Goal: Task Accomplishment & Management: Use online tool/utility

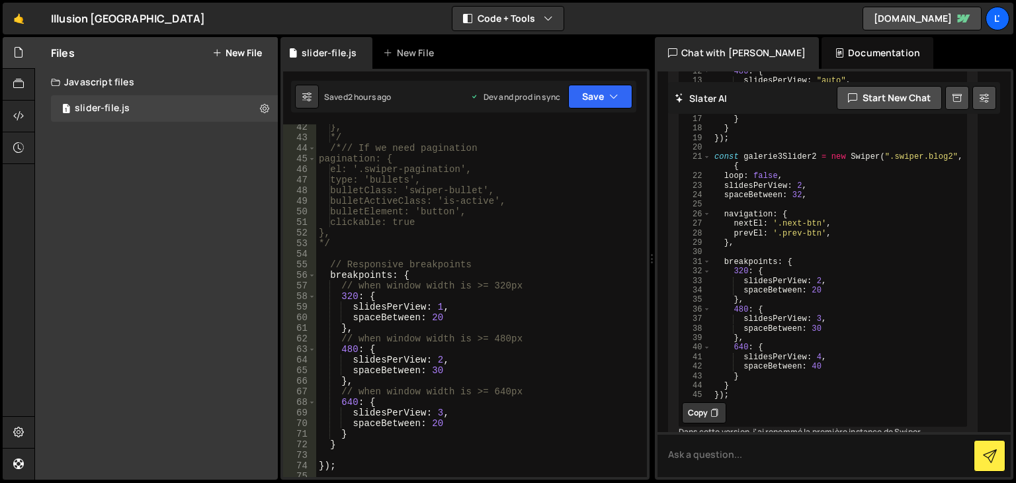
scroll to position [476, 0]
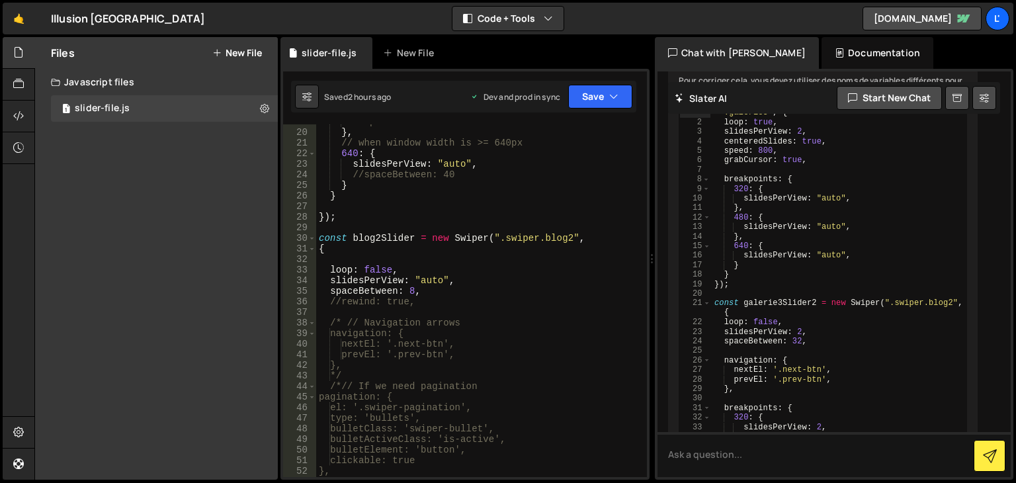
scroll to position [238, 0]
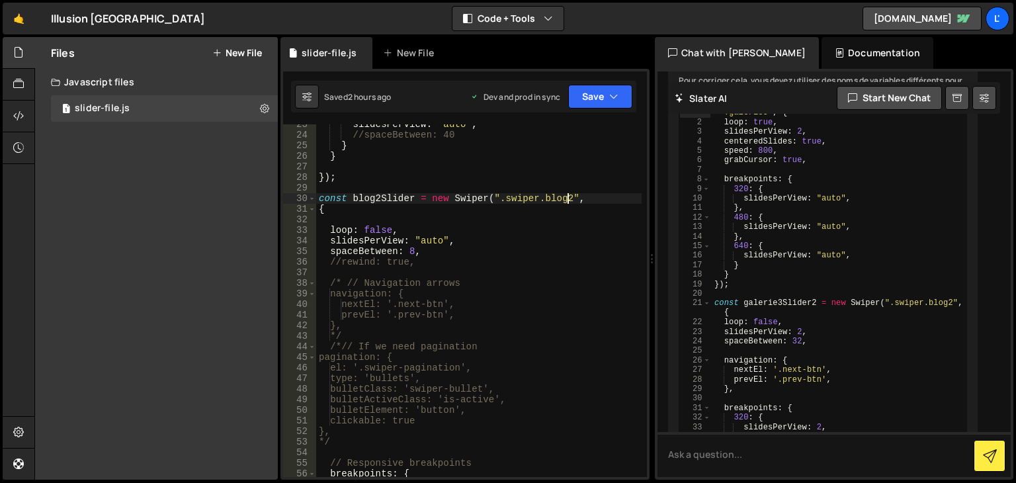
click at [569, 197] on div "slidesPerView : "auto" , //spaceBetween: 40 } } }) ; const blog2Slider = new Sw…" at bounding box center [478, 306] width 325 height 374
paste textarea "blabla"
click at [603, 100] on button "Save" at bounding box center [600, 97] width 64 height 24
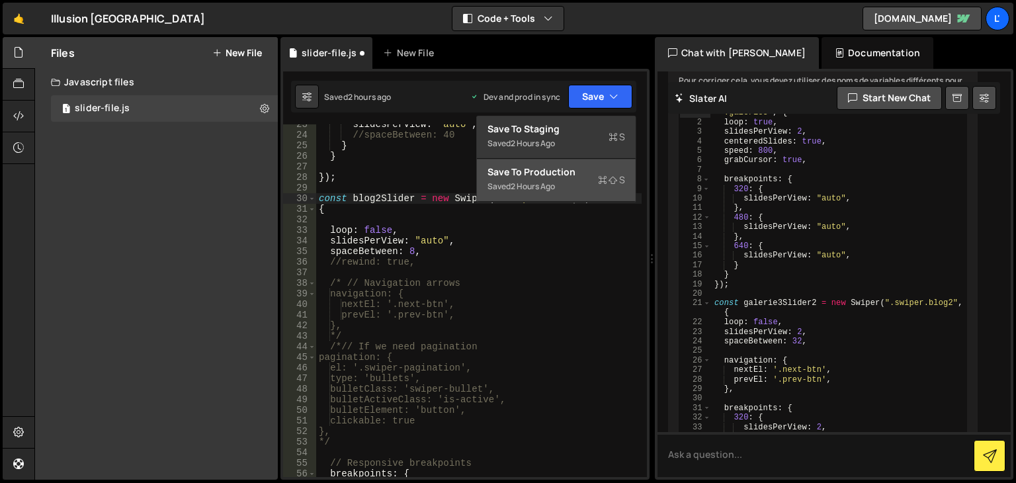
click at [580, 172] on div "Save to Production S" at bounding box center [556, 171] width 138 height 13
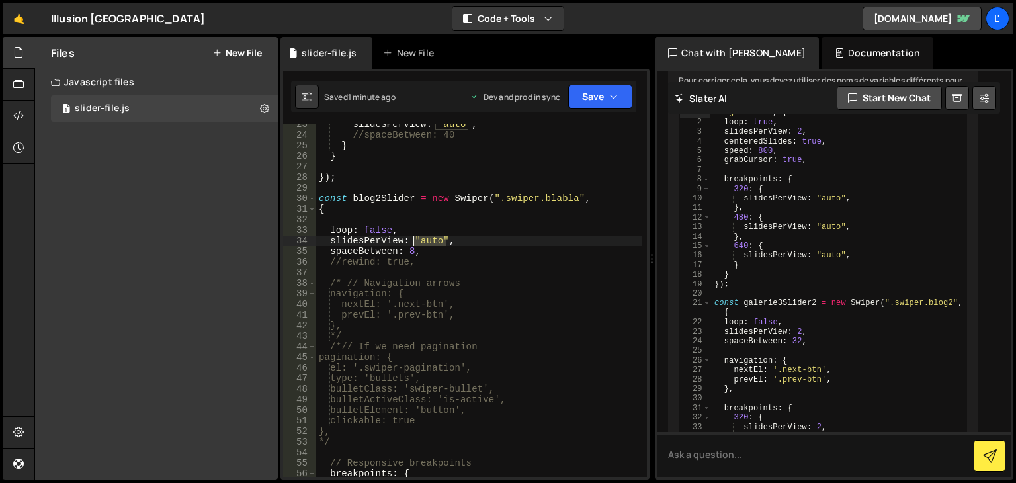
drag, startPoint x: 446, startPoint y: 241, endPoint x: 413, endPoint y: 239, distance: 33.1
click at [413, 239] on div "slidesPerView : "auto" , //spaceBetween: 40 } } }) ; const blog2Slider = new Sw…" at bounding box center [478, 306] width 325 height 374
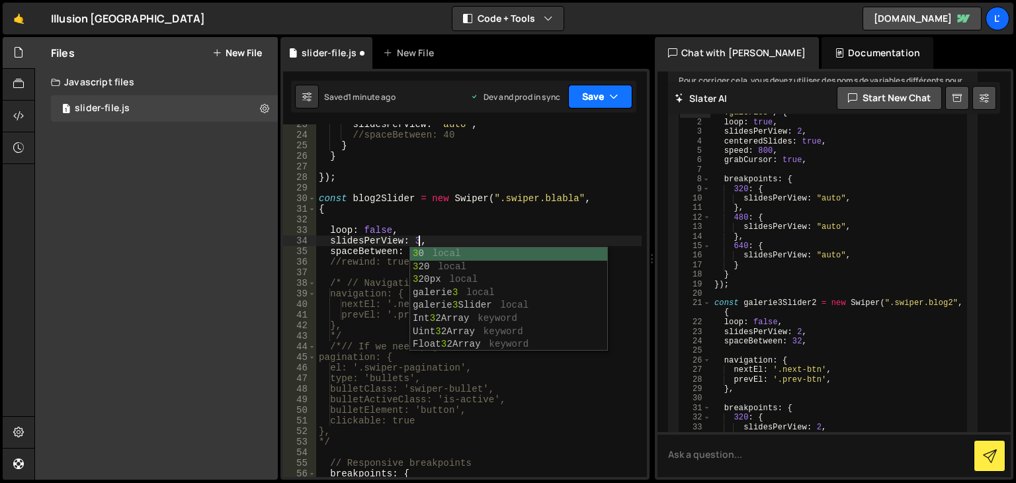
click at [588, 101] on button "Save" at bounding box center [600, 97] width 64 height 24
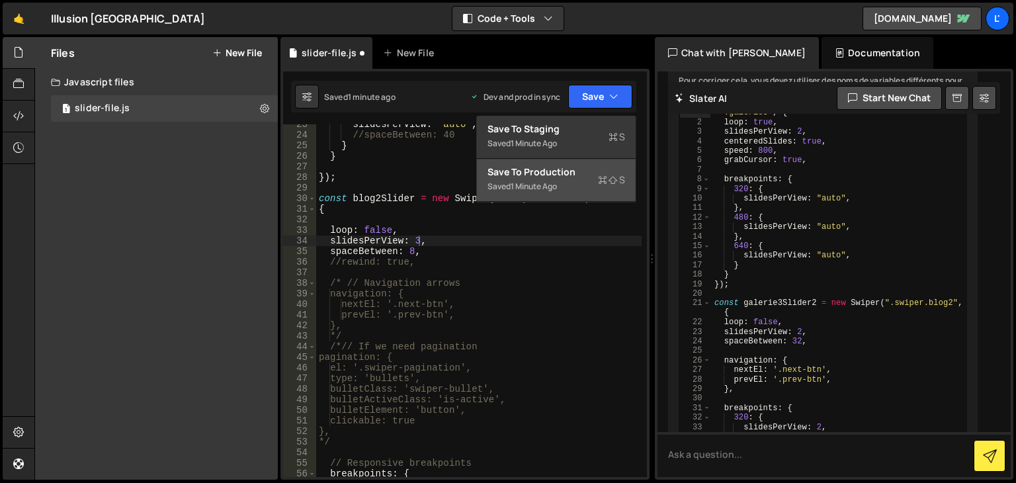
click at [574, 162] on button "Save to Production S Saved 1 minute ago" at bounding box center [556, 180] width 159 height 43
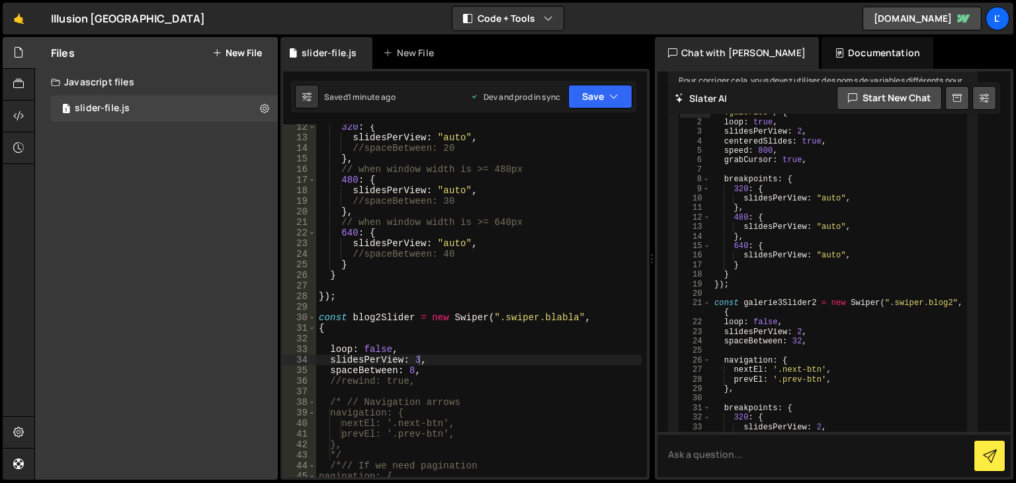
scroll to position [119, 0]
click at [376, 348] on div "320 : { slidesPerView : "auto" , //spaceBetween: 20 } , // when window width is…" at bounding box center [478, 309] width 325 height 374
click at [375, 348] on div "320 : { slidesPerView : "auto" , //spaceBetween: 20 } , // when window width is…" at bounding box center [478, 309] width 325 height 374
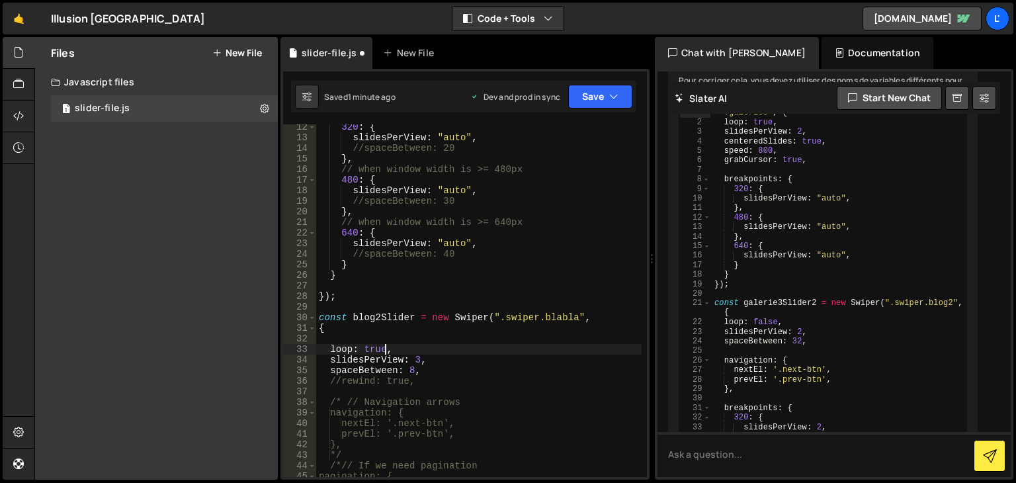
click at [566, 314] on div "320 : { slidesPerView : "auto" , //spaceBetween: 20 } , // when window width is…" at bounding box center [478, 309] width 325 height 374
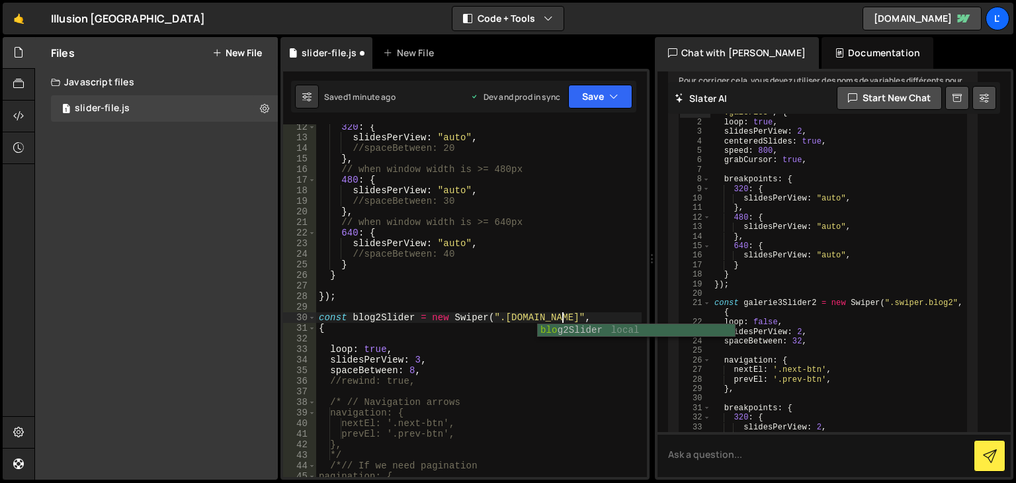
scroll to position [0, 17]
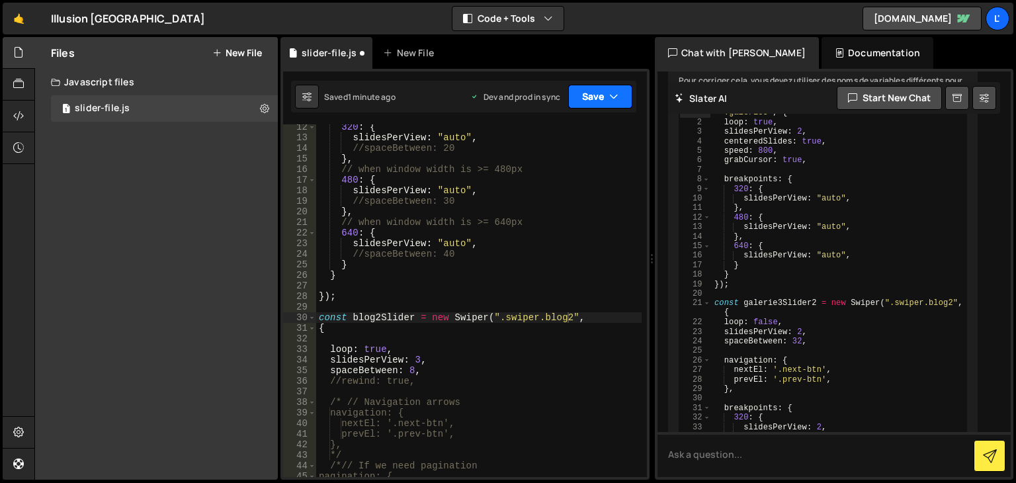
click at [614, 90] on icon "button" at bounding box center [613, 96] width 9 height 13
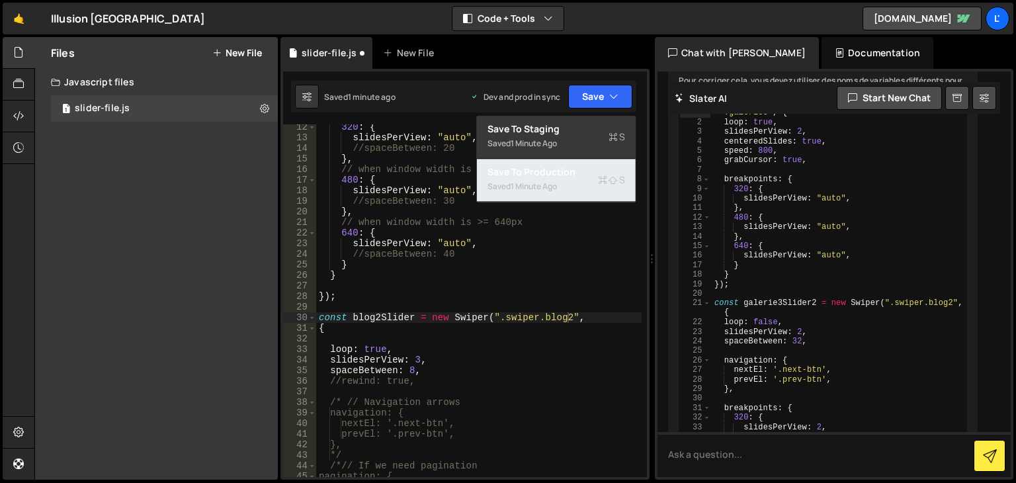
click at [578, 180] on div "Saved 1 minute ago" at bounding box center [556, 187] width 138 height 16
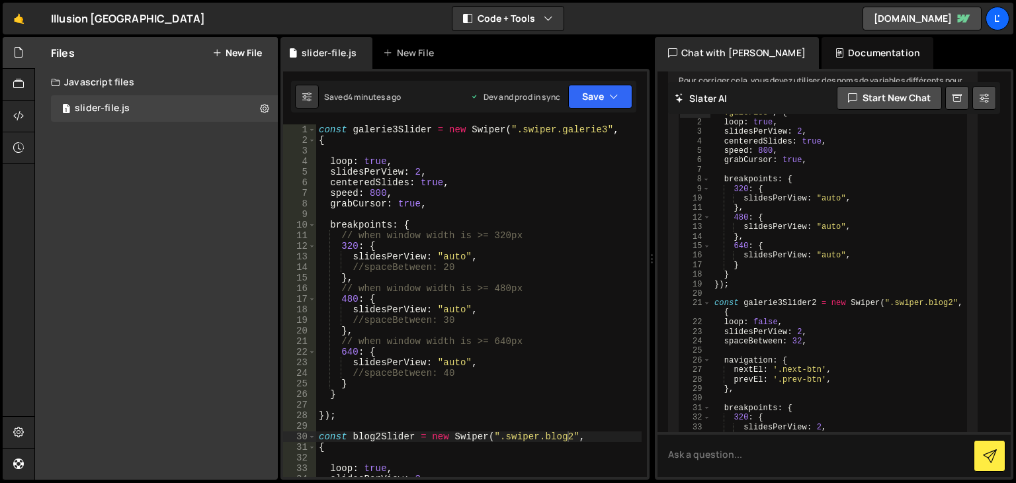
scroll to position [0, 4]
click at [368, 163] on div "const galerie3Slider = new Swiper ( ".swiper.galerie3" , { loop : true , slides…" at bounding box center [478, 311] width 325 height 374
click at [367, 163] on div "const galerie3Slider = new Swiper ( ".swiper.galerie3" , { loop : true , slides…" at bounding box center [478, 311] width 325 height 374
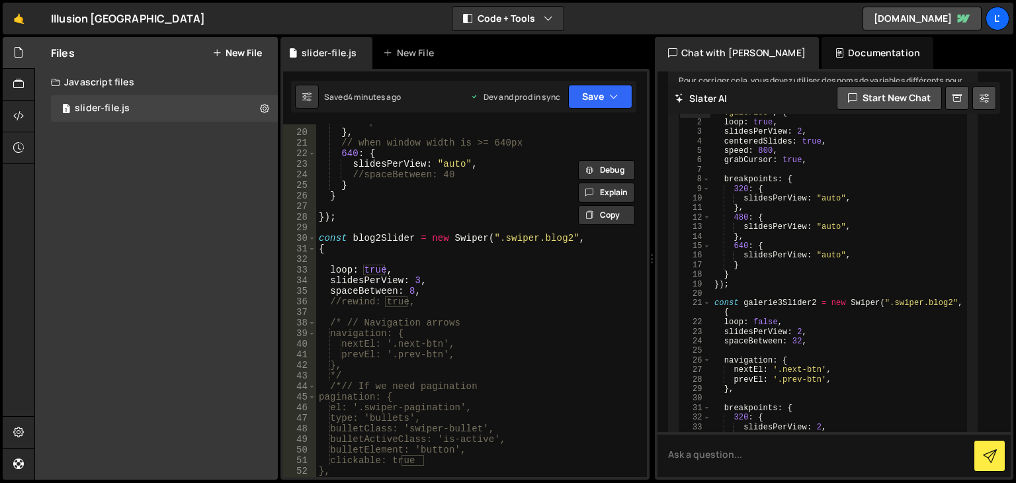
scroll to position [198, 0]
click at [381, 269] on div "//spaceBetween: 30 } , // when window width is >= 640px 640 : { slidesPerView :…" at bounding box center [478, 303] width 325 height 374
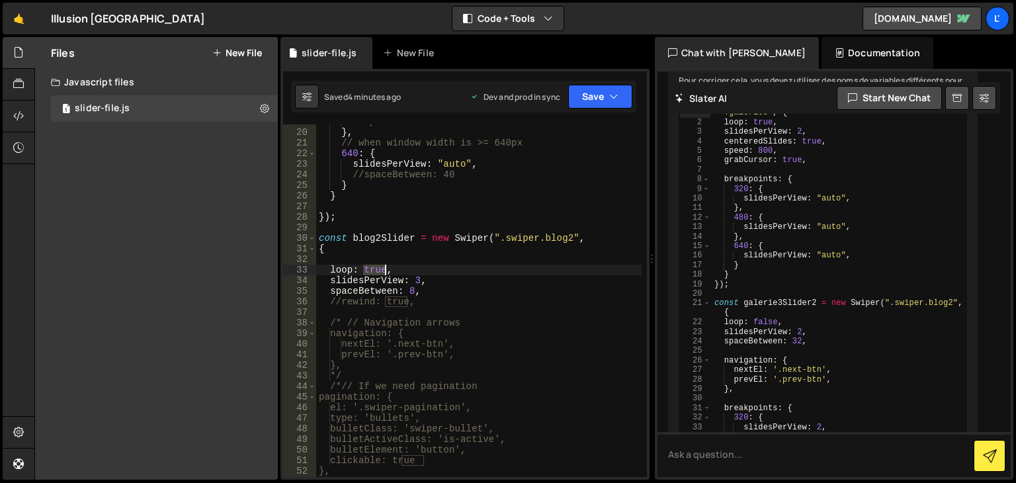
click at [381, 269] on div "//spaceBetween: 30 } , // when window width is >= 640px 640 : { slidesPerView :…" at bounding box center [478, 303] width 325 height 374
click at [589, 99] on button "Save" at bounding box center [600, 97] width 64 height 24
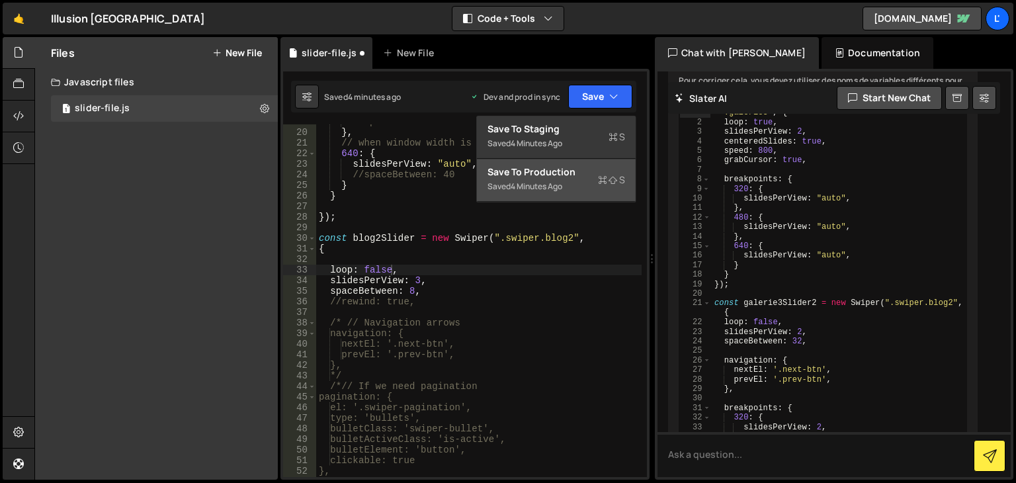
click at [588, 175] on div "Save to Production S" at bounding box center [556, 171] width 138 height 13
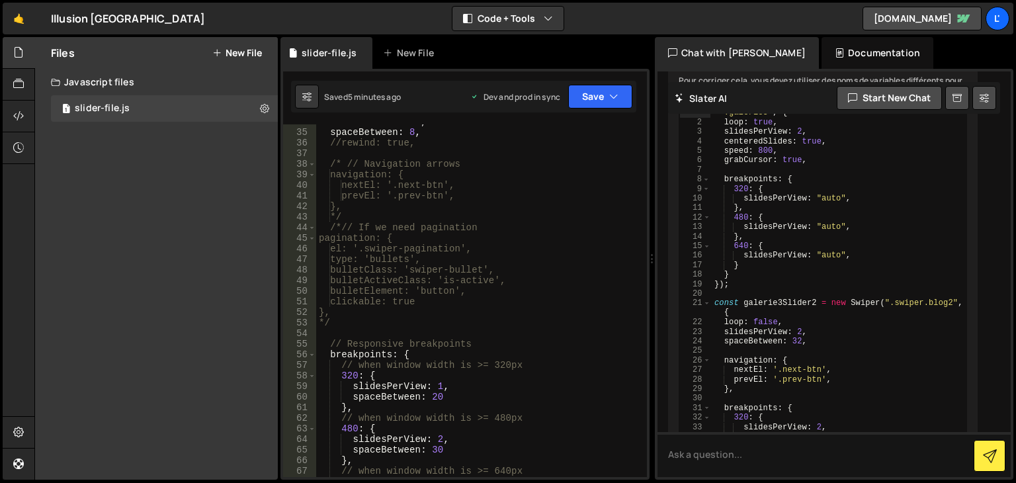
scroll to position [317, 0]
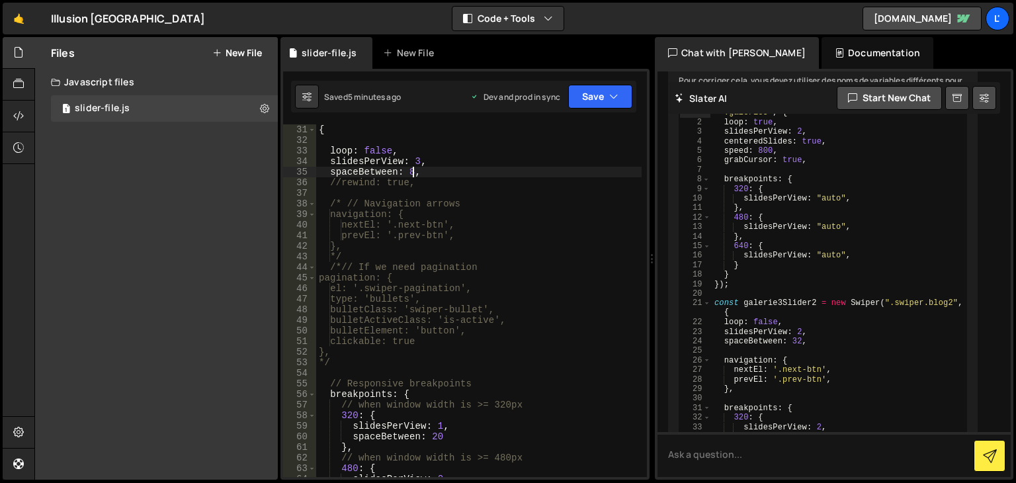
click at [411, 171] on div "{ loop : false , slidesPerView : 3 , spaceBetween : 8 , //rewind: true, /* // N…" at bounding box center [478, 311] width 325 height 374
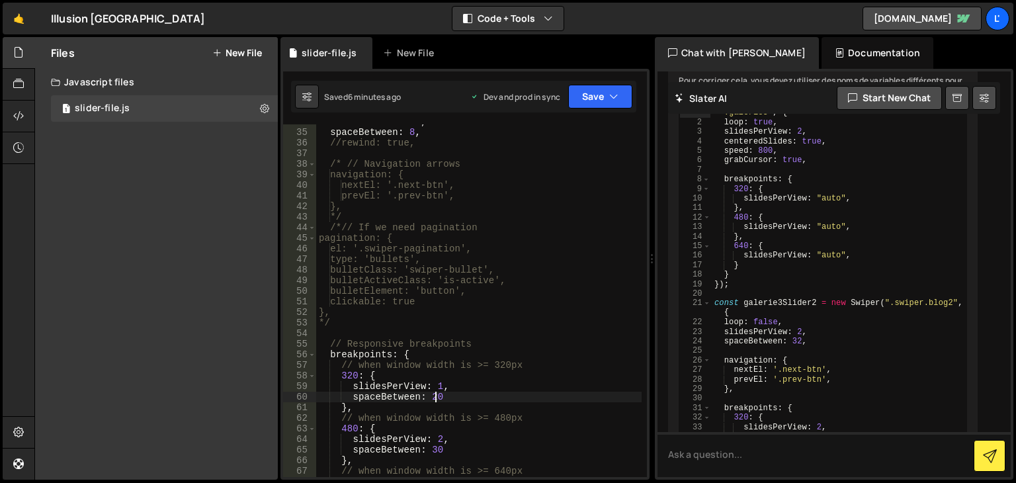
click at [437, 399] on div "slidesPerView : 3 , spaceBetween : 8 , //rewind: true, /* // Navigation arrows …" at bounding box center [478, 303] width 325 height 374
click at [545, 286] on div "slidesPerView : 3 , spaceBetween : 8 , //rewind: true, /* // Navigation arrows …" at bounding box center [478, 303] width 325 height 374
click at [607, 91] on button "Save" at bounding box center [600, 97] width 64 height 24
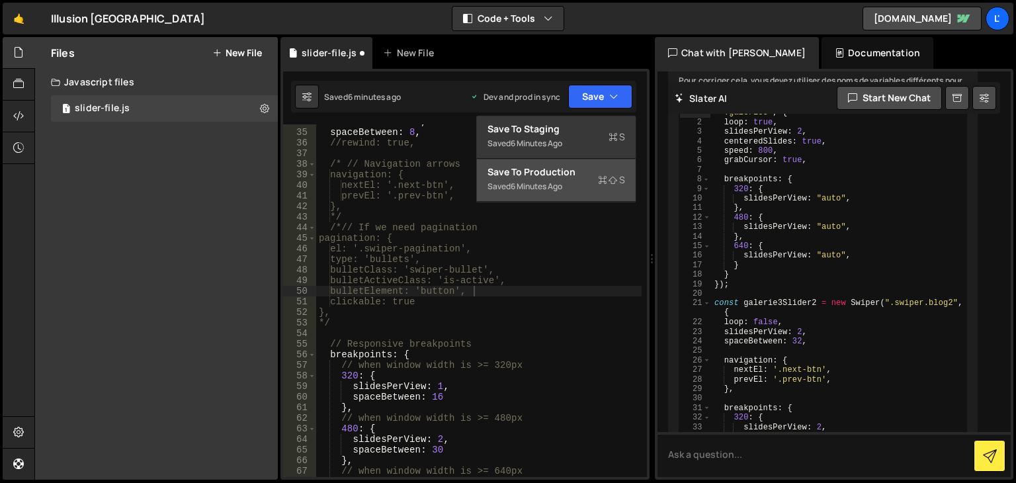
click at [577, 179] on div "Saved 6 minutes ago" at bounding box center [556, 187] width 138 height 16
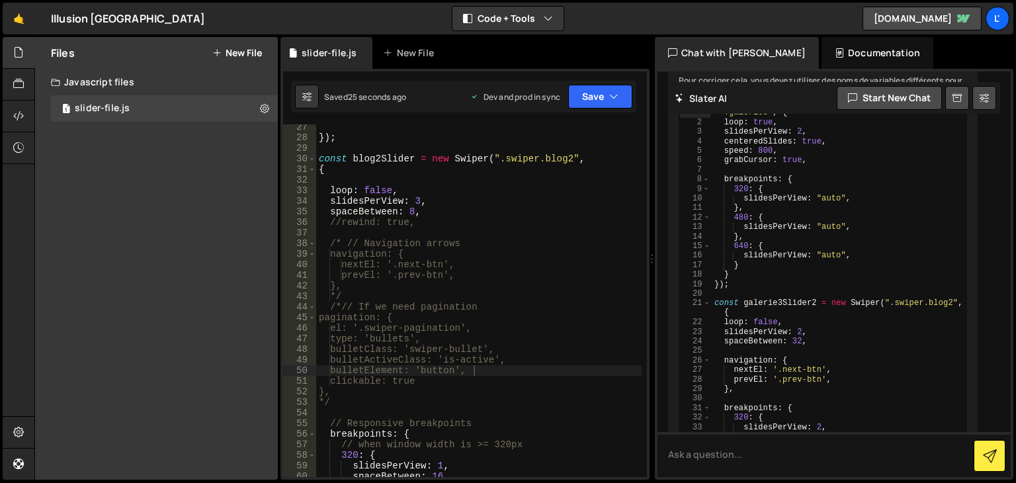
scroll to position [0, 6]
click at [420, 197] on div "}) ; const blog2Slider = new Swiper ( ".swiper.blog2" , { loop : false , slides…" at bounding box center [478, 309] width 325 height 374
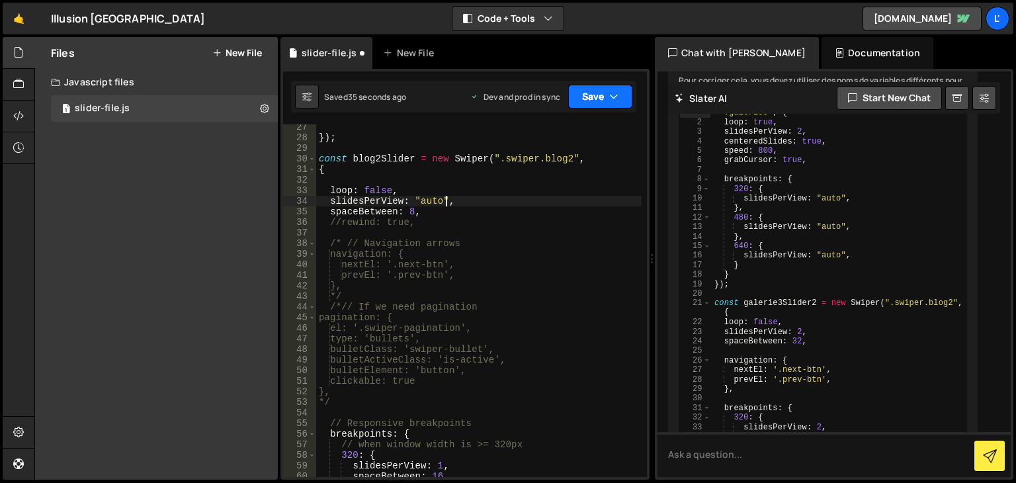
click at [592, 99] on button "Save" at bounding box center [600, 97] width 64 height 24
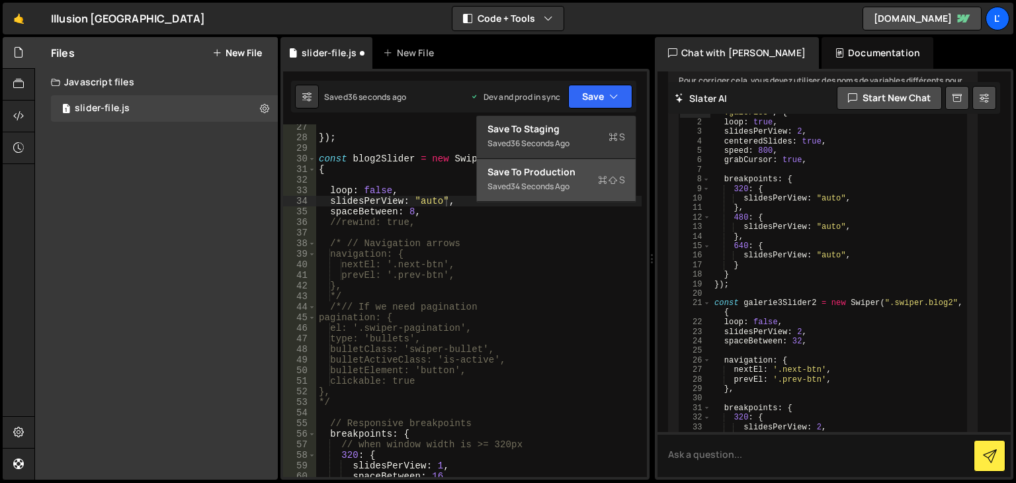
click at [619, 190] on div "Saved 34 seconds ago" at bounding box center [556, 187] width 138 height 16
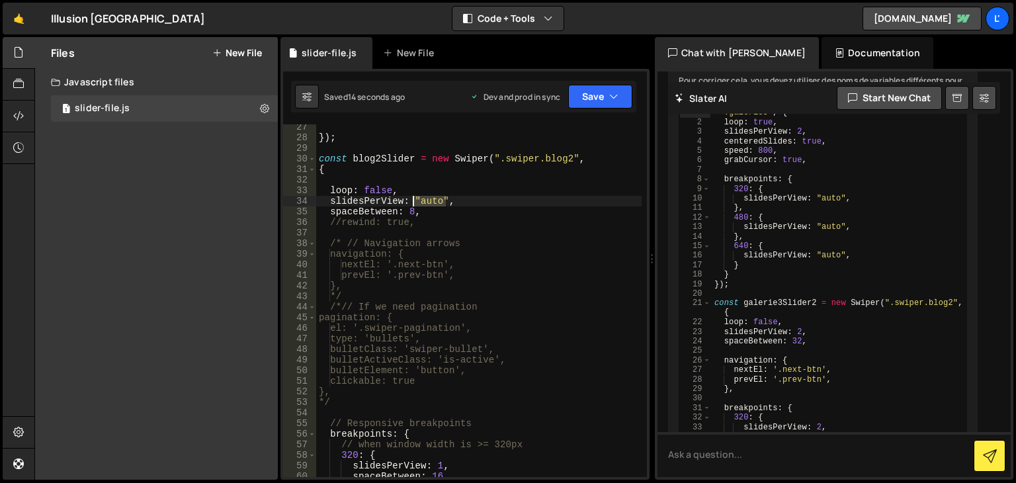
drag, startPoint x: 445, startPoint y: 199, endPoint x: 413, endPoint y: 199, distance: 31.7
click at [413, 199] on div "}) ; const blog2Slider = new Swiper ( ".swiper.blog2" , { loop : false , slides…" at bounding box center [478, 309] width 325 height 374
click at [611, 105] on button "Save" at bounding box center [600, 97] width 64 height 24
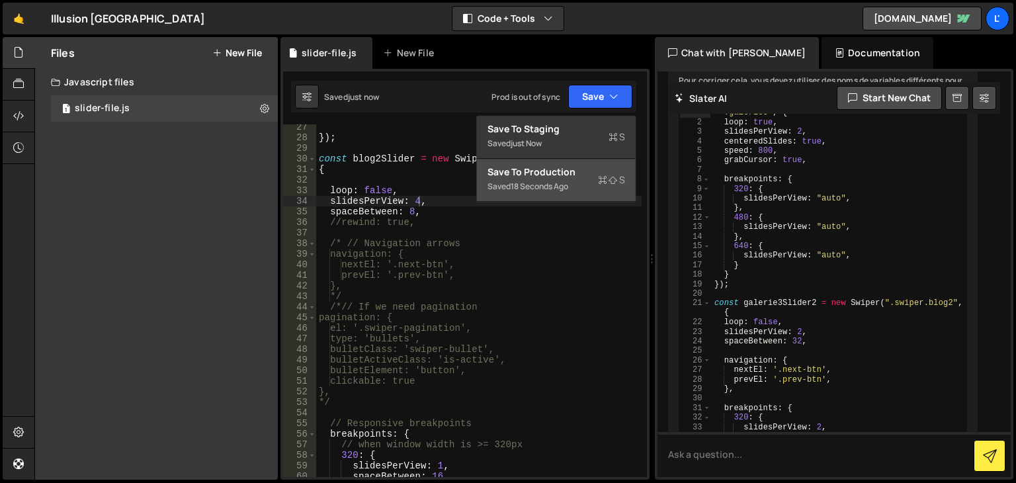
click at [610, 191] on div "Saved 18 seconds ago" at bounding box center [556, 187] width 138 height 16
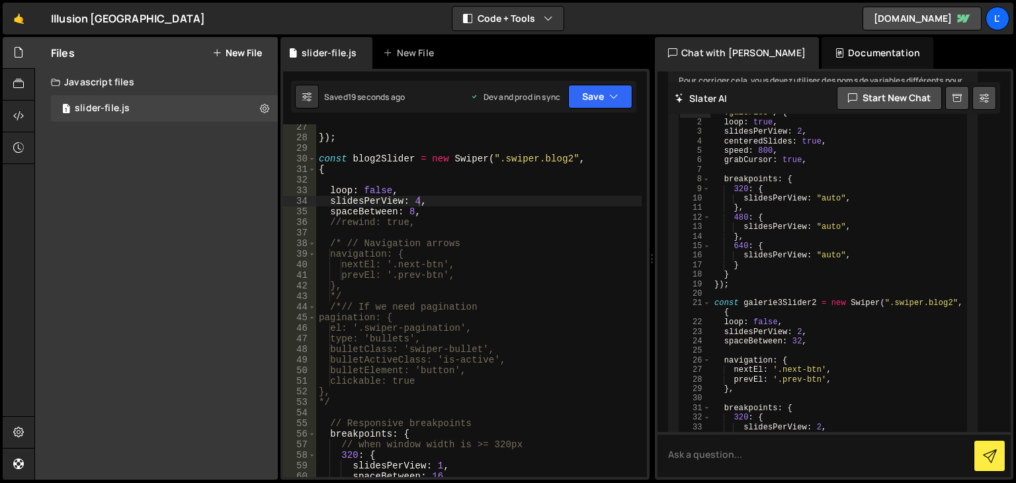
scroll to position [278, 0]
click at [420, 202] on div "}) ; const blog2Slider = new Swiper ( ".swiper.blog2" , { loop : false , slides…" at bounding box center [478, 309] width 325 height 374
click at [413, 197] on div "}) ; const blog2Slider = new Swiper ( ".swiper.blog2" , { loop : false , slides…" at bounding box center [478, 309] width 325 height 374
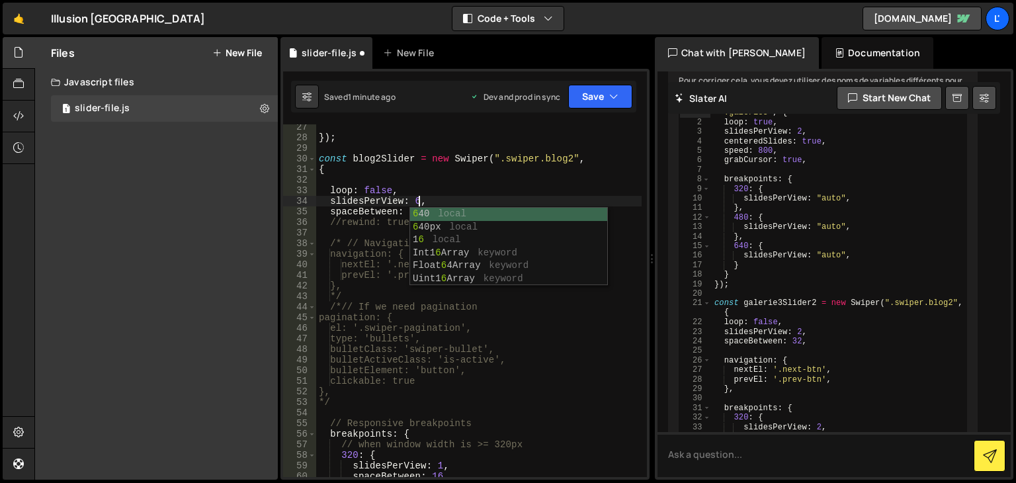
scroll to position [0, 6]
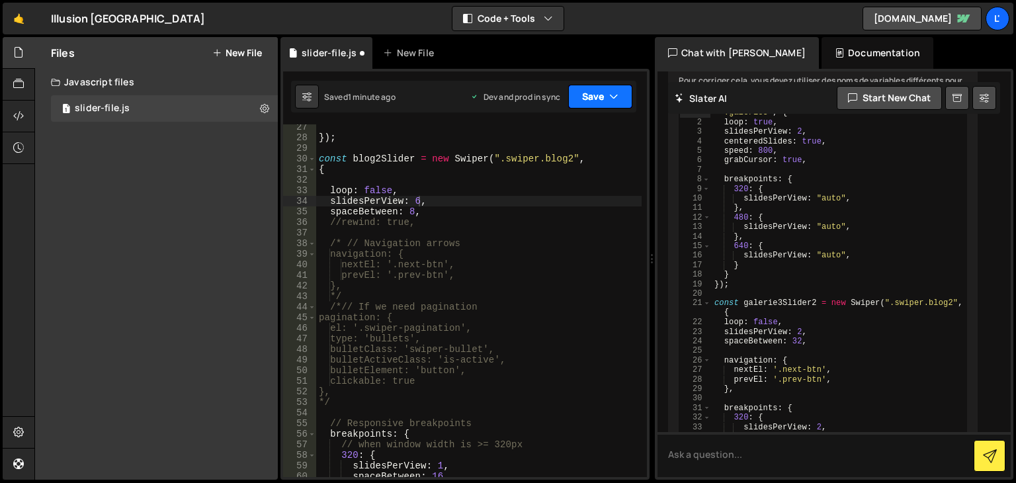
click at [598, 95] on button "Save" at bounding box center [600, 97] width 64 height 24
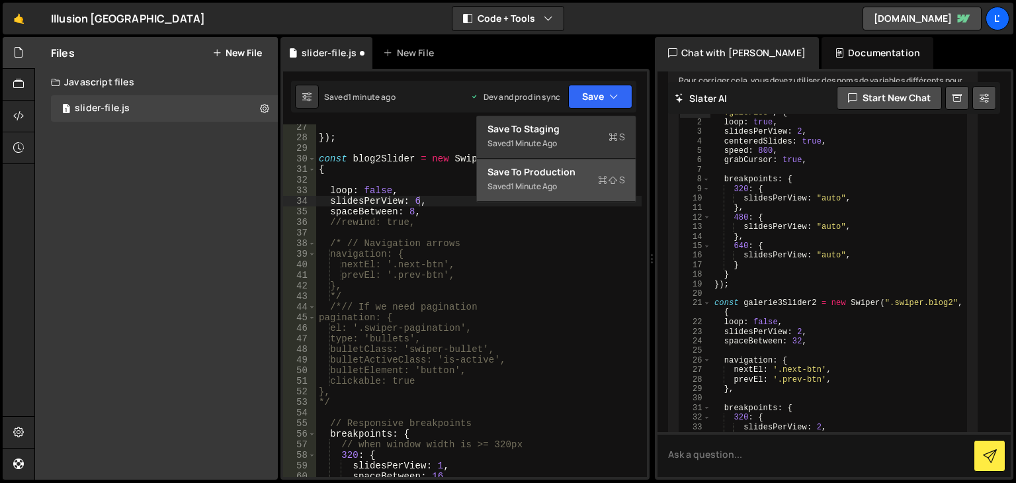
click at [565, 182] on div "Saved 1 minute ago" at bounding box center [556, 187] width 138 height 16
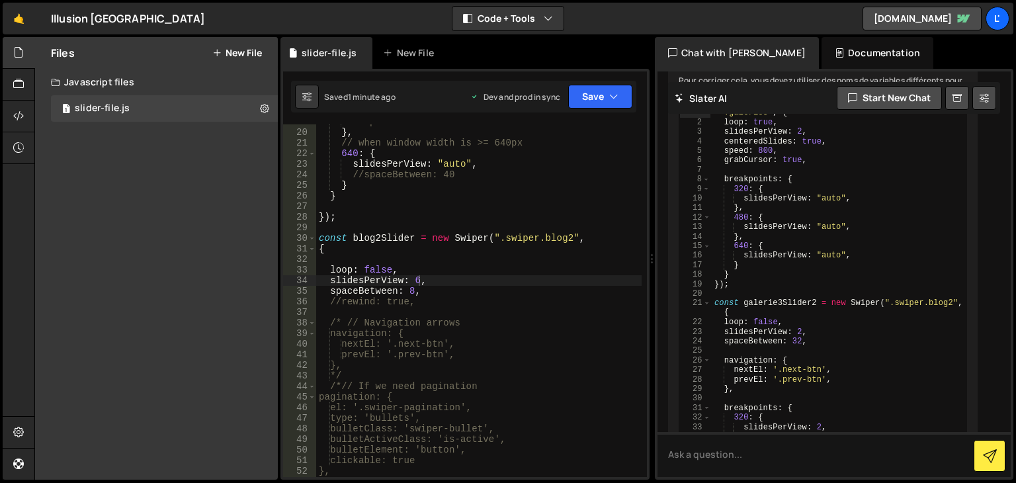
scroll to position [0, 5]
click at [439, 290] on div "//spaceBetween: 30 } , // when window width is >= 640px 640 : { slidesPerView :…" at bounding box center [478, 303] width 325 height 374
click at [613, 104] on button "Save" at bounding box center [600, 97] width 64 height 24
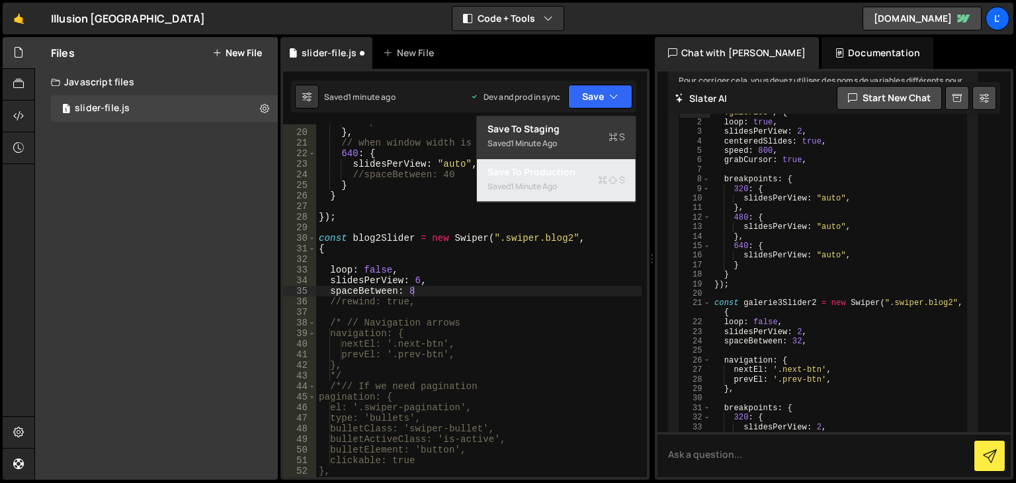
click at [608, 162] on button "Save to Production S Saved 1 minute ago" at bounding box center [556, 180] width 159 height 43
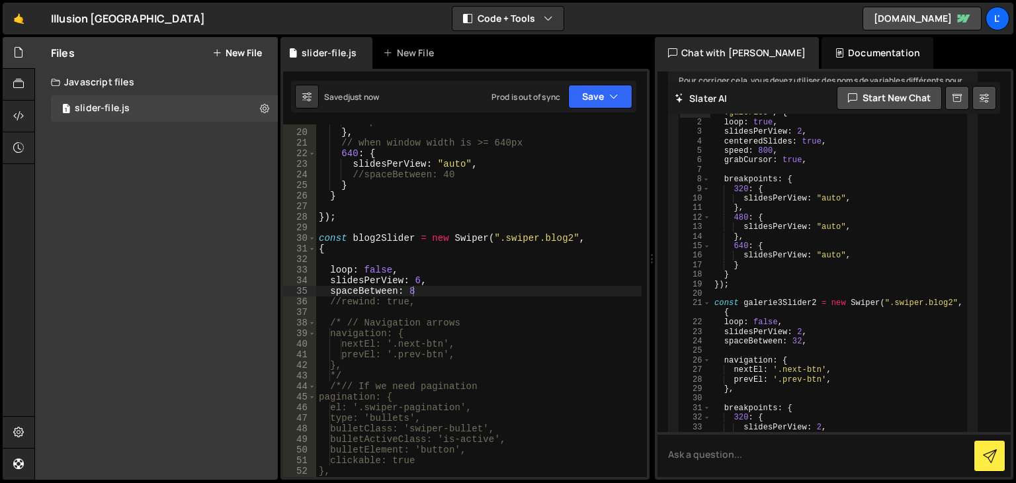
click at [608, 83] on div "Saved just now Prod is out of sync Upgrade to Edit Save Save to Staging S Saved…" at bounding box center [463, 97] width 345 height 32
click at [608, 95] on button "Save" at bounding box center [600, 97] width 64 height 24
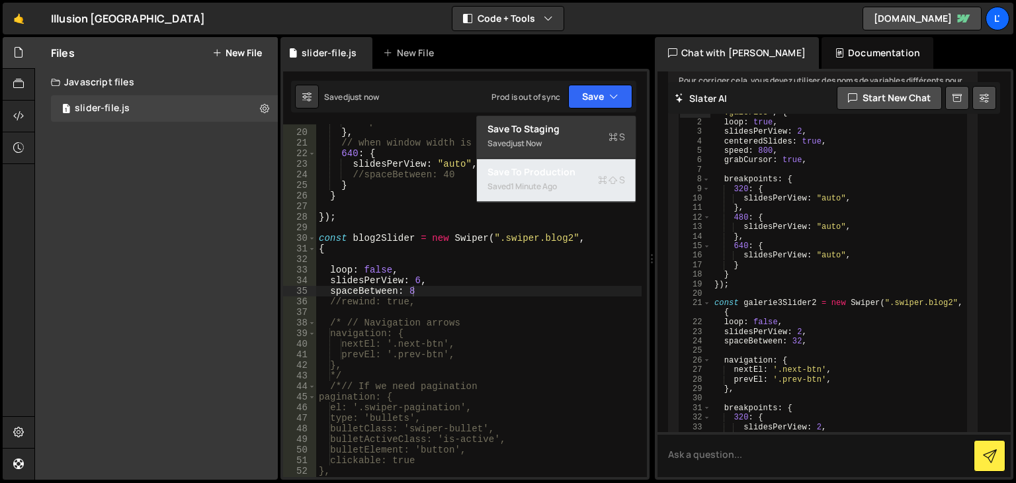
click at [598, 178] on div "Save to Production S" at bounding box center [556, 171] width 138 height 13
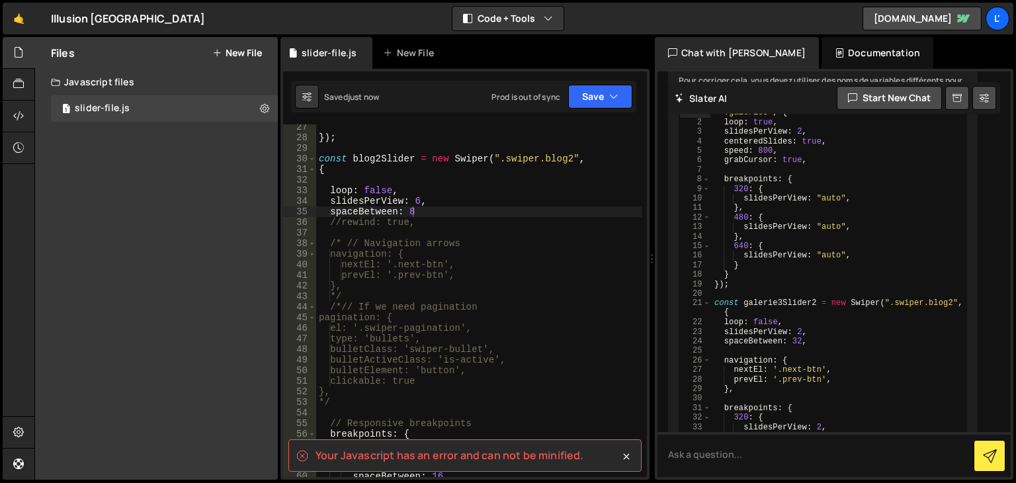
scroll to position [278, 0]
click at [436, 223] on div "}) ; const blog2Slider = new Swiper ( ".swiper.blog2" , { loop : false , slides…" at bounding box center [478, 309] width 325 height 374
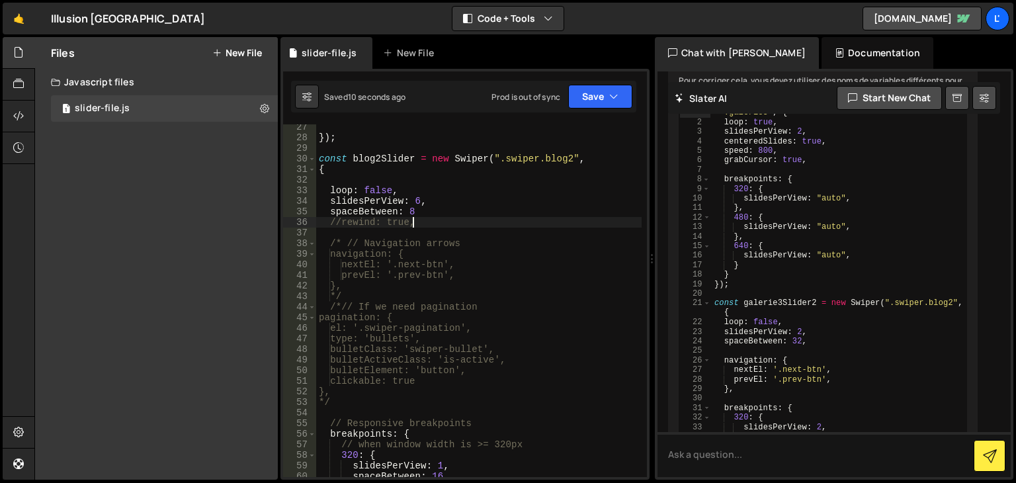
click at [436, 218] on div "}) ; const blog2Slider = new Swiper ( ".swiper.blog2" , { loop : false , slides…" at bounding box center [478, 309] width 325 height 374
click at [436, 213] on div "}) ; const blog2Slider = new Swiper ( ".swiper.blog2" , { loop : false , slides…" at bounding box center [478, 309] width 325 height 374
type textarea "spaceBetween: 8,"
click at [606, 89] on button "Save" at bounding box center [600, 97] width 64 height 24
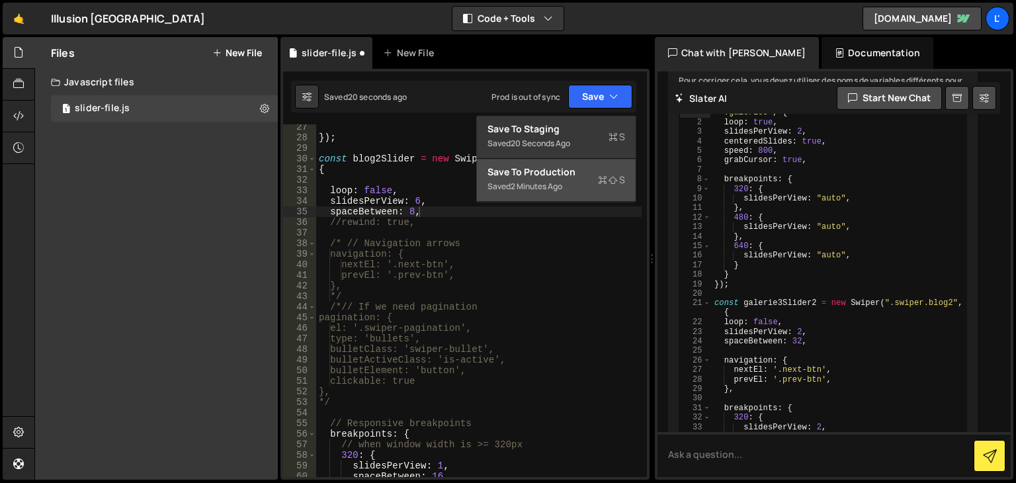
click at [582, 188] on div "Saved 2 minutes ago" at bounding box center [556, 187] width 138 height 16
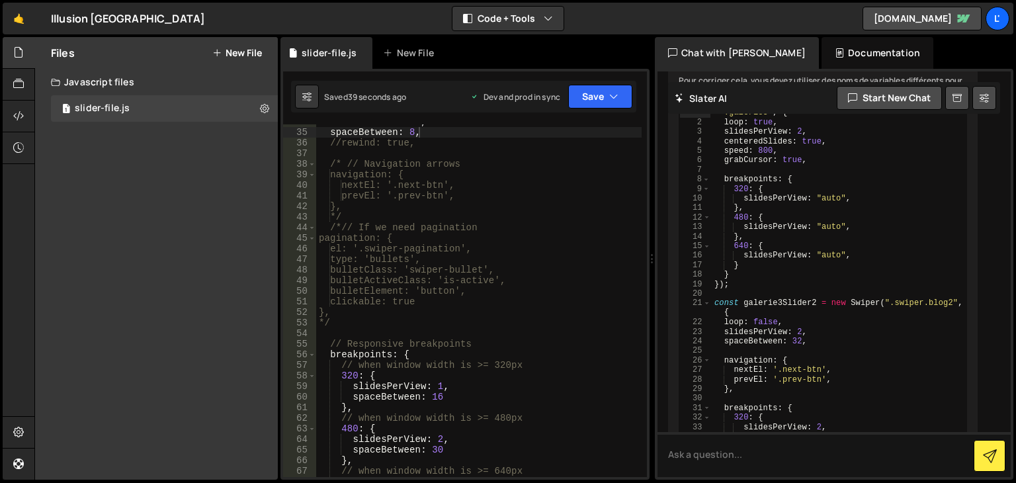
scroll to position [0, 0]
click at [462, 157] on div "slidesPerView : 6 , spaceBetween : 8 , //rewind: true, /* // Navigation arrows …" at bounding box center [478, 303] width 325 height 374
click at [373, 173] on div "slidesPerView : 6 , spaceBetween : 8 , //rewind: true, /* // Navigation arrows …" at bounding box center [478, 303] width 325 height 374
click at [363, 164] on div "slidesPerView : 6 , spaceBetween : 8 , //rewind: true, /* // Navigation arrows …" at bounding box center [478, 303] width 325 height 374
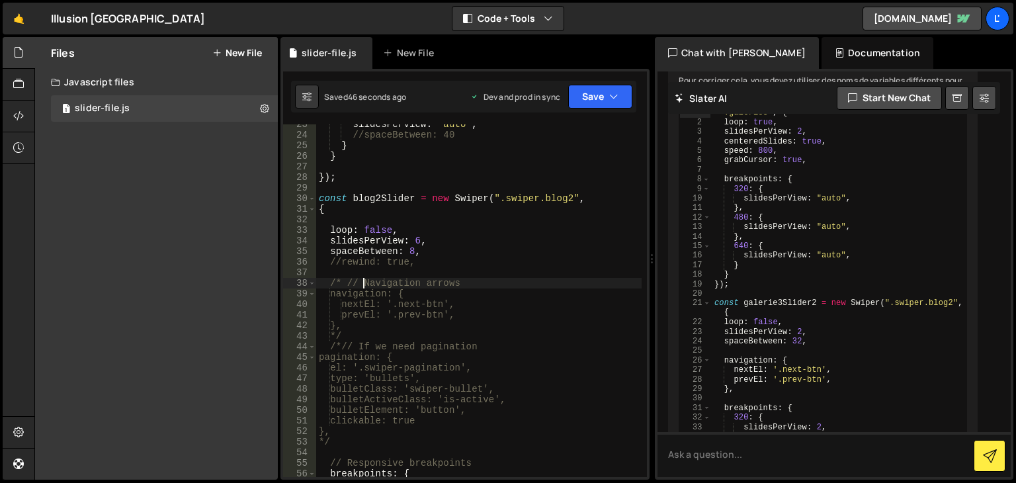
scroll to position [238, 0]
click at [374, 228] on div "slidesPerView : "auto" , //spaceBetween: 40 } } }) ; const blog2Slider = new Sw…" at bounding box center [478, 306] width 325 height 374
type textarea "loop: true,"
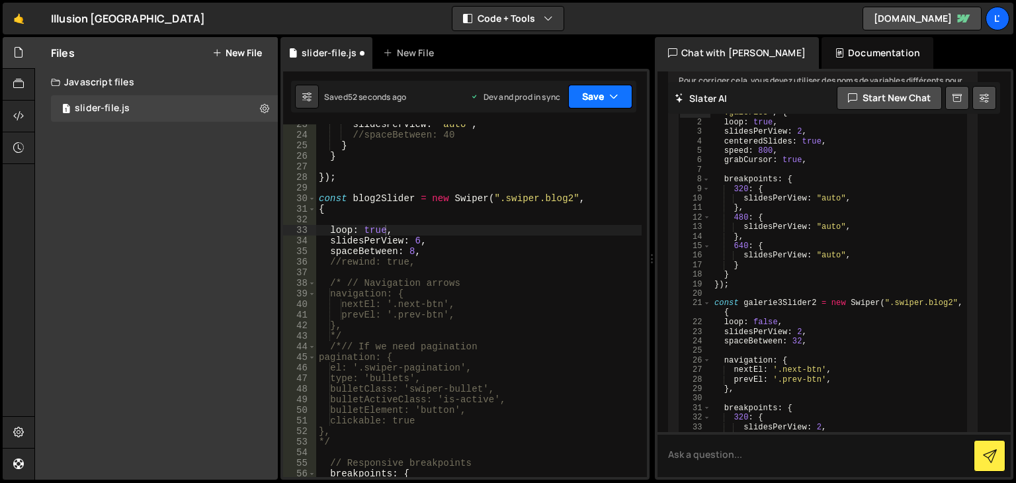
click at [580, 101] on button "Save" at bounding box center [600, 97] width 64 height 24
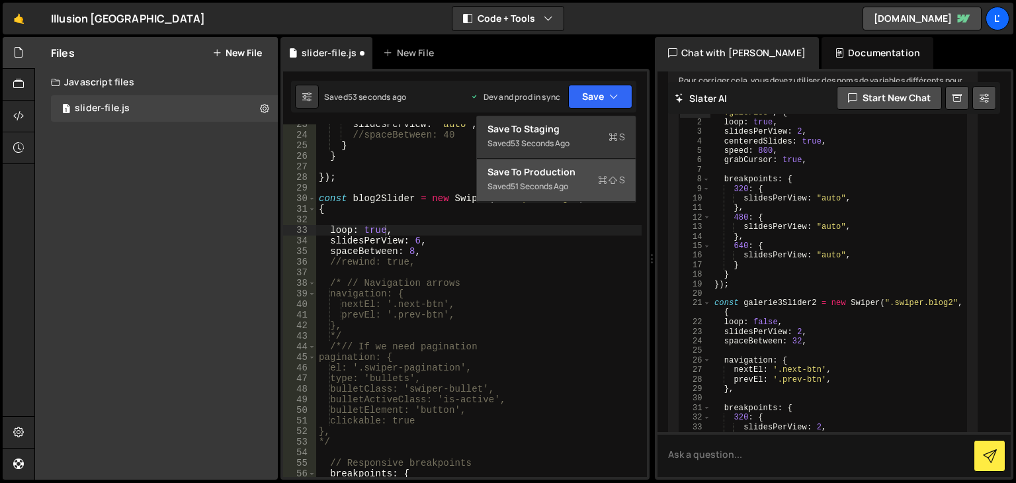
click at [543, 186] on div "51 seconds ago" at bounding box center [539, 185] width 58 height 11
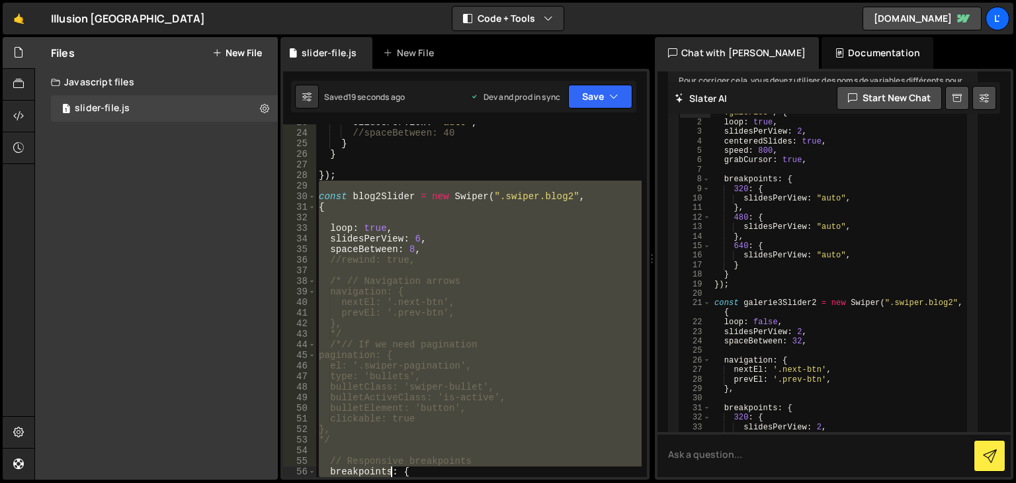
scroll to position [441, 0]
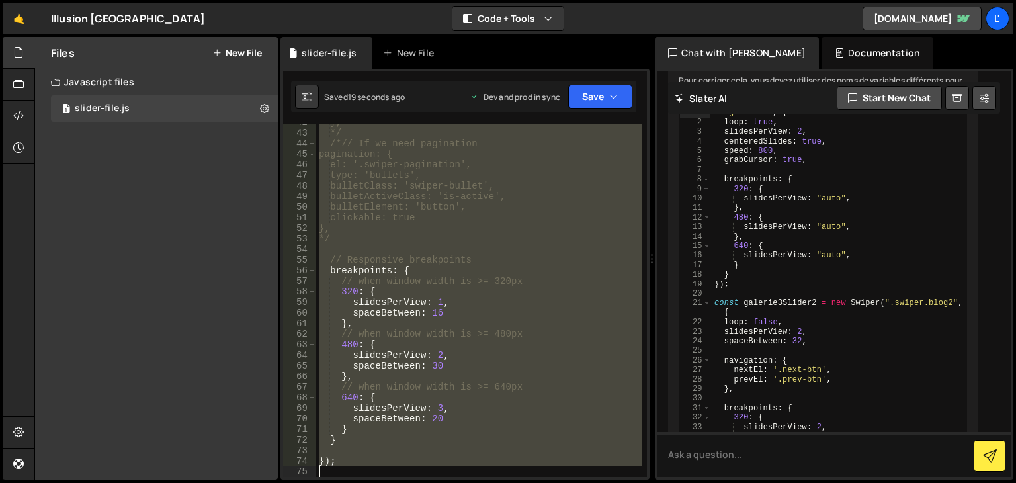
drag, startPoint x: 320, startPoint y: 188, endPoint x: 388, endPoint y: 513, distance: 331.7
click at [388, 482] on html "Projects Community Library Blog L' Projects Your Teams Account Upgrade Logout" at bounding box center [508, 241] width 1016 height 483
type textarea "});"
click at [808, 449] on textarea at bounding box center [833, 454] width 353 height 45
type textarea "k"
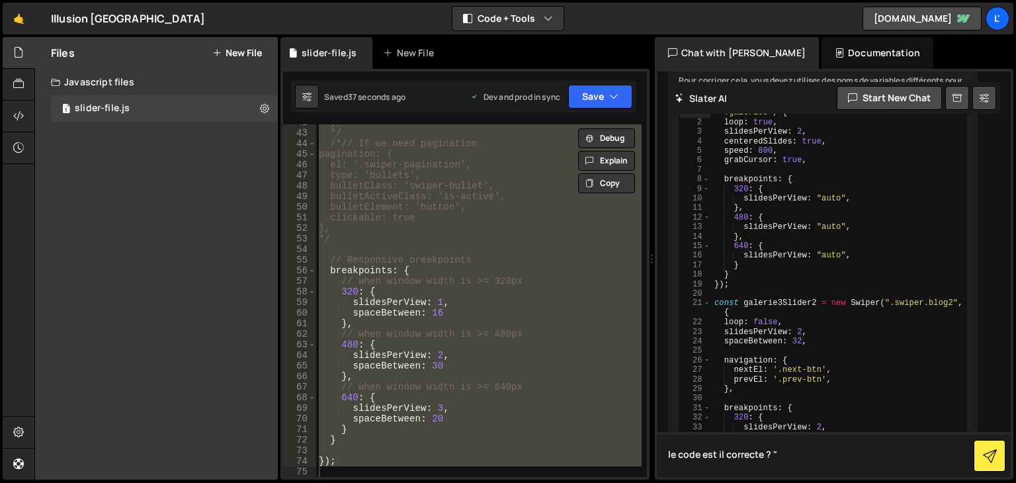
paste textarea "const blog2Slider = new Swiper(".swiper.blog2", { loop: true, slidesPerView: 6,…"
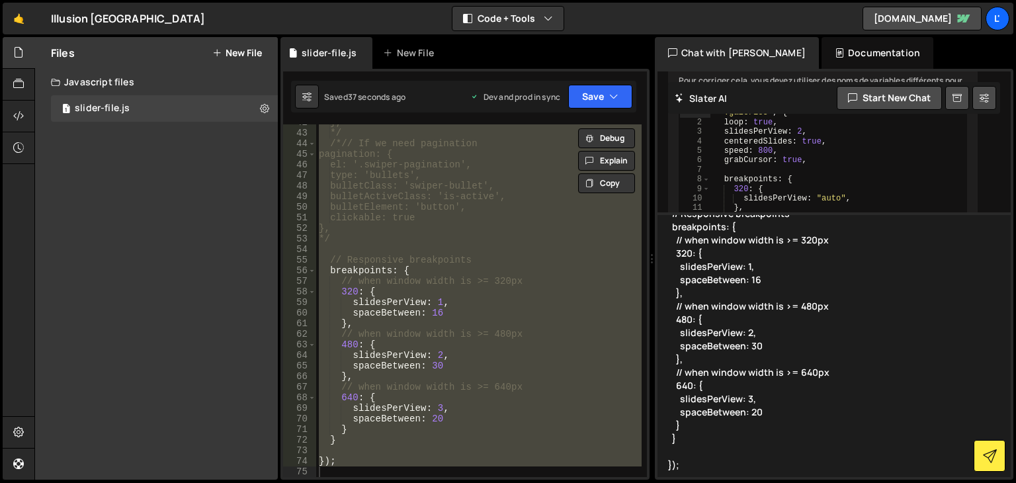
type textarea "le code est il correcte ? " const blog2Slider = new Swiper(".swiper.blog2", { l…"
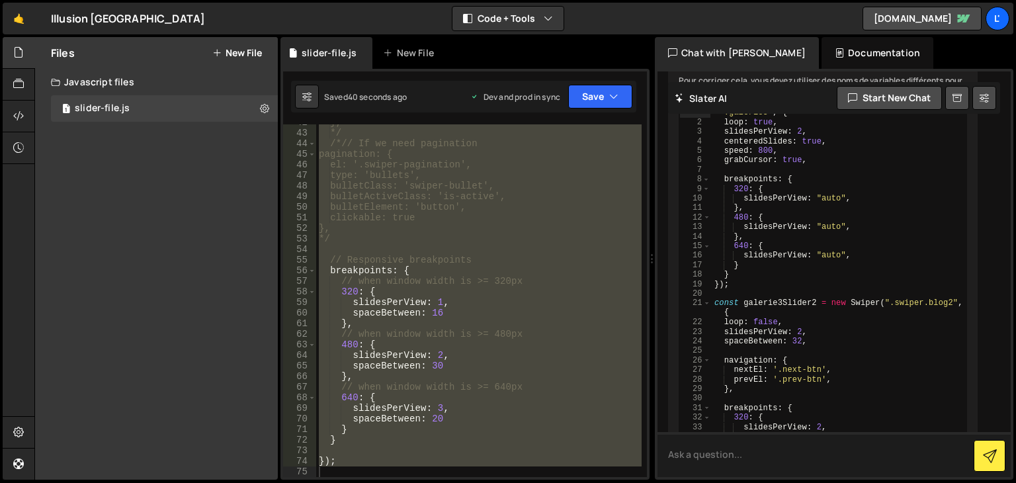
scroll to position [362, 0]
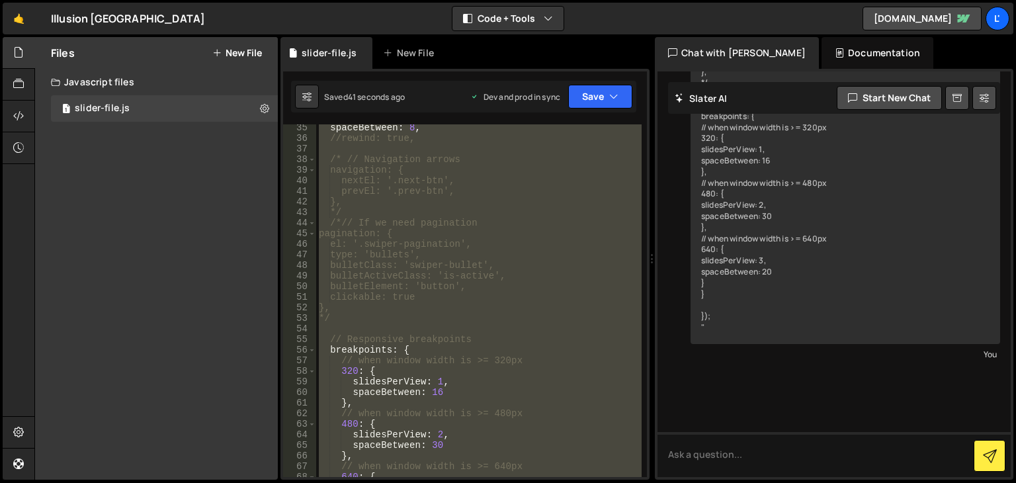
click at [479, 256] on div "spaceBetween : 8 , //rewind: true, /* // Navigation arrows navigation: { nextEl…" at bounding box center [478, 300] width 325 height 352
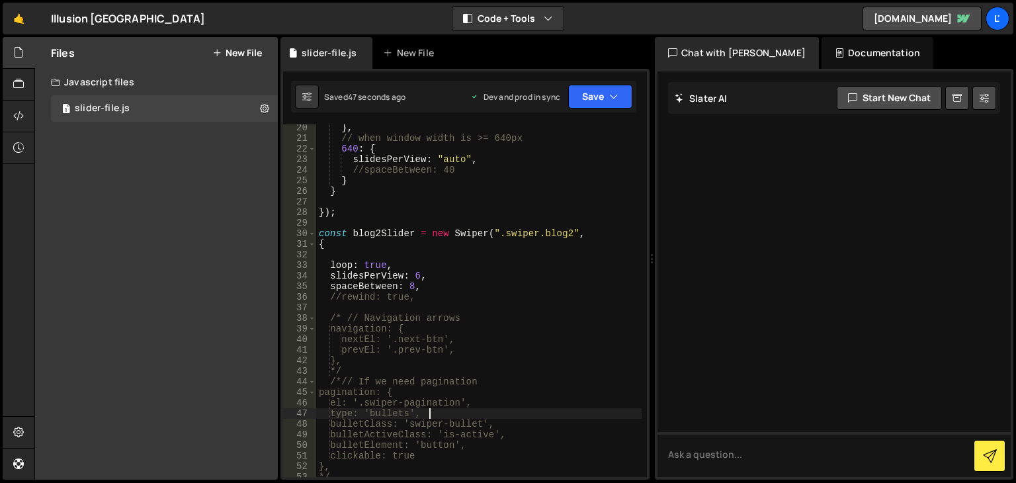
scroll to position [4212, 0]
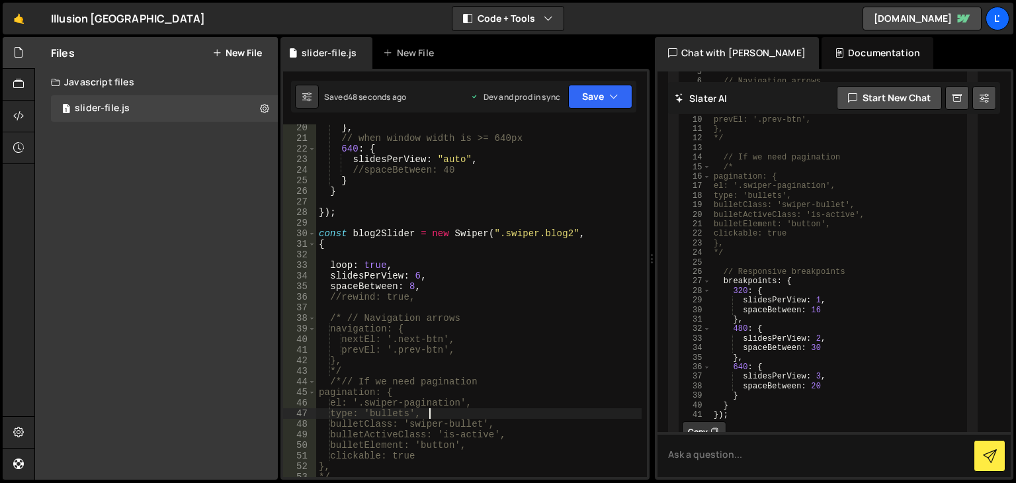
click at [376, 260] on div "} , // when window width is >= 640px 640 : { slidesPerView : "auto" , //spaceBe…" at bounding box center [478, 309] width 325 height 374
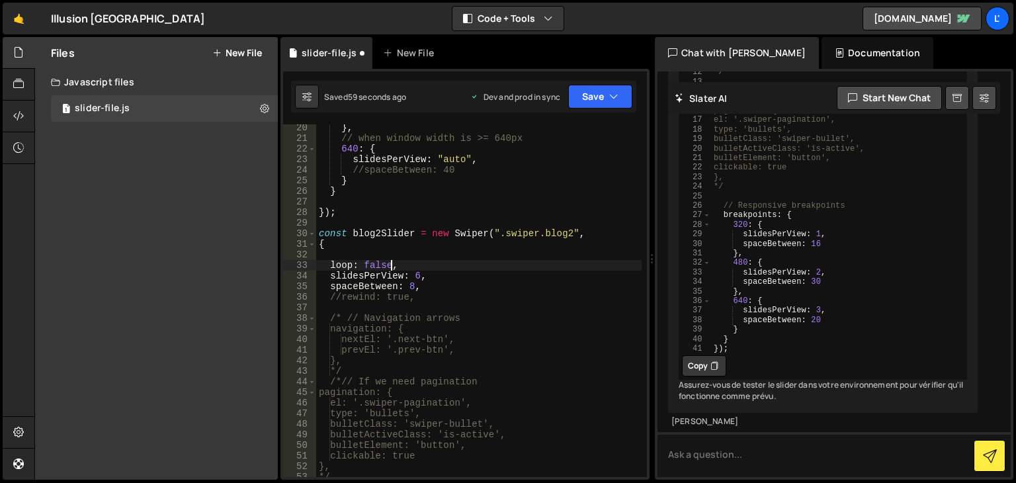
scroll to position [4578, 0]
click at [590, 105] on button "Save" at bounding box center [600, 97] width 64 height 24
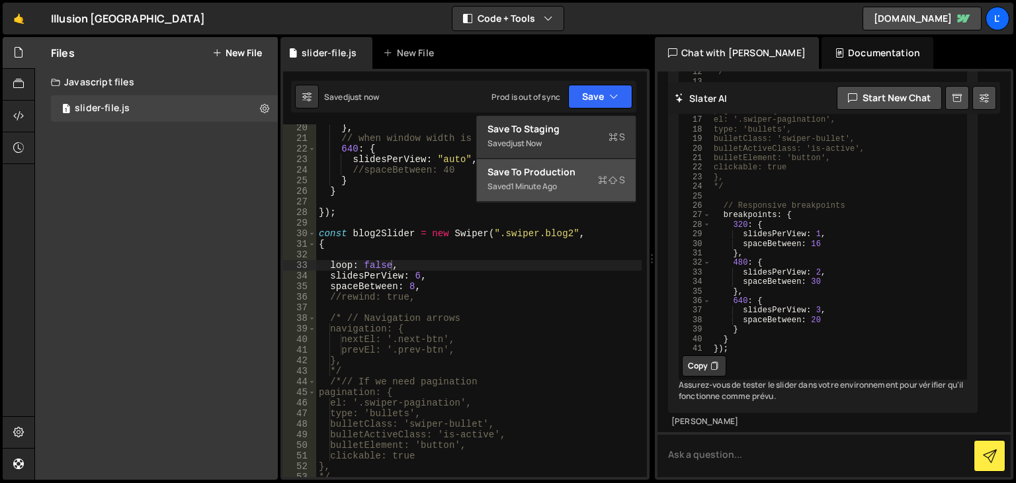
click at [579, 186] on div "Saved 1 minute ago" at bounding box center [556, 187] width 138 height 16
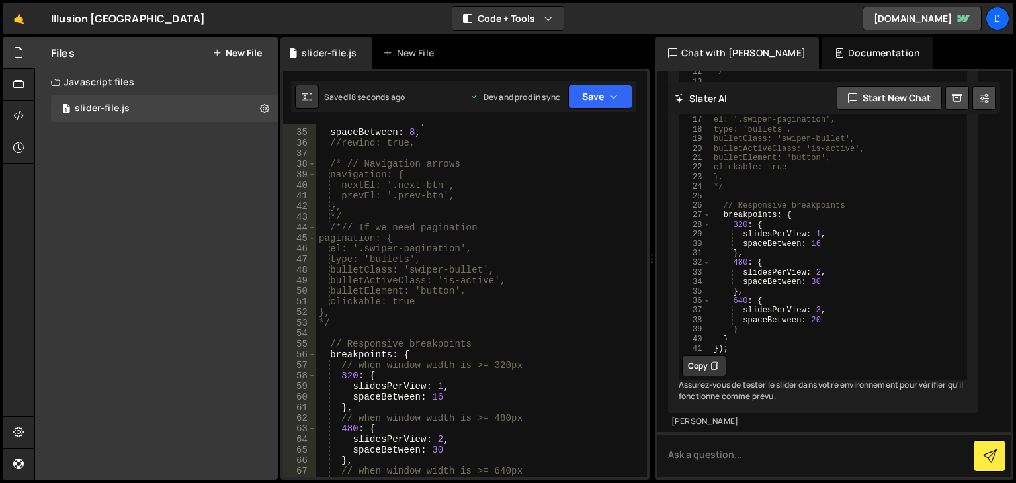
scroll to position [436, 0]
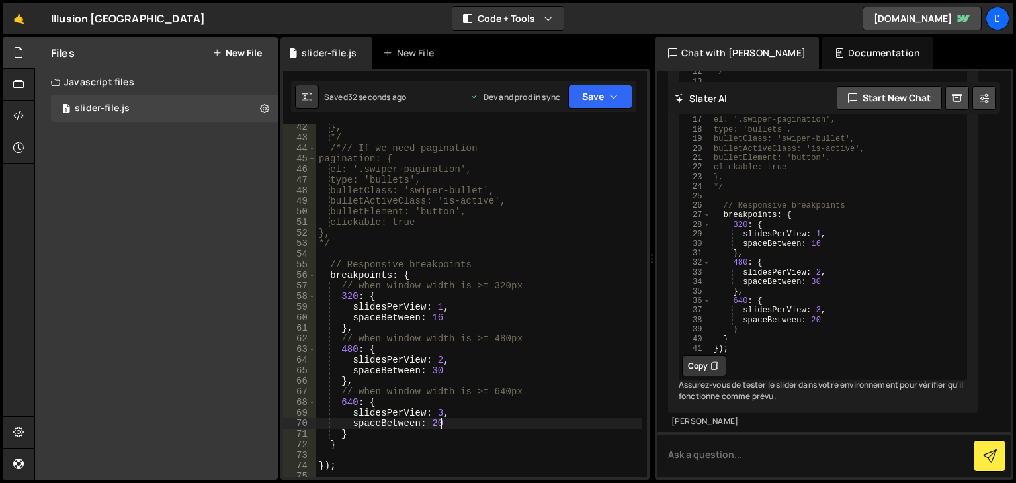
click at [444, 421] on div "}, */ /*// If we need pagination pagination: { el: '.swiper-pagination', type: …" at bounding box center [478, 309] width 325 height 374
click at [442, 410] on div "}, */ /*// If we need pagination pagination: { el: '.swiper-pagination', type: …" at bounding box center [478, 309] width 325 height 374
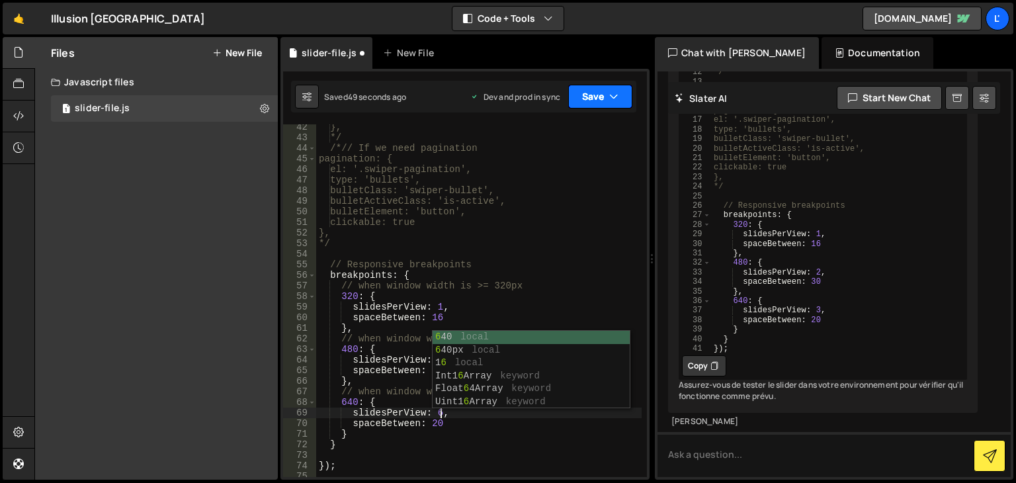
type textarea "slidesPerView: 6,"
click at [601, 100] on button "Save" at bounding box center [600, 97] width 64 height 24
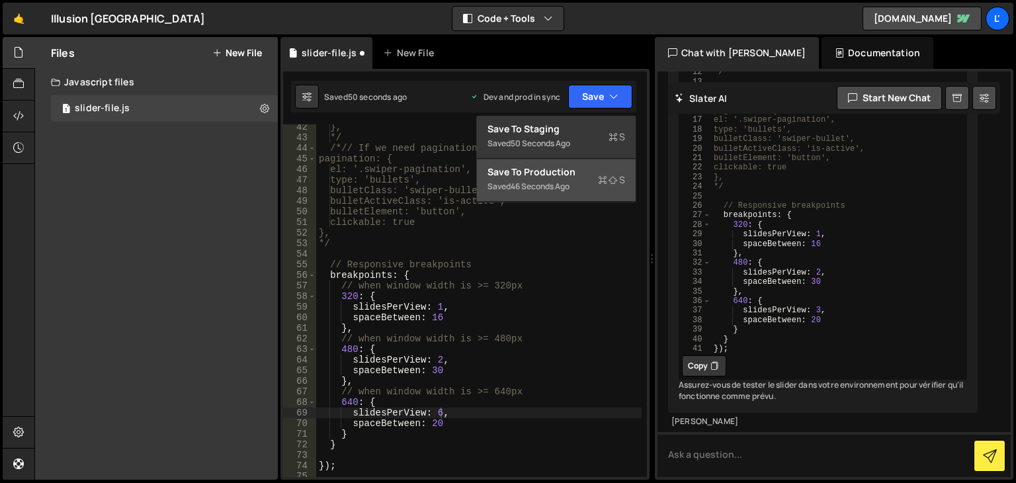
click at [600, 175] on icon at bounding box center [602, 179] width 9 height 13
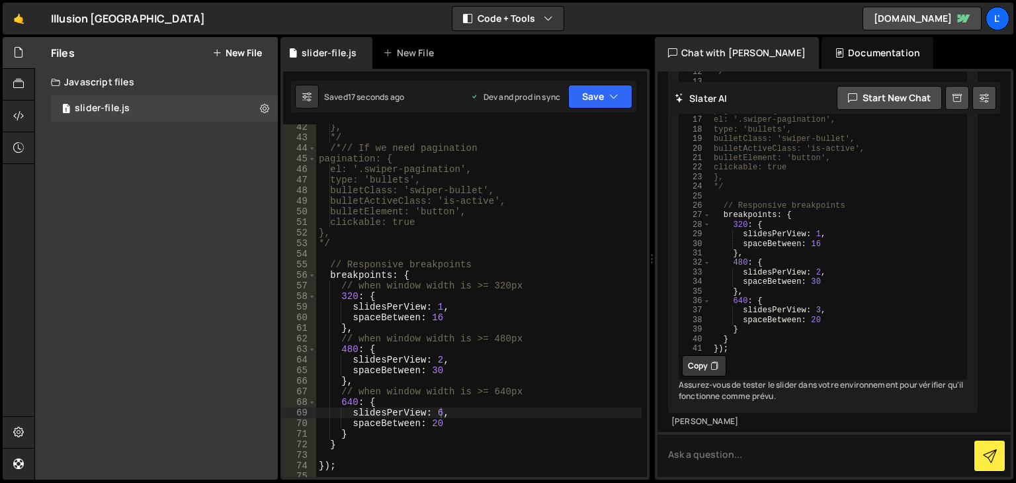
scroll to position [0, 0]
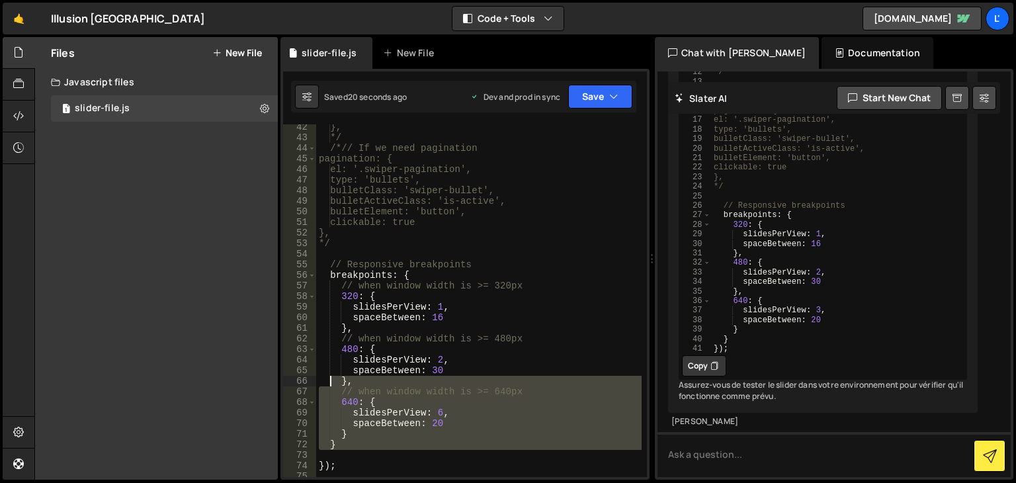
drag, startPoint x: 351, startPoint y: 451, endPoint x: 329, endPoint y: 384, distance: 70.3
click at [329, 384] on div "}, */ /*// If we need pagination pagination: { el: '.swiper-pagination', type: …" at bounding box center [478, 309] width 325 height 374
click at [342, 379] on div "}, */ /*// If we need pagination pagination: { el: '.swiper-pagination', type: …" at bounding box center [478, 300] width 325 height 352
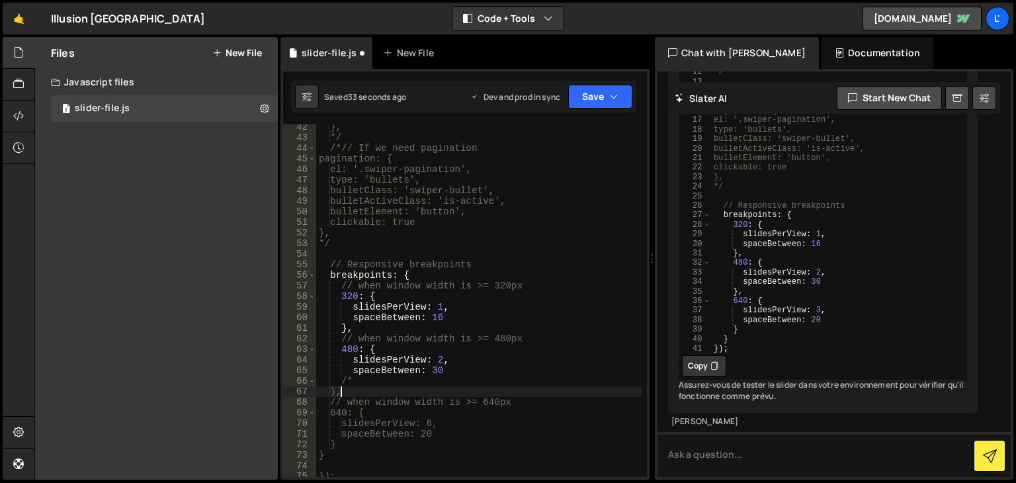
scroll to position [0, 1]
click at [371, 451] on div "}, */ /*// If we need pagination pagination: { el: '.swiper-pagination', type: …" at bounding box center [478, 309] width 325 height 374
type textarea "}"
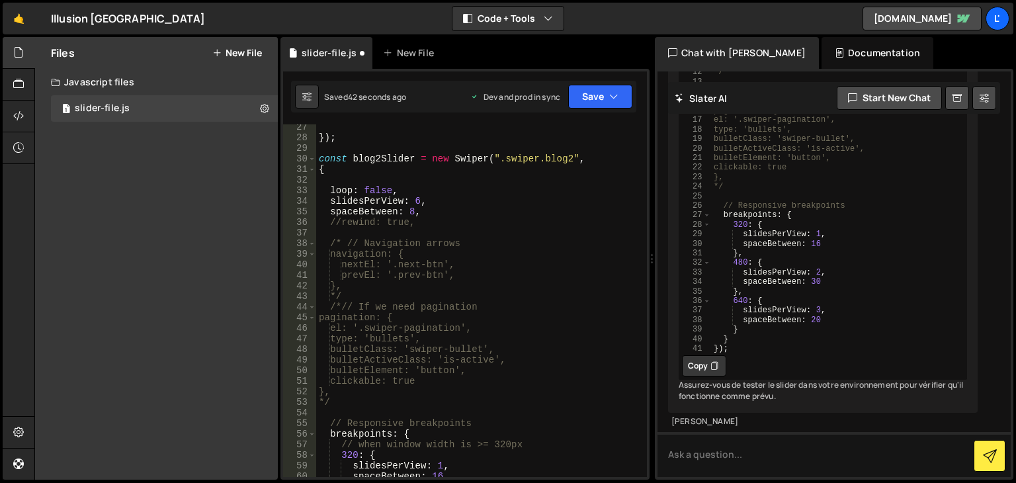
scroll to position [238, 0]
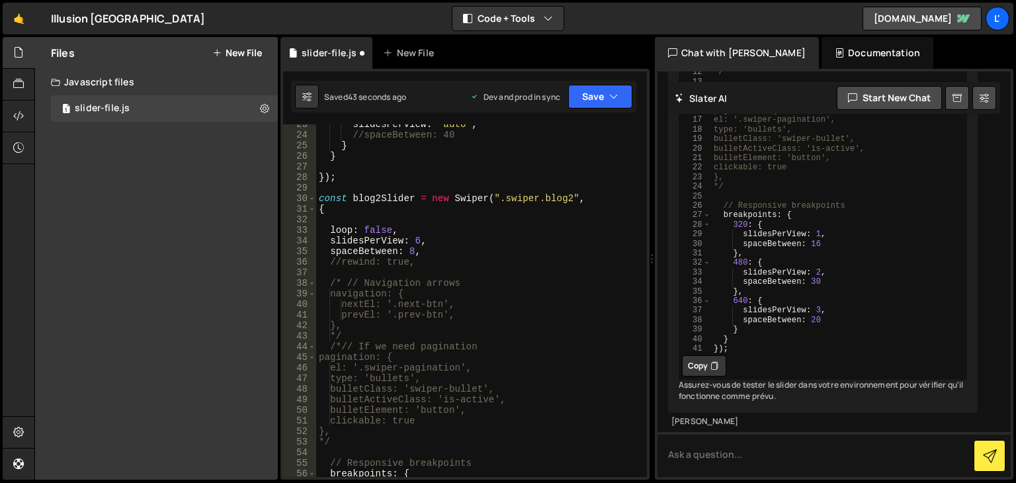
click at [411, 254] on div "slidesPerView : "auto" , //spaceBetween: 40 } } }) ; const blog2Slider = new Sw…" at bounding box center [478, 306] width 325 height 374
click at [593, 97] on button "Save" at bounding box center [600, 97] width 64 height 24
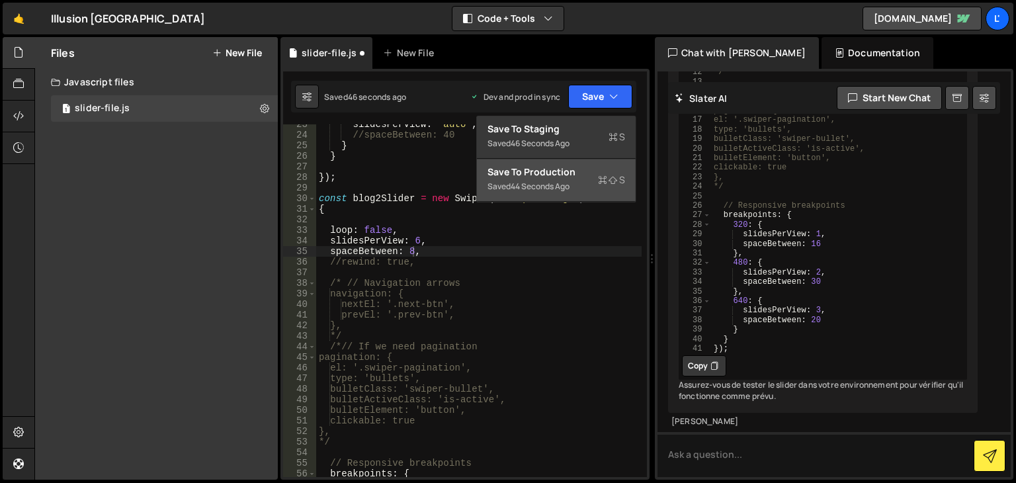
click at [561, 188] on div "44 seconds ago" at bounding box center [539, 185] width 59 height 11
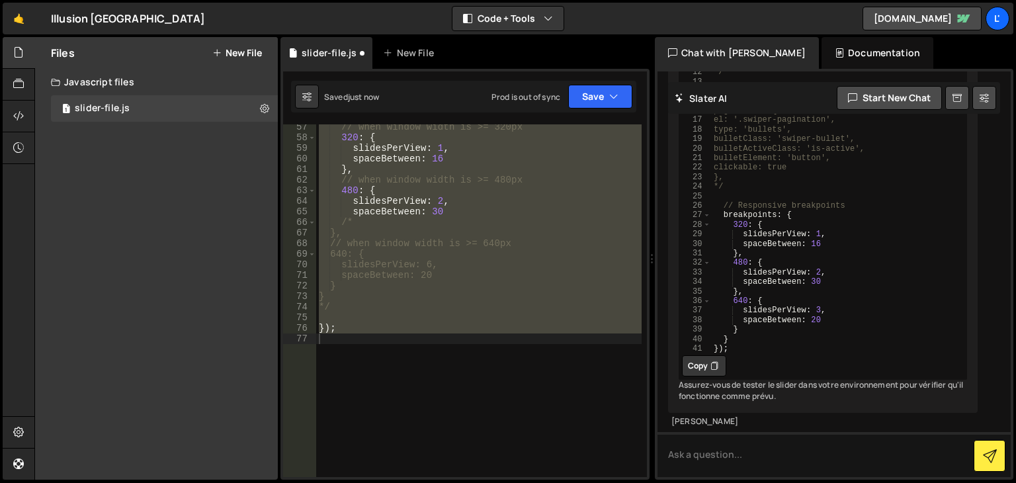
scroll to position [0, 0]
click at [455, 296] on div "// when window width is >= 320px 320 : { slidesPerView : 1 , spaceBetween : 16 …" at bounding box center [478, 300] width 325 height 352
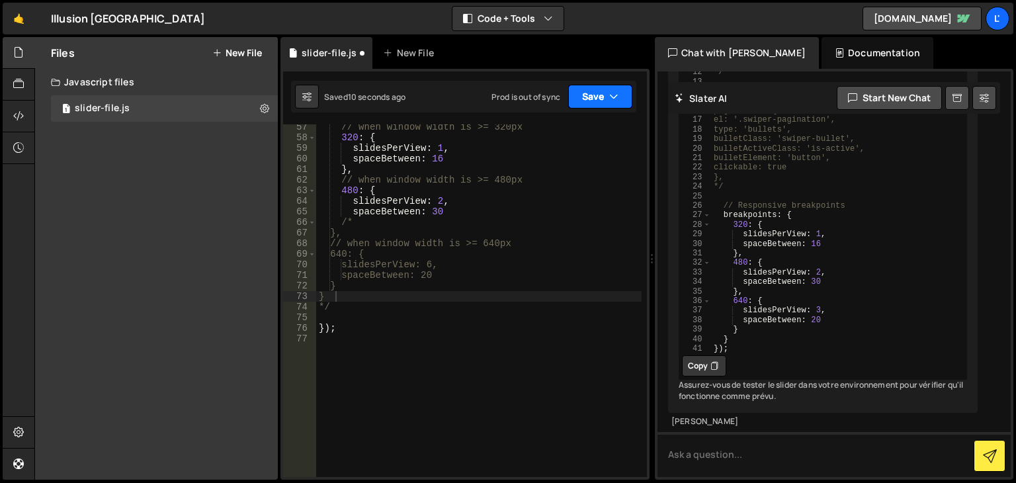
click at [606, 91] on button "Save" at bounding box center [600, 97] width 64 height 24
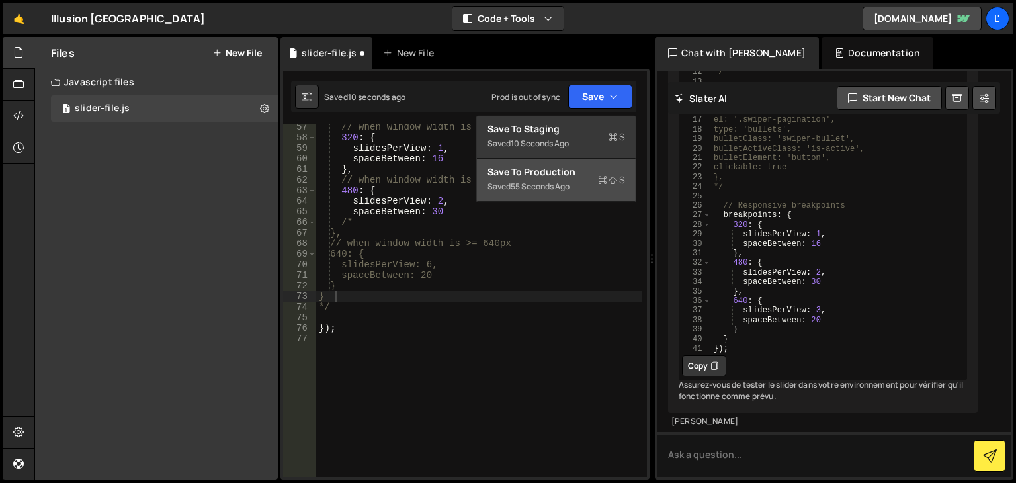
click at [563, 177] on div "Save to Production S" at bounding box center [556, 171] width 138 height 13
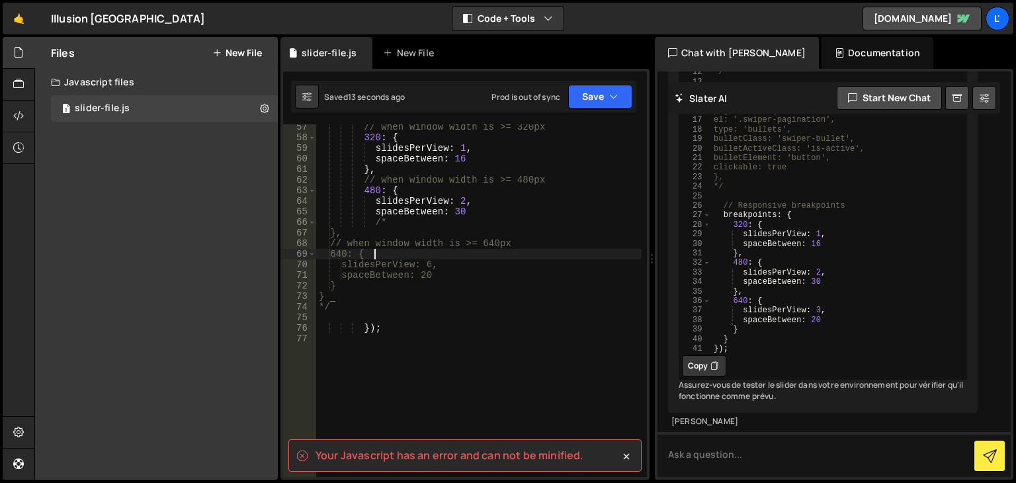
click at [480, 251] on div "// when window width is >= 320px 320 : { slidesPerView : 1 , spaceBetween : 16 …" at bounding box center [478, 309] width 325 height 374
type textarea "});"
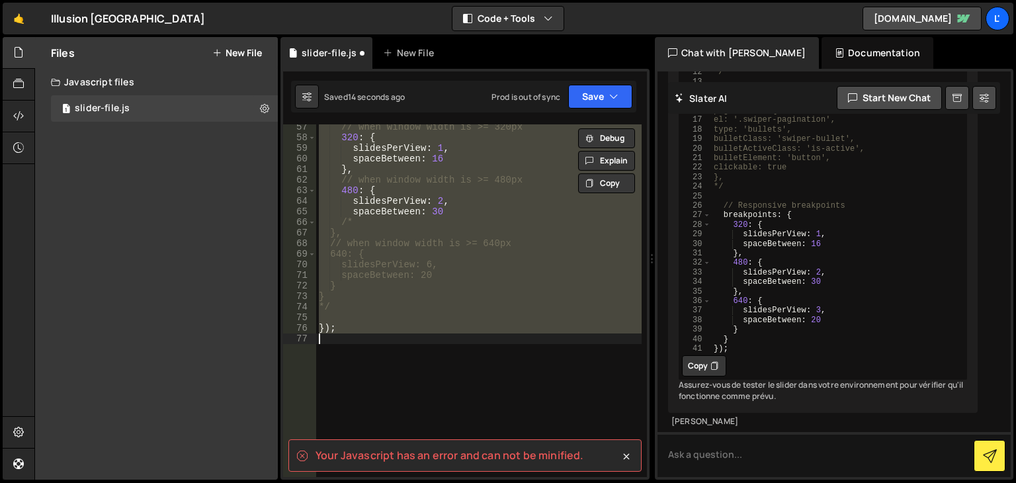
click at [487, 321] on div "// when window width is >= 320px 320 : { slidesPerView : 1 , spaceBetween : 16 …" at bounding box center [478, 300] width 325 height 352
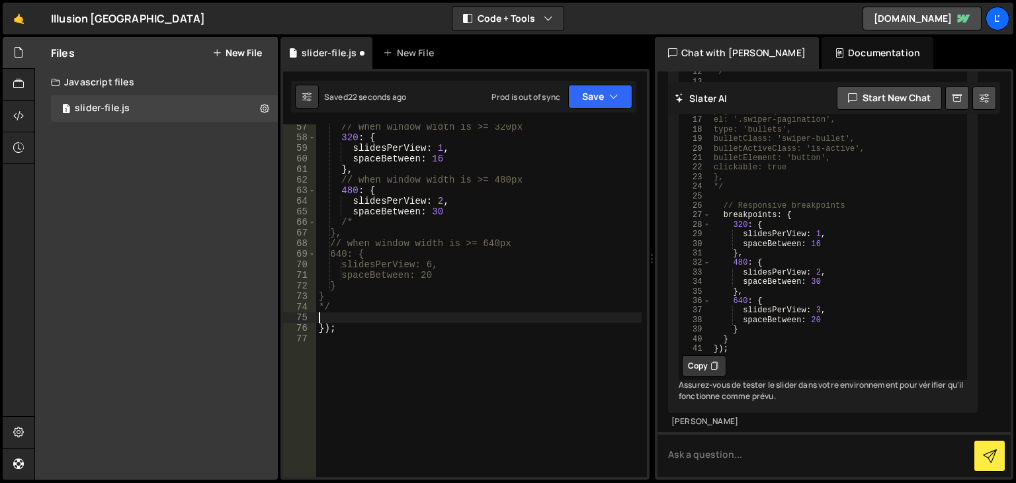
click at [368, 311] on div "// when window width is >= 320px 320 : { slidesPerView : 1 , spaceBetween : 16 …" at bounding box center [478, 309] width 325 height 374
type textarea "*"
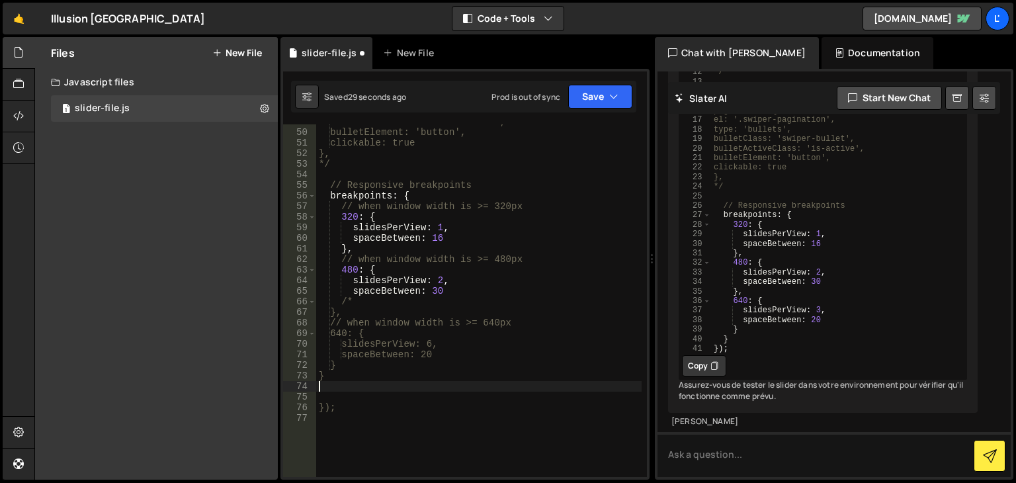
scroll to position [595, 0]
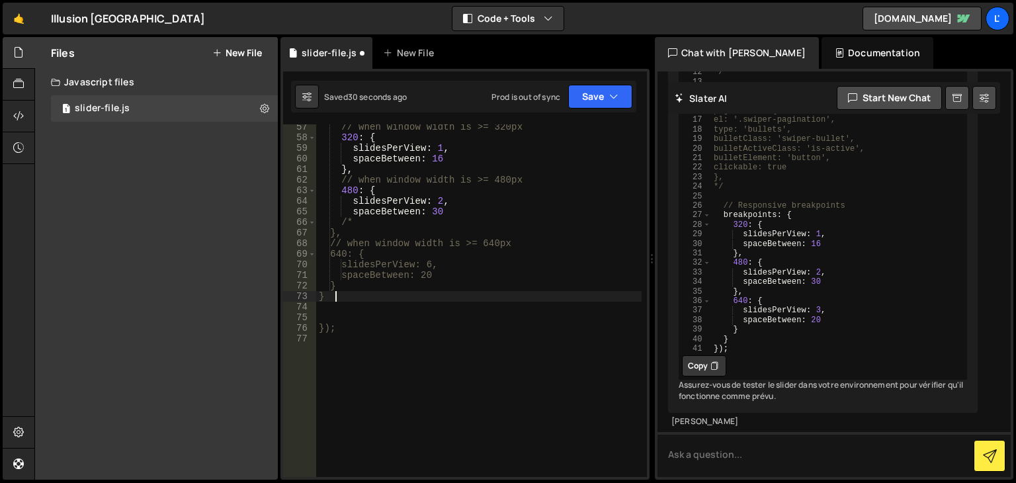
click at [370, 293] on div "// when window width is >= 320px 320 : { slidesPerView : 1 , spaceBetween : 16 …" at bounding box center [478, 309] width 325 height 374
click at [369, 290] on div "// when window width is >= 320px 320 : { slidesPerView : 1 , spaceBetween : 16 …" at bounding box center [478, 309] width 325 height 374
type textarea "}"
click at [607, 88] on button "Save" at bounding box center [600, 97] width 64 height 24
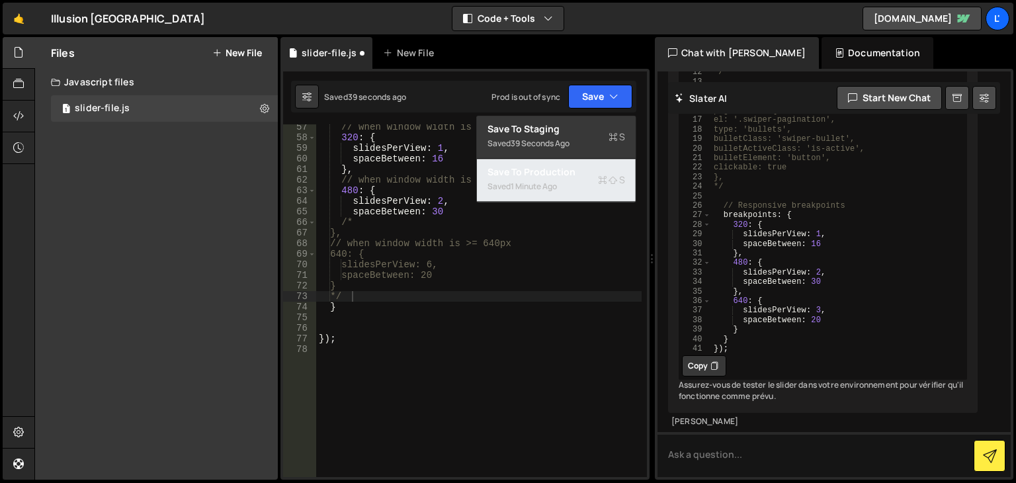
click at [567, 181] on div "Saved 1 minute ago" at bounding box center [556, 187] width 138 height 16
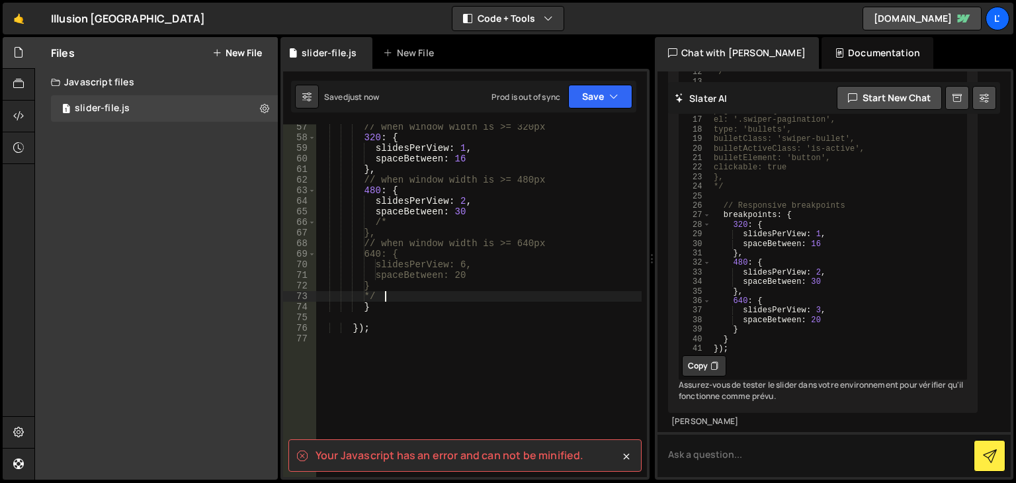
click at [409, 295] on div "// when window width is >= 320px 320 : { slidesPerView : 1 , spaceBetween : 16 …" at bounding box center [478, 309] width 325 height 374
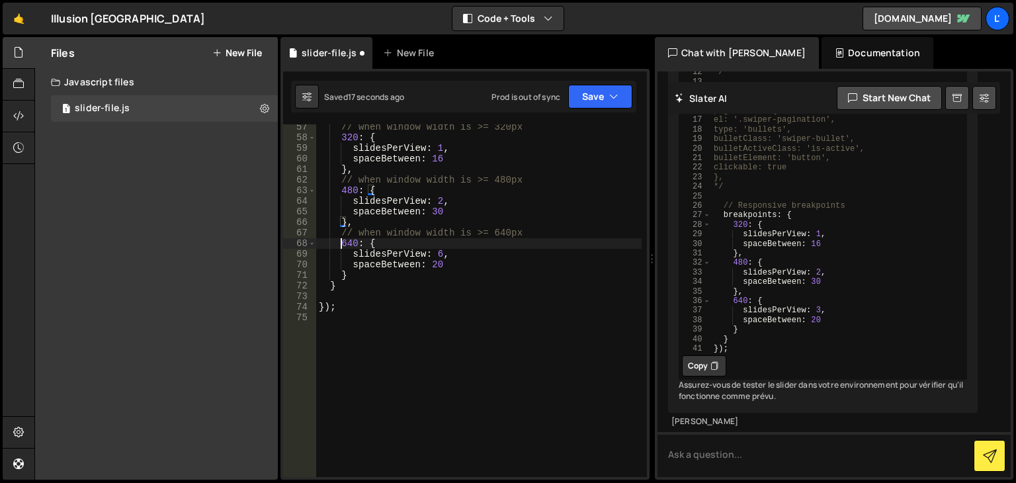
click at [340, 244] on div "// when window width is >= 320px 320 : { slidesPerView : 1 , spaceBetween : 16 …" at bounding box center [478, 309] width 325 height 374
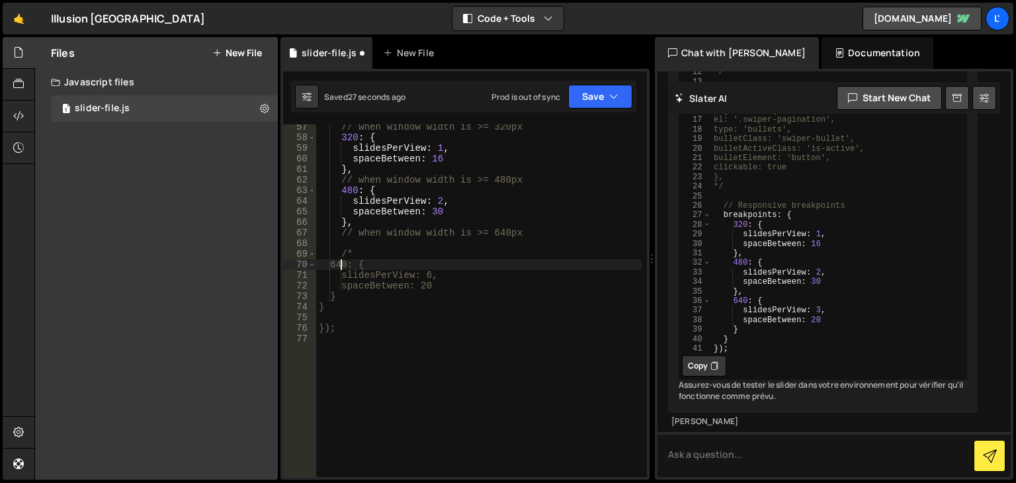
click at [368, 305] on div "// when window width is >= 320px 320 : { slidesPerView : 1 , spaceBetween : 16 …" at bounding box center [478, 309] width 325 height 374
type textarea "}"
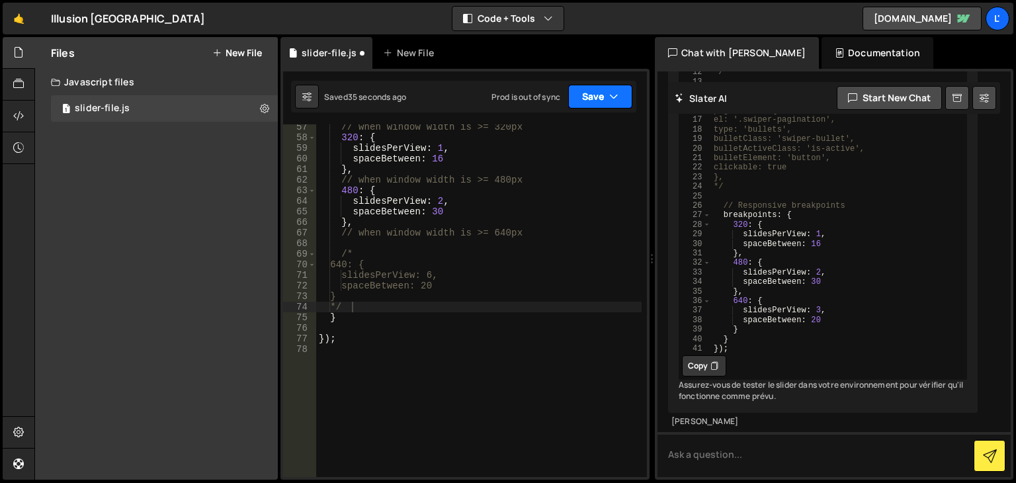
click at [590, 99] on button "Save" at bounding box center [600, 97] width 64 height 24
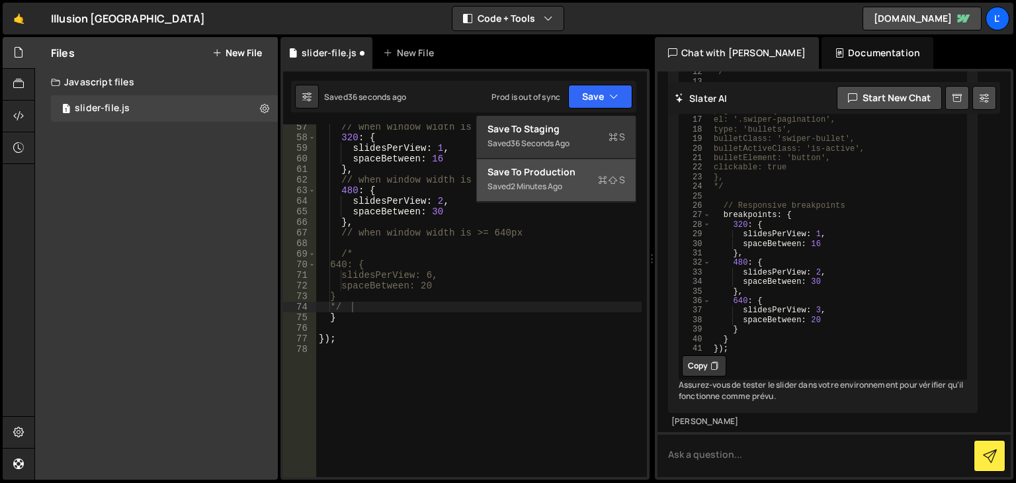
click at [594, 188] on div "Saved 2 minutes ago" at bounding box center [556, 187] width 138 height 16
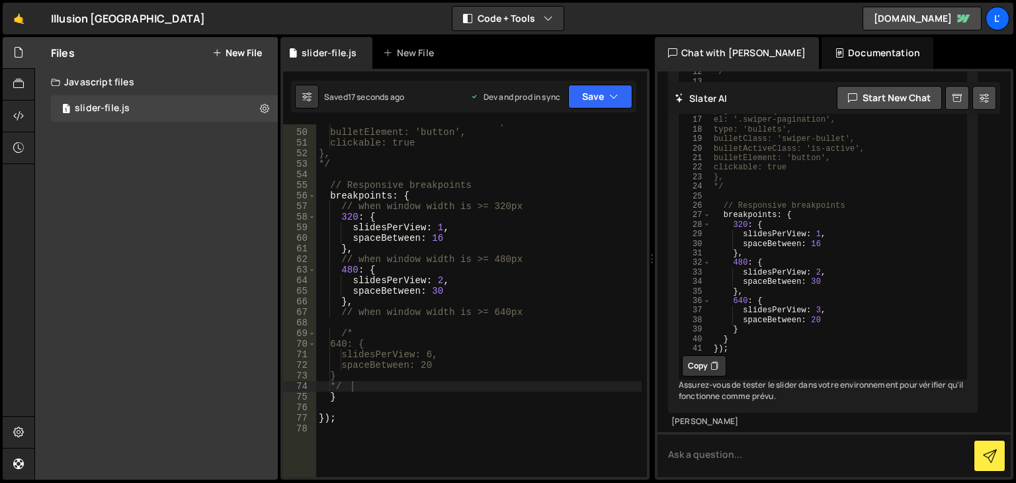
scroll to position [516, 0]
click at [358, 337] on div "bulletActiveClass: 'is-active', bulletElement: 'button', clickable: true }, */ …" at bounding box center [478, 303] width 325 height 374
type textarea "/"
drag, startPoint x: 367, startPoint y: 390, endPoint x: 339, endPoint y: 389, distance: 28.5
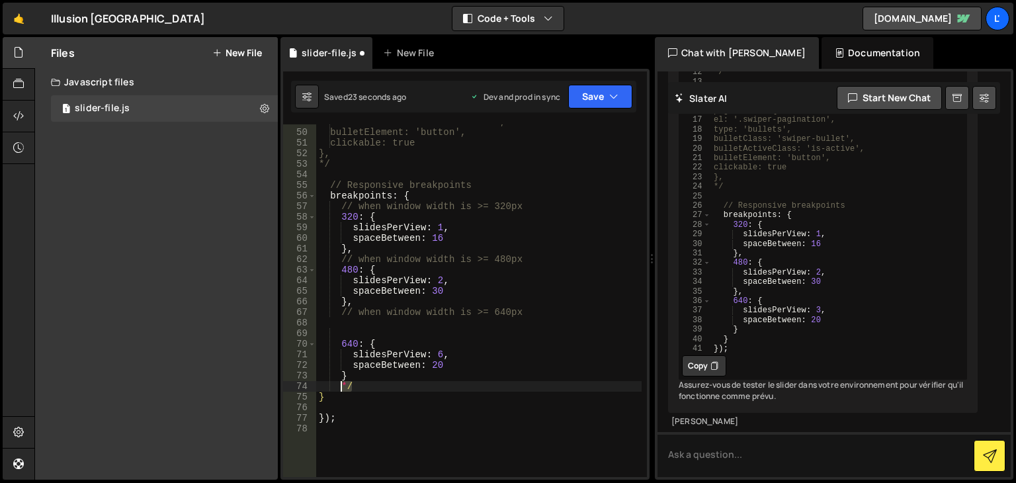
click at [339, 389] on div "bulletActiveClass: 'is-active', bulletElement: 'button', clickable: true }, */ …" at bounding box center [478, 303] width 325 height 374
type textarea "*/"
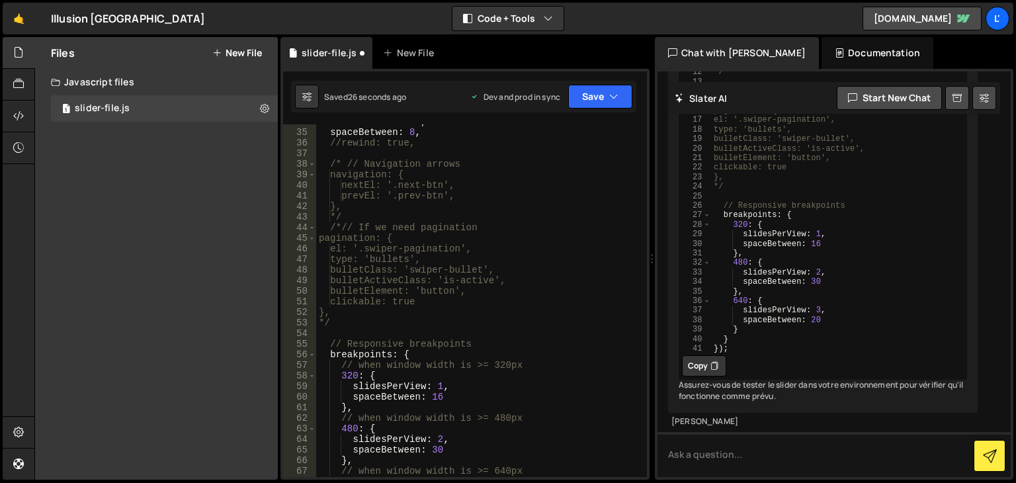
scroll to position [357, 0]
click at [352, 213] on div "slidesPerView : 6 , spaceBetween : 8 , //rewind: true, /* // Navigation arrows …" at bounding box center [478, 303] width 325 height 374
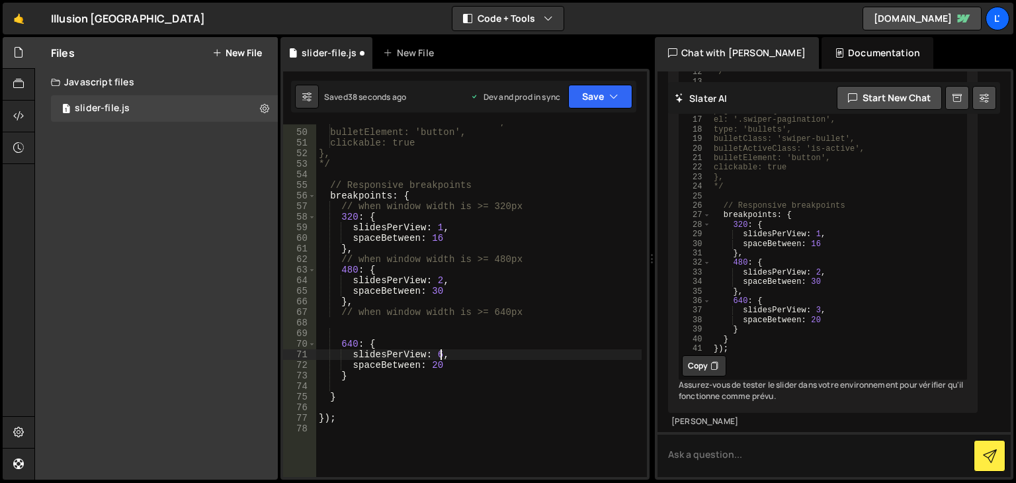
click at [441, 354] on div "bulletActiveClass: 'is-active', bulletElement: 'button', clickable: true }, */ …" at bounding box center [478, 303] width 325 height 374
click at [606, 100] on button "Save" at bounding box center [600, 97] width 64 height 24
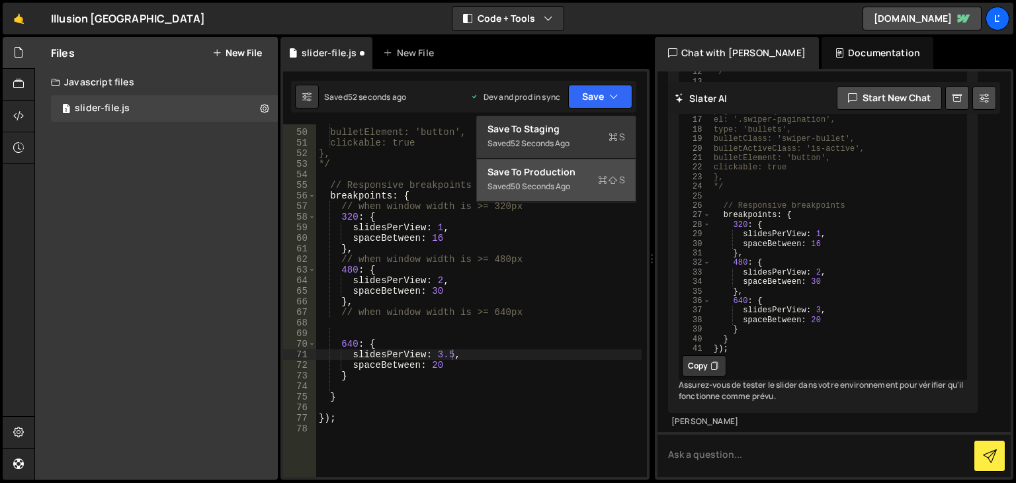
click at [592, 174] on div "Save to Production S" at bounding box center [556, 171] width 138 height 13
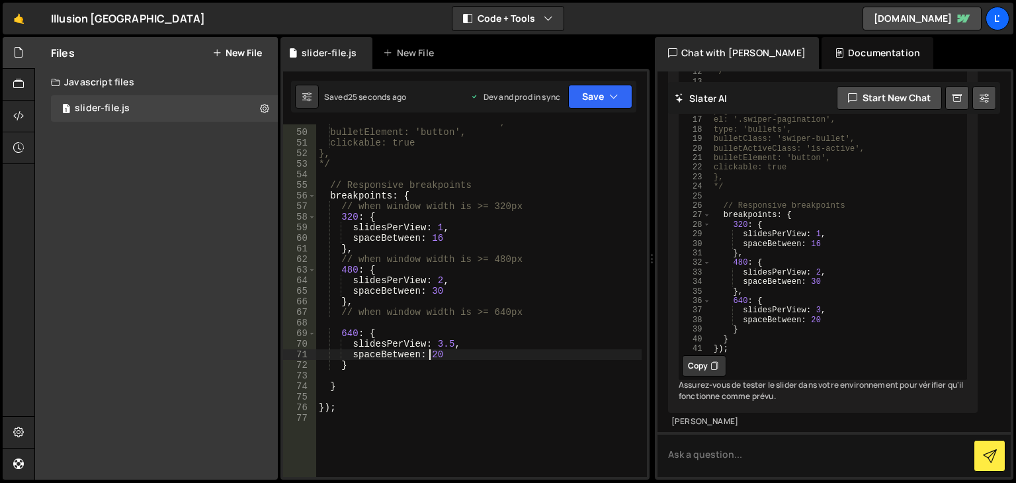
scroll to position [0, 7]
click at [432, 355] on div "bulletActiveClass: 'is-active', bulletElement: 'button', clickable: true }, */ …" at bounding box center [478, 303] width 325 height 374
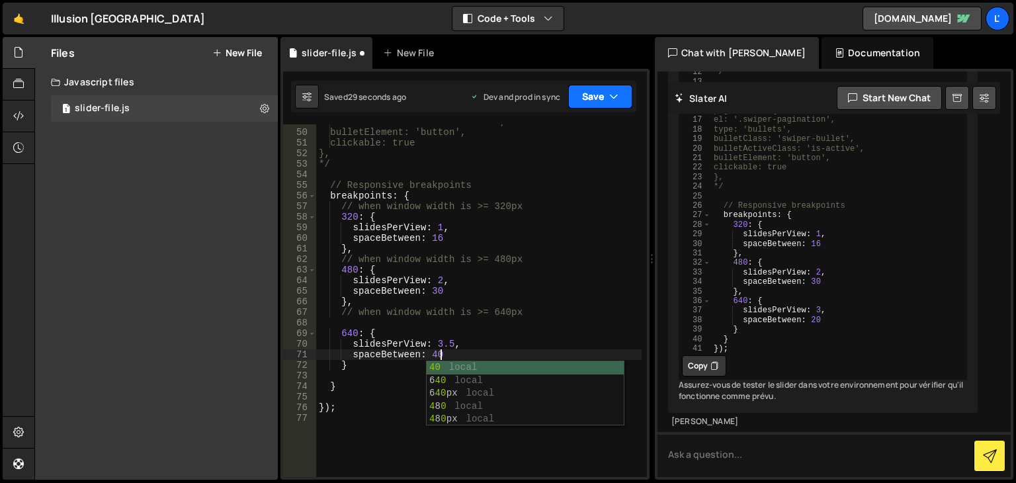
click at [596, 102] on button "Save" at bounding box center [600, 97] width 64 height 24
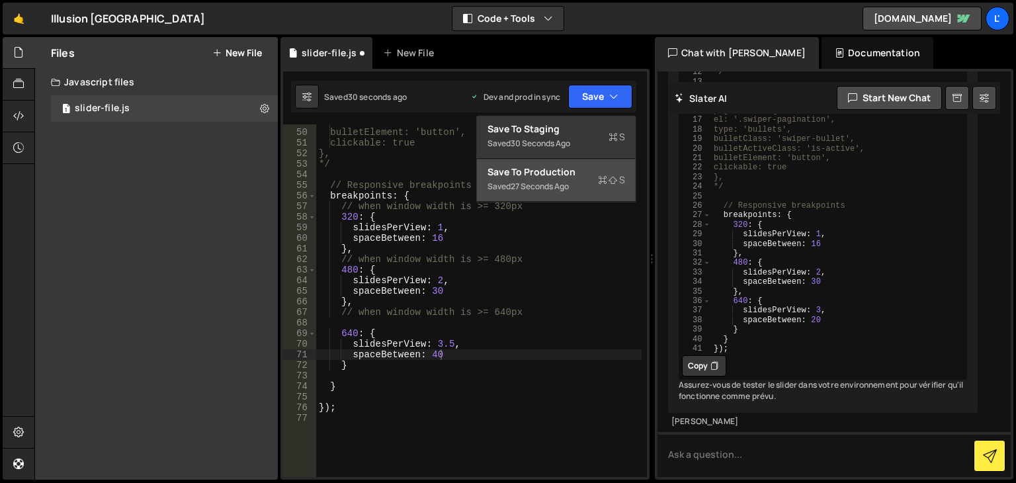
click at [537, 177] on div "Save to Production S" at bounding box center [556, 171] width 138 height 13
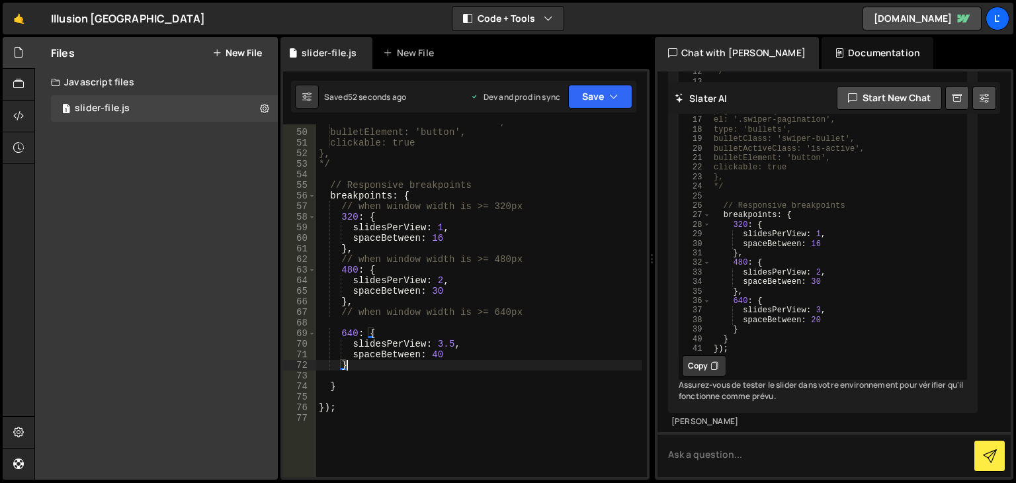
scroll to position [0, 1]
click at [365, 366] on div "bulletActiveClass: 'is-active', bulletElement: 'button', clickable: true }, */ …" at bounding box center [478, 303] width 325 height 374
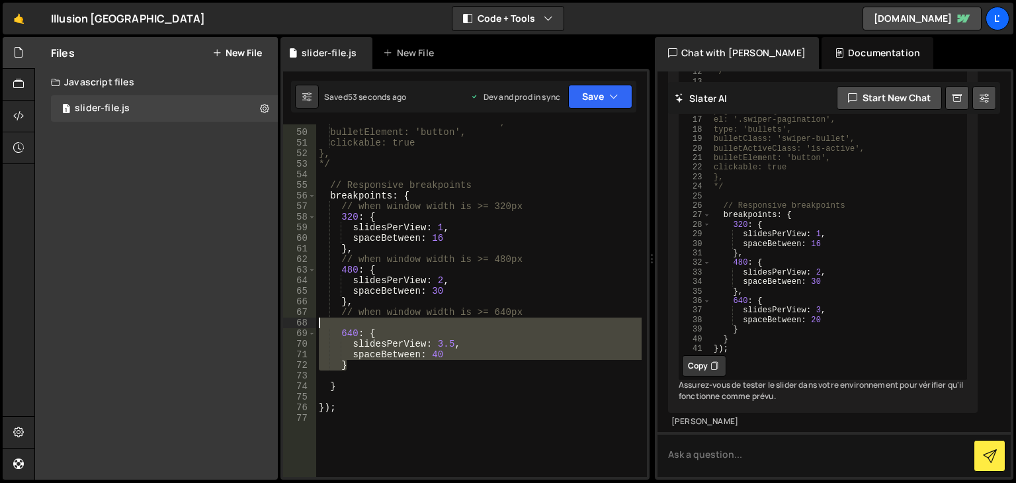
drag, startPoint x: 360, startPoint y: 364, endPoint x: 343, endPoint y: 327, distance: 39.9
click at [343, 327] on div "bulletActiveClass: 'is-active', bulletElement: 'button', clickable: true }, */ …" at bounding box center [478, 303] width 325 height 374
type textarea "}"
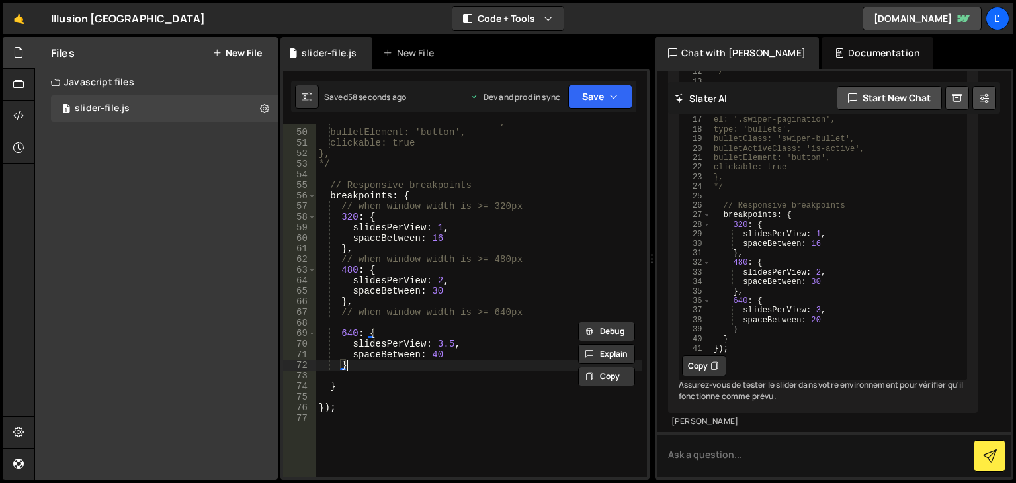
scroll to position [0, 0]
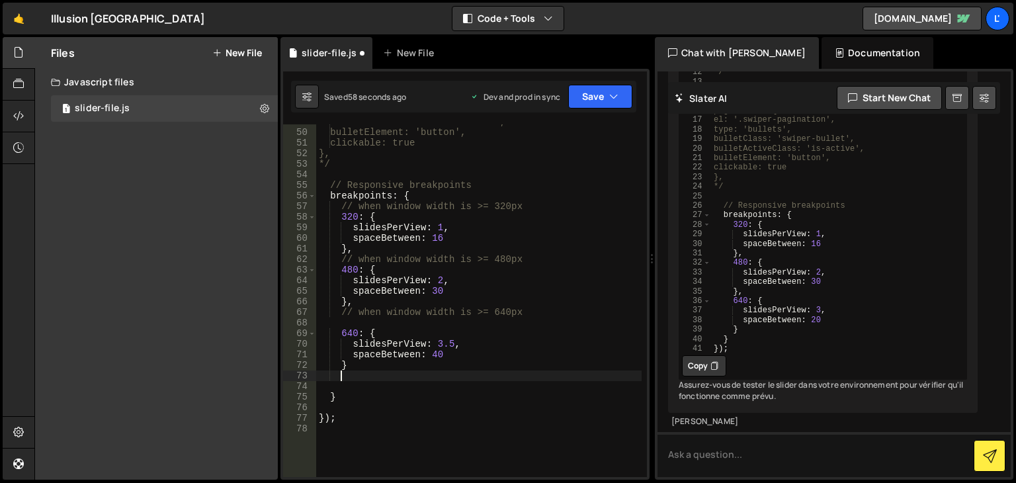
paste textarea "}"
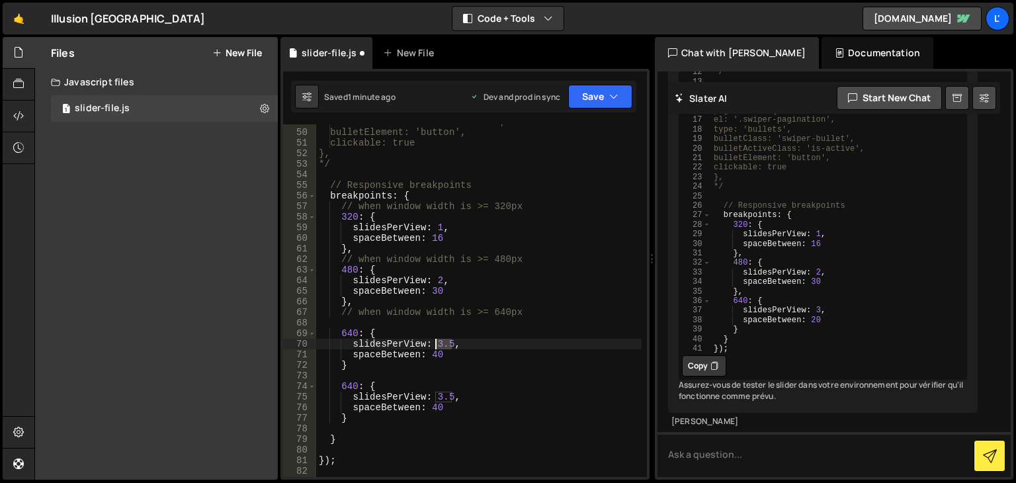
drag, startPoint x: 451, startPoint y: 345, endPoint x: 435, endPoint y: 344, distance: 15.9
click at [435, 344] on div "bulletActiveClass: 'is-active', bulletElement: 'button', clickable: true }, */ …" at bounding box center [478, 303] width 325 height 374
click at [441, 227] on div "bulletActiveClass: 'is-active', bulletElement: 'button', clickable: true }, */ …" at bounding box center [478, 303] width 325 height 374
click at [440, 280] on div "bulletActiveClass: 'is-active', bulletElement: 'button', clickable: true }, */ …" at bounding box center [478, 303] width 325 height 374
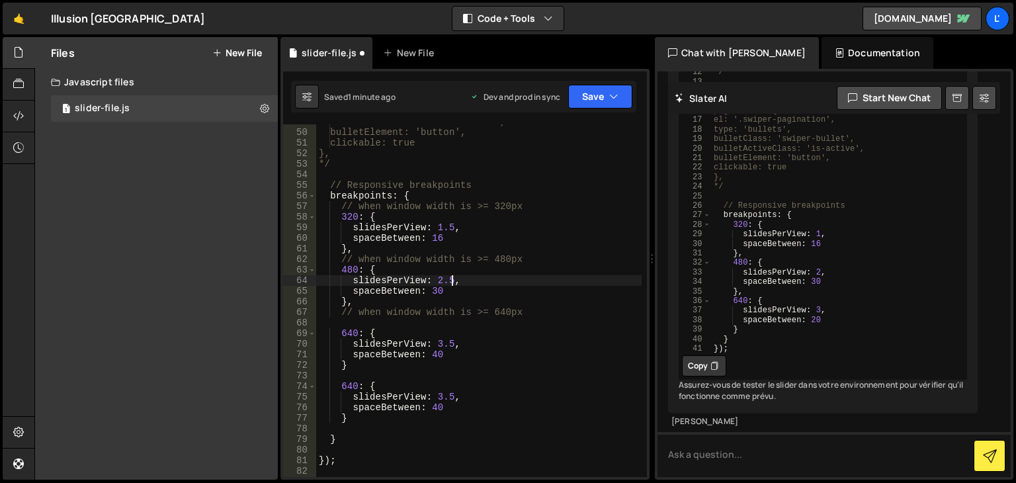
click at [450, 226] on div "bulletActiveClass: 'is-active', bulletElement: 'button', clickable: true }, */ …" at bounding box center [478, 303] width 325 height 374
click at [452, 341] on div "bulletActiveClass: 'is-active', bulletElement: 'button', clickable: true }, */ …" at bounding box center [478, 303] width 325 height 374
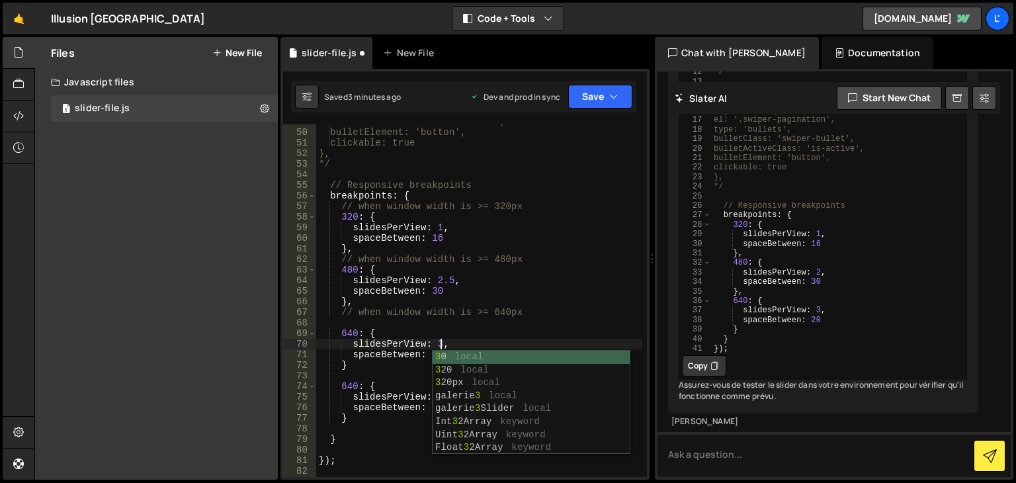
click at [590, 225] on div "bulletActiveClass: 'is-active', bulletElement: 'button', clickable: true }, */ …" at bounding box center [478, 303] width 325 height 374
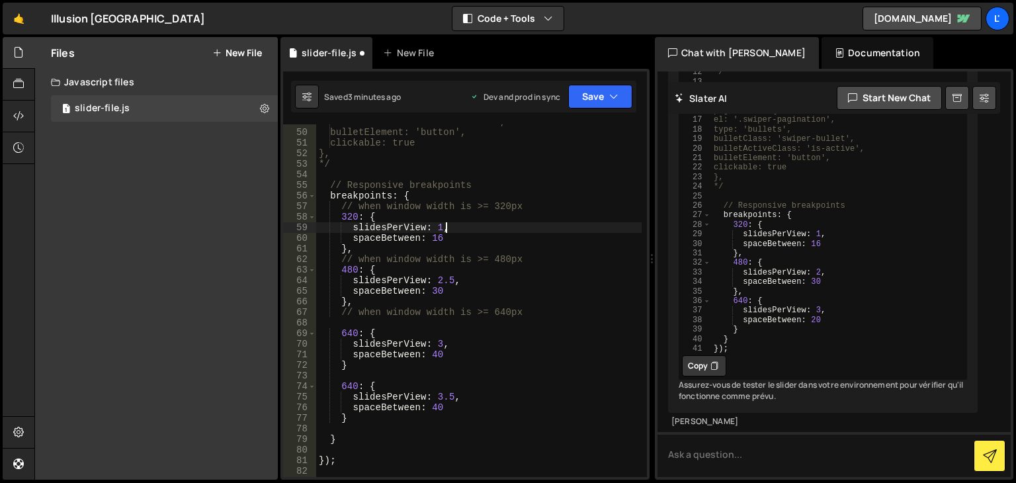
click at [452, 278] on div "bulletActiveClass: 'is-active', bulletElement: 'button', clickable: true }, */ …" at bounding box center [478, 303] width 325 height 374
click at [440, 347] on div "bulletActiveClass: 'is-active', bulletElement: 'button', clickable: true }, */ …" at bounding box center [478, 303] width 325 height 374
drag, startPoint x: 358, startPoint y: 387, endPoint x: 342, endPoint y: 386, distance: 15.9
click at [342, 386] on div "bulletActiveClass: 'is-active', bulletElement: 'button', clickable: true }, */ …" at bounding box center [478, 303] width 325 height 374
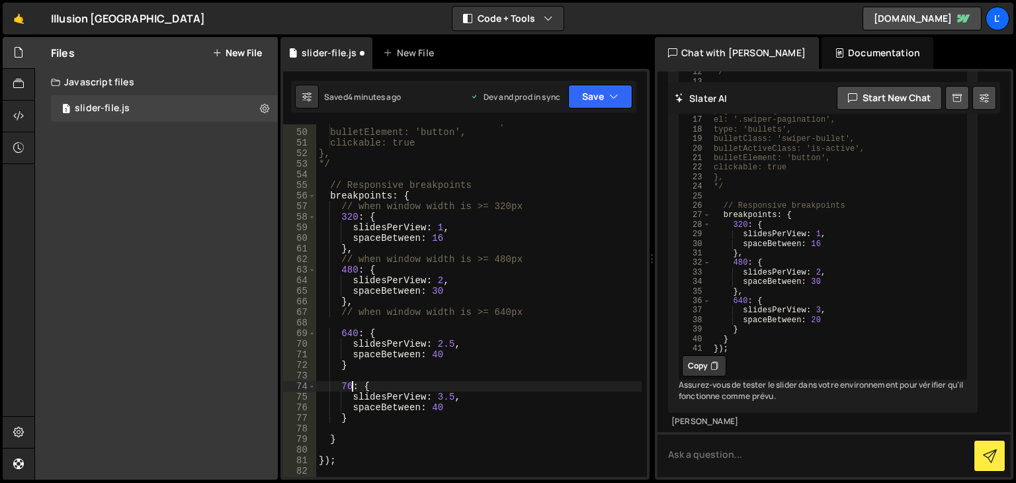
scroll to position [0, 3]
click at [606, 93] on button "Save" at bounding box center [600, 97] width 64 height 24
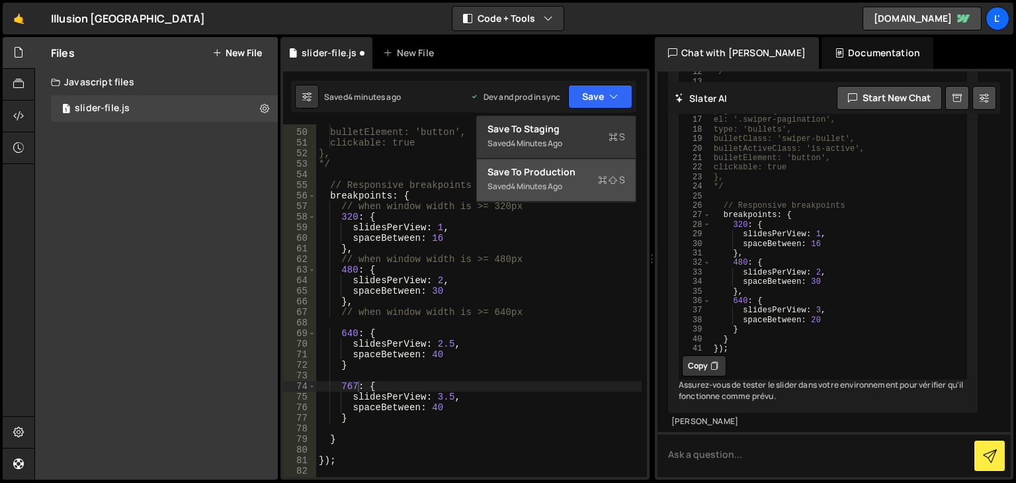
click at [606, 182] on icon at bounding box center [602, 179] width 9 height 13
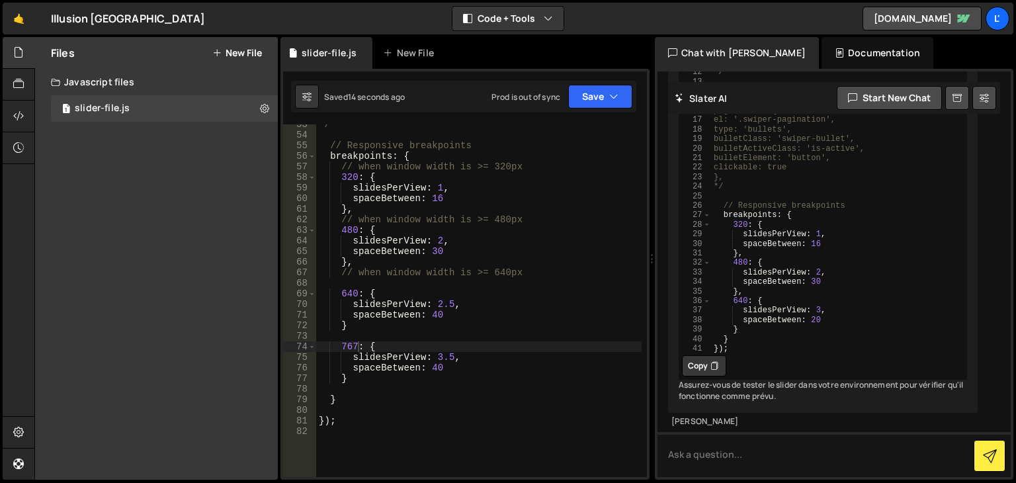
scroll to position [0, 1]
click at [454, 376] on div "*/ // Responsive breakpoints breakpoints : { // when window width is >= 320px 3…" at bounding box center [478, 306] width 325 height 374
type textarea "});"
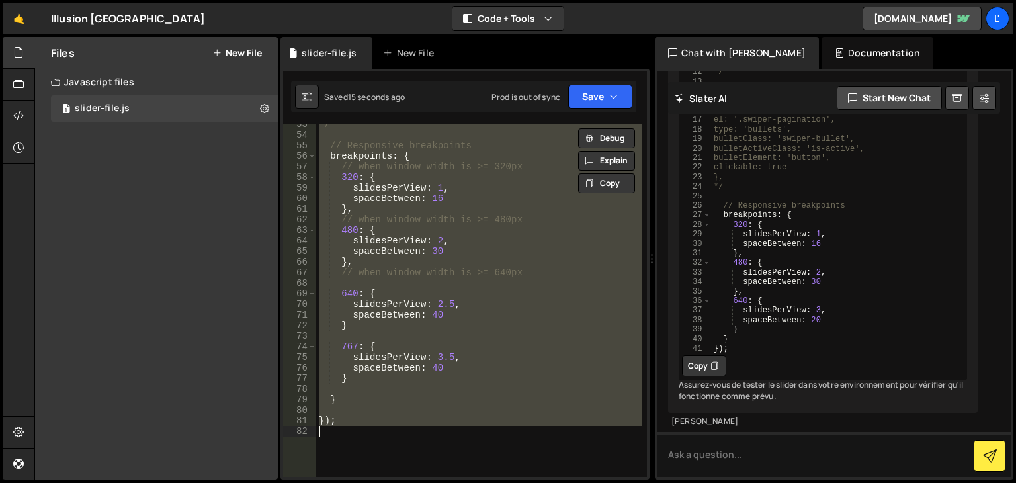
scroll to position [0, 0]
click at [759, 450] on textarea at bounding box center [833, 454] width 353 height 45
paste textarea "const galerie3Slider = new Swiper(".swiper.galerie3", { loop: true, slidesPerVi…"
type textarea "pourquoi ca me dis que le code ne marche pas ? : const galerie3Slider = new Swi…"
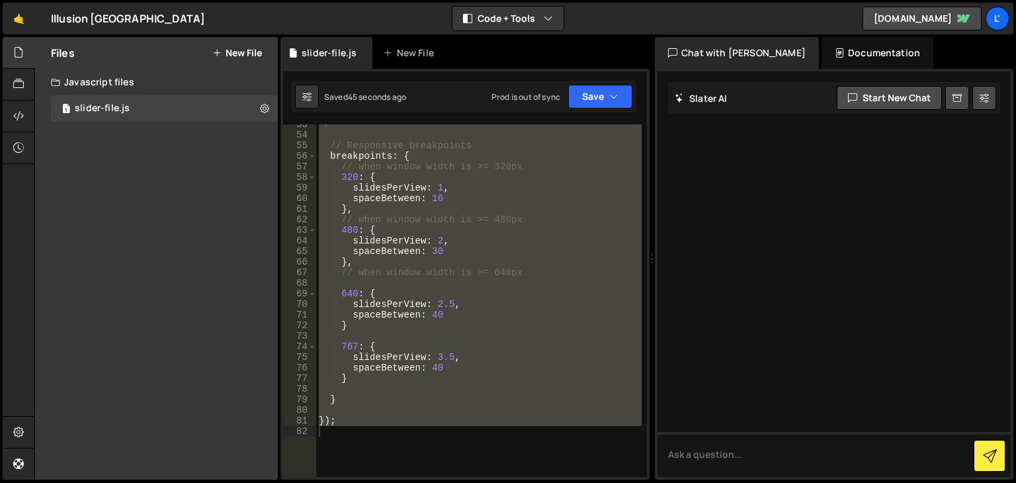
click at [431, 406] on div "*/ // Responsive breakpoints breakpoints : { // when window width is >= 320px 3…" at bounding box center [478, 300] width 325 height 352
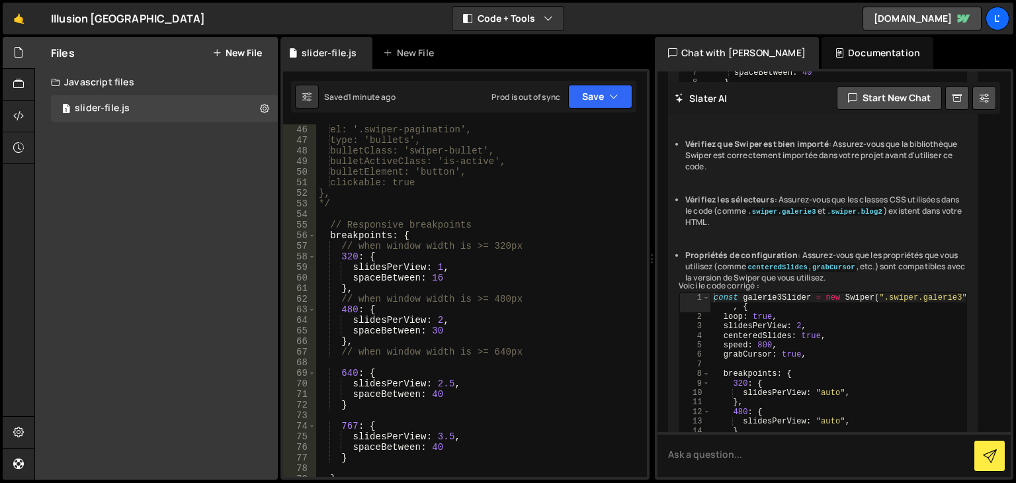
scroll to position [5838, 0]
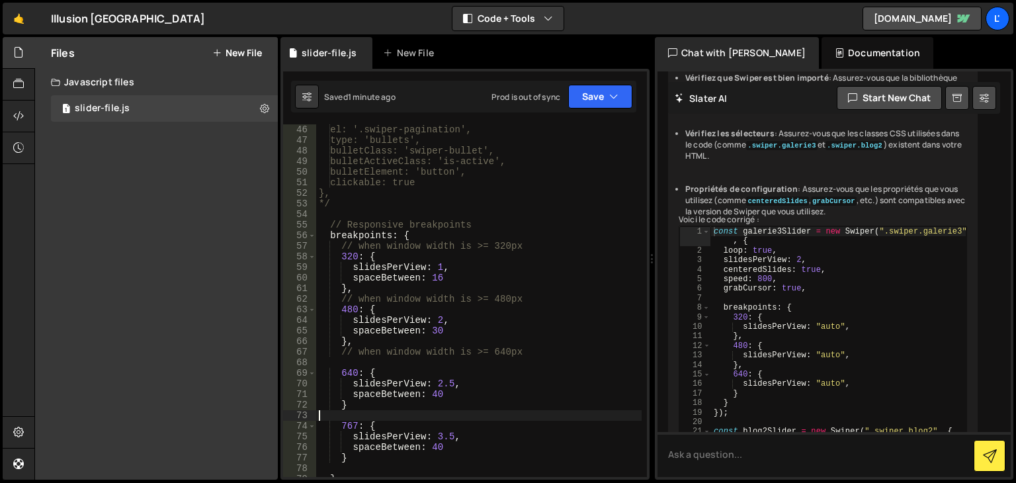
click at [368, 413] on div "el: '.swiper-pagination', type: 'bullets', bulletClass: 'swiper-bullet', bullet…" at bounding box center [478, 311] width 325 height 374
click at [364, 399] on div "el: '.swiper-pagination', type: 'bullets', bulletClass: 'swiper-bullet', bullet…" at bounding box center [478, 311] width 325 height 374
click at [589, 104] on button "Save" at bounding box center [600, 97] width 64 height 24
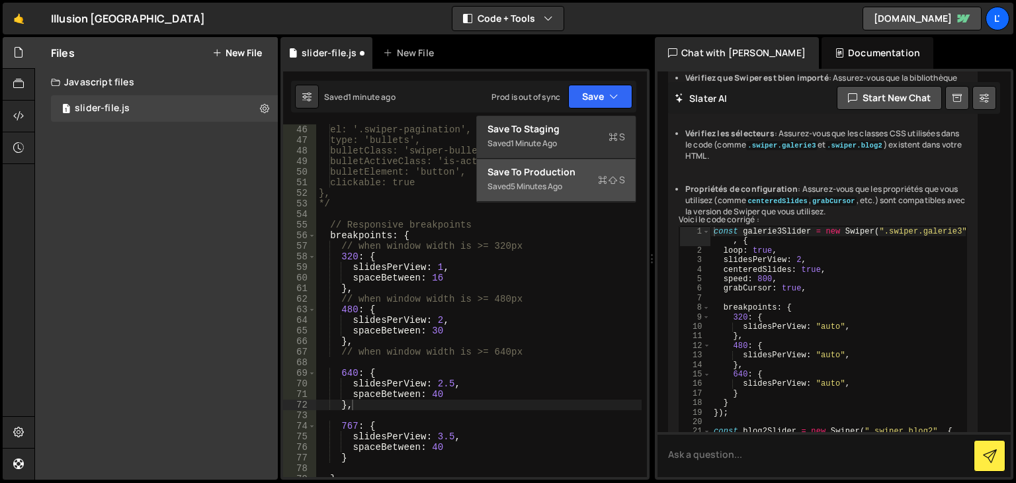
click at [569, 166] on div "Save to Production S" at bounding box center [556, 171] width 138 height 13
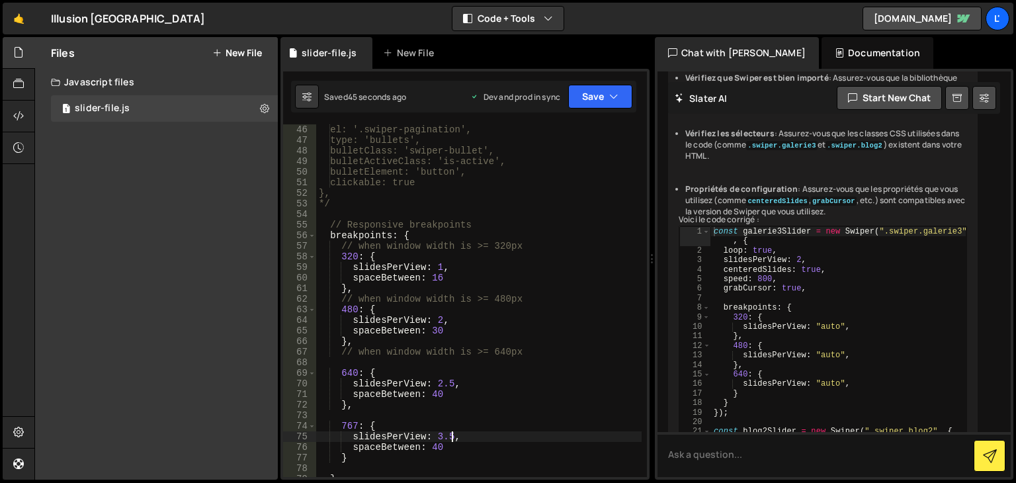
click at [452, 434] on div "el: '.swiper-pagination', type: 'bullets', bulletClass: 'swiper-bullet', bullet…" at bounding box center [478, 311] width 325 height 374
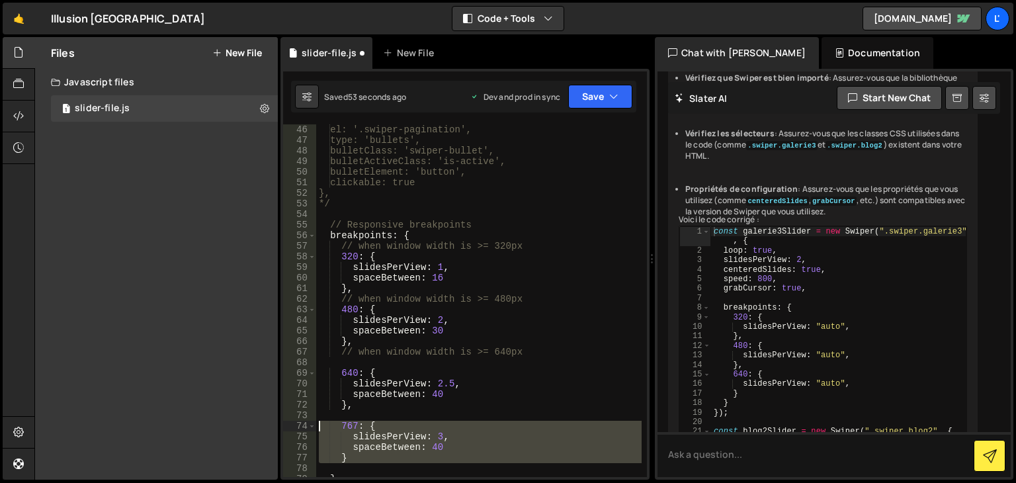
drag, startPoint x: 354, startPoint y: 465, endPoint x: 320, endPoint y: 427, distance: 50.6
click at [320, 427] on div "el: '.swiper-pagination', type: 'bullets', bulletClass: 'swiper-bullet', bullet…" at bounding box center [478, 311] width 325 height 374
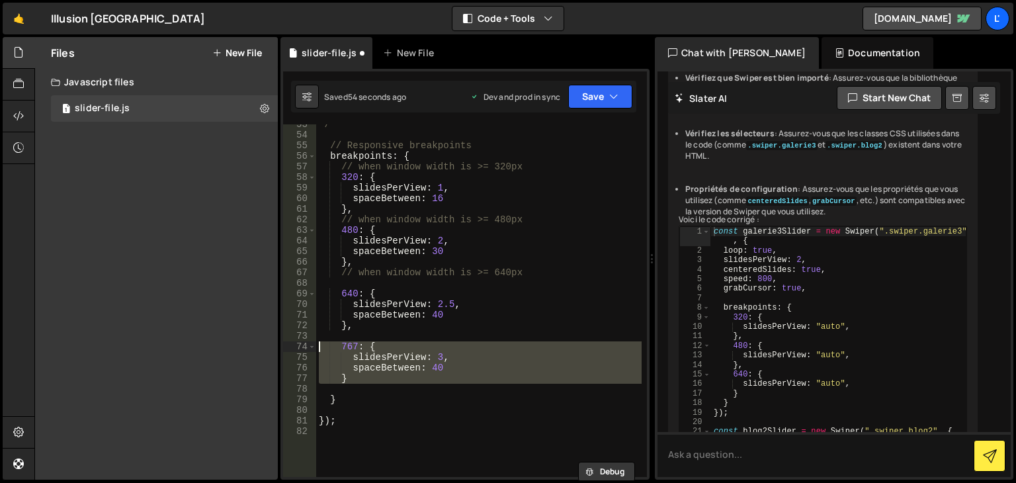
scroll to position [555, 0]
click at [383, 380] on div "*/ // Responsive breakpoints breakpoints : { // when window width is >= 320px 3…" at bounding box center [478, 300] width 325 height 352
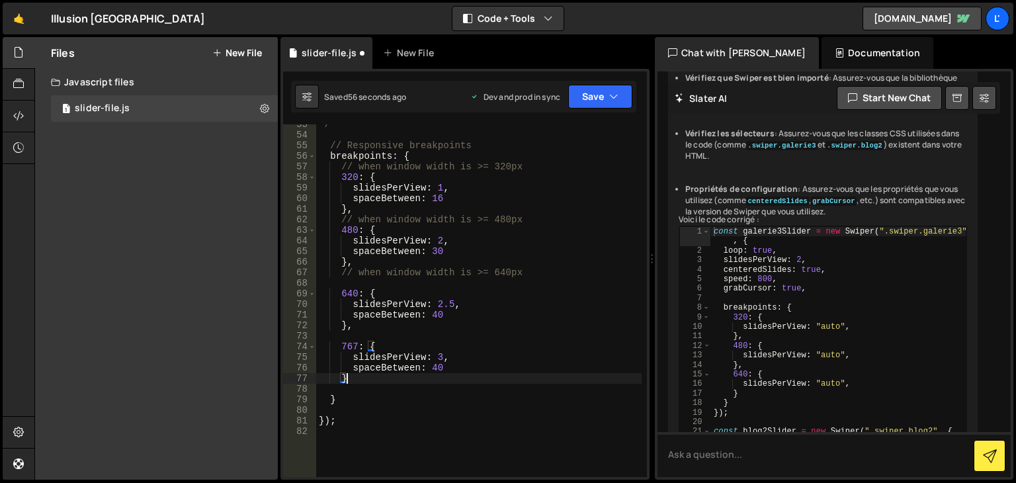
type textarea "},"
paste textarea
click at [366, 395] on div "*/ // Responsive breakpoints breakpoints : { // when window width is >= 320px 3…" at bounding box center [478, 306] width 325 height 374
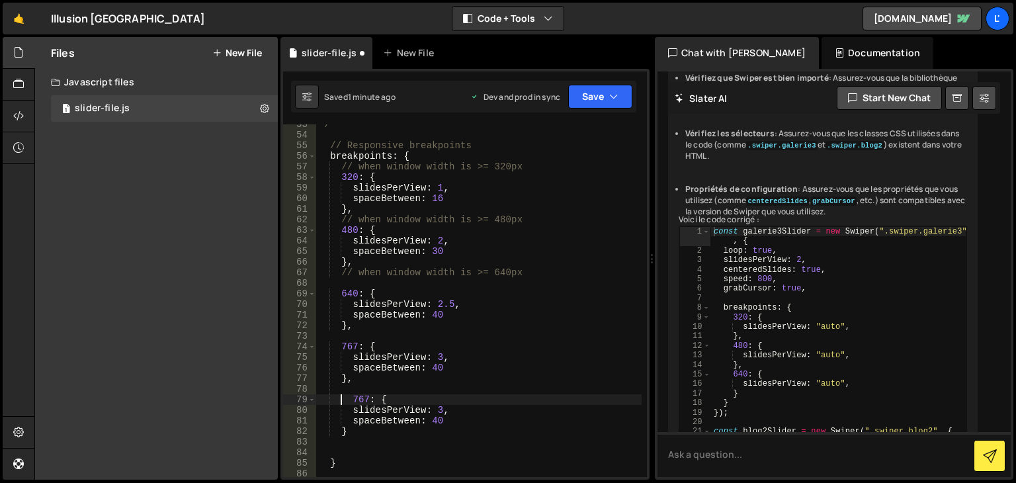
click at [339, 404] on div "*/ // Responsive breakpoints breakpoints : { // when window width is >= 320px 3…" at bounding box center [478, 306] width 325 height 374
click at [348, 413] on div "*/ // Responsive breakpoints breakpoints : { // when window width is >= 320px 3…" at bounding box center [478, 306] width 325 height 374
click at [440, 411] on div "*/ // Responsive breakpoints breakpoints : { // when window width is >= 320px 3…" at bounding box center [478, 306] width 325 height 374
click at [601, 85] on button "Save" at bounding box center [600, 97] width 64 height 24
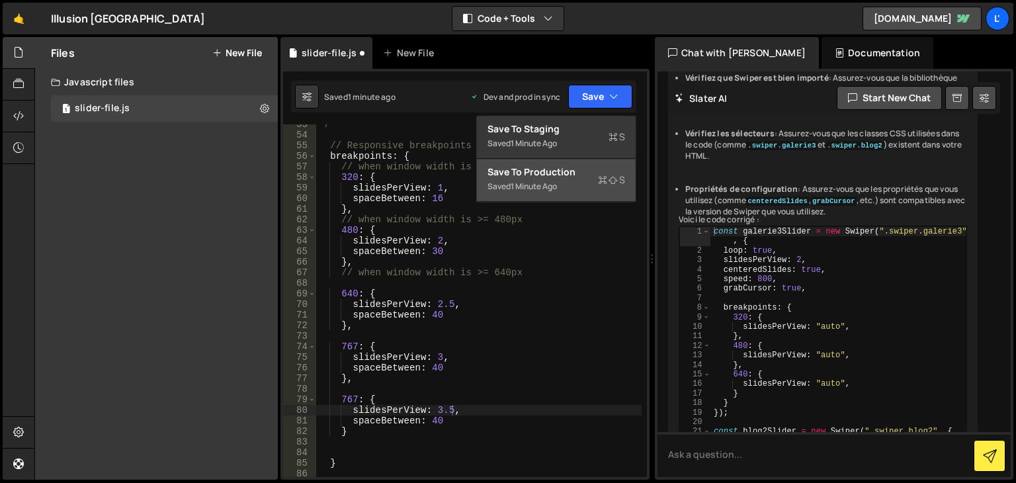
click at [592, 183] on div "Saved 1 minute ago" at bounding box center [556, 187] width 138 height 16
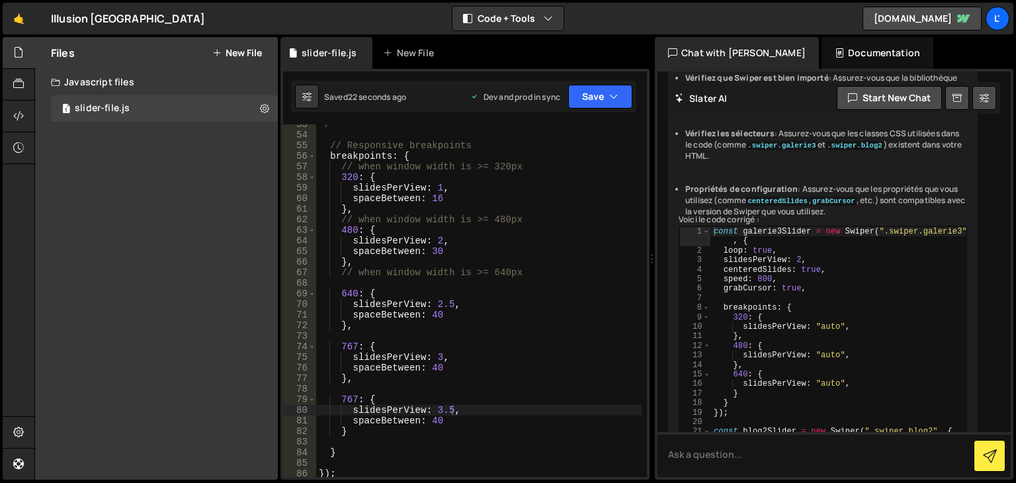
scroll to position [0, 3]
click at [354, 397] on div "*/ // Responsive breakpoints breakpoints : { // when window width is >= 320px 3…" at bounding box center [478, 306] width 325 height 374
click at [600, 96] on button "Save" at bounding box center [600, 97] width 64 height 24
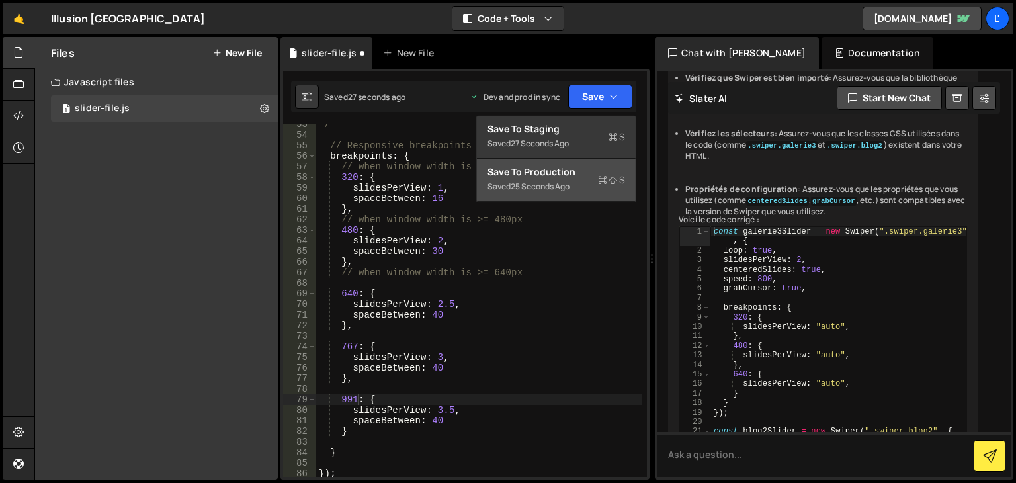
click at [575, 175] on div "Save to Production S" at bounding box center [556, 171] width 138 height 13
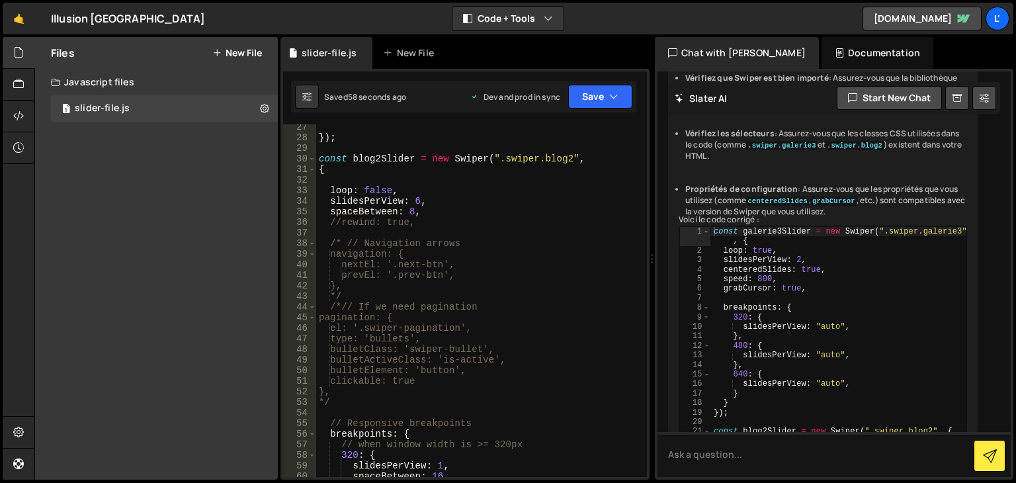
scroll to position [238, 0]
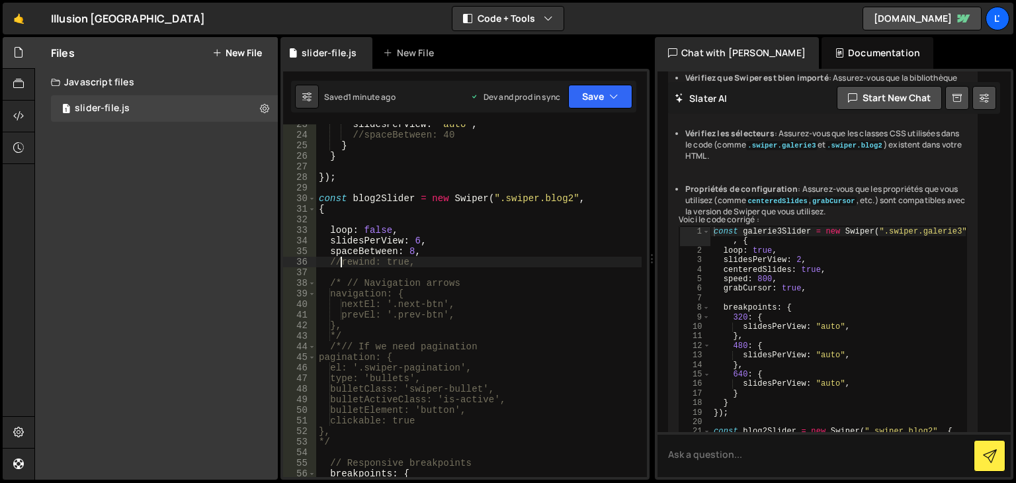
click at [341, 264] on div "slidesPerView : "auto" , //spaceBetween: 40 } } }) ; const blog2Slider = new Sw…" at bounding box center [478, 306] width 325 height 374
type textarea "rewind: true,"
click at [619, 95] on button "Save" at bounding box center [600, 97] width 64 height 24
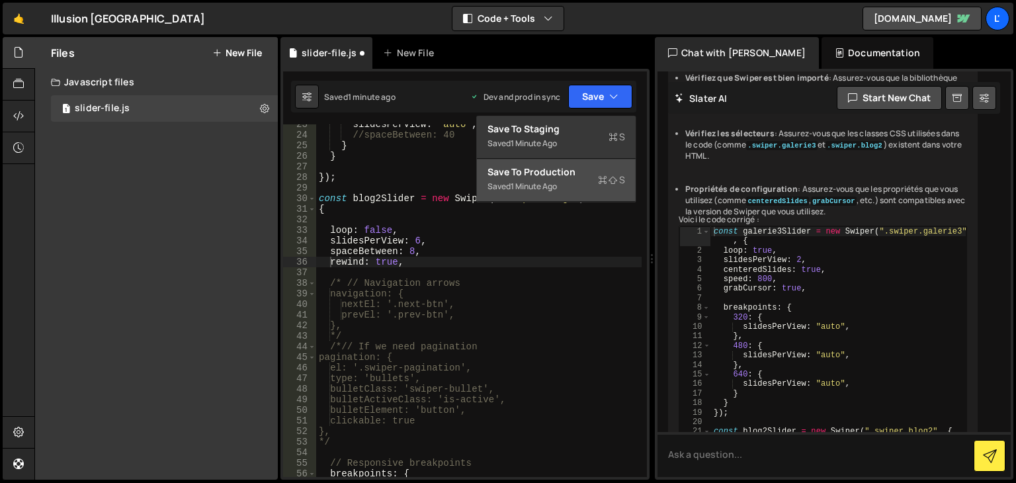
click at [569, 166] on div "Save to Production S" at bounding box center [556, 171] width 138 height 13
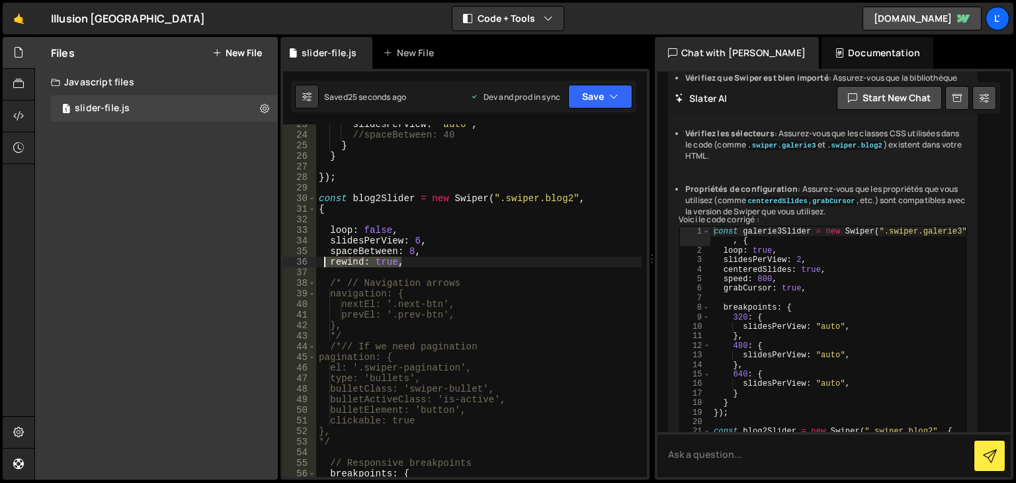
drag, startPoint x: 406, startPoint y: 264, endPoint x: 323, endPoint y: 265, distance: 83.3
click at [323, 265] on div "slidesPerView : "auto" , //spaceBetween: 40 } } }) ; const blog2Slider = new Sw…" at bounding box center [478, 306] width 325 height 374
click at [610, 95] on icon "button" at bounding box center [613, 96] width 9 height 13
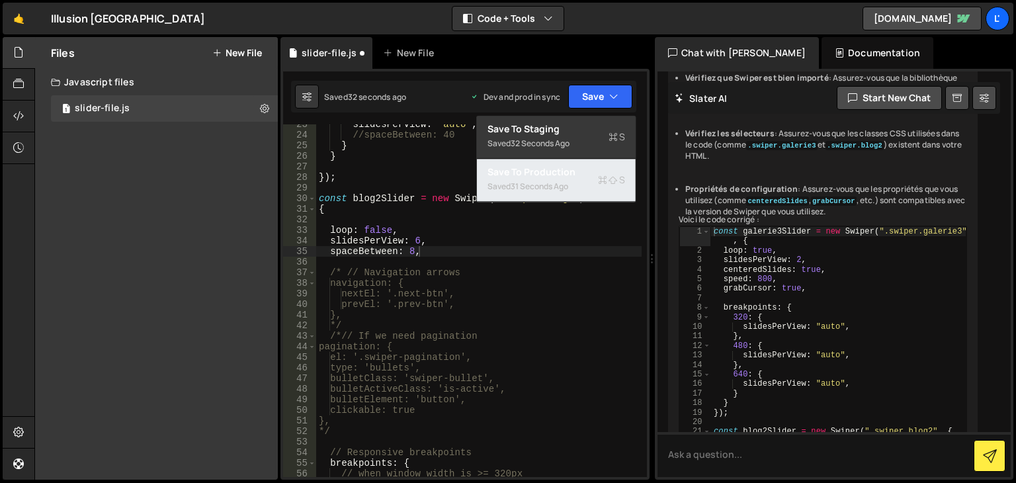
click at [585, 179] on div "Saved 31 seconds ago" at bounding box center [556, 187] width 138 height 16
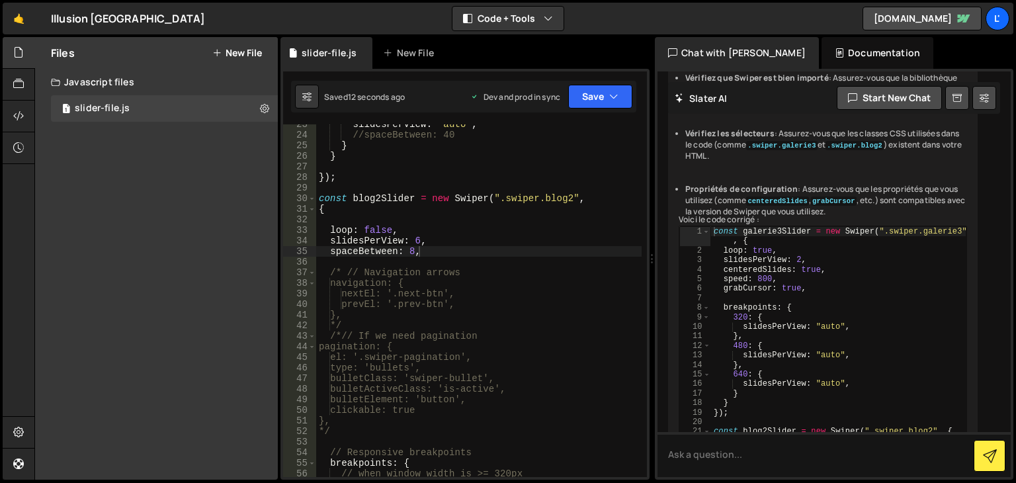
click at [342, 268] on div "slidesPerView : "auto" , //spaceBetween: 40 } } }) ; const blog2Slider = new Sw…" at bounding box center [478, 306] width 325 height 374
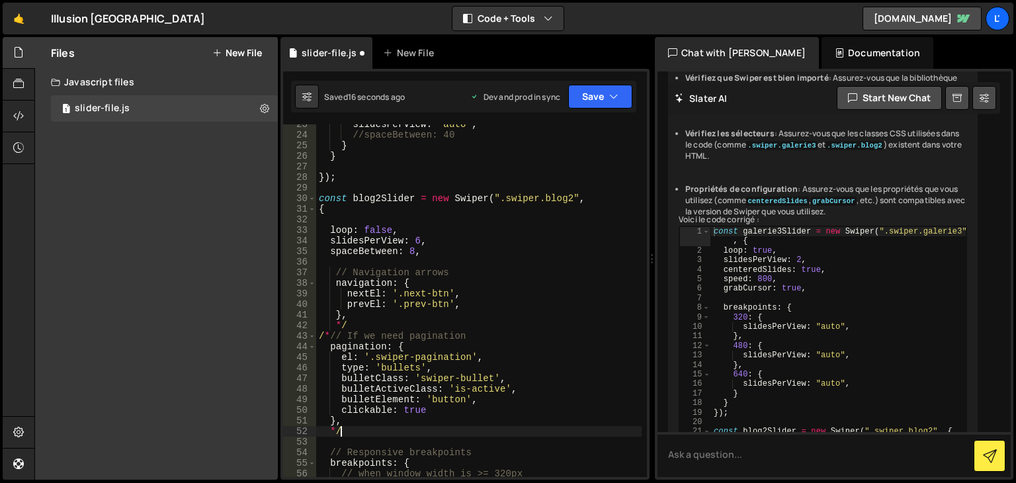
click at [352, 434] on div "slidesPerView : "auto" , //spaceBetween: 40 } } }) ; const blog2Slider = new Sw…" at bounding box center [478, 306] width 325 height 374
type textarea "*"
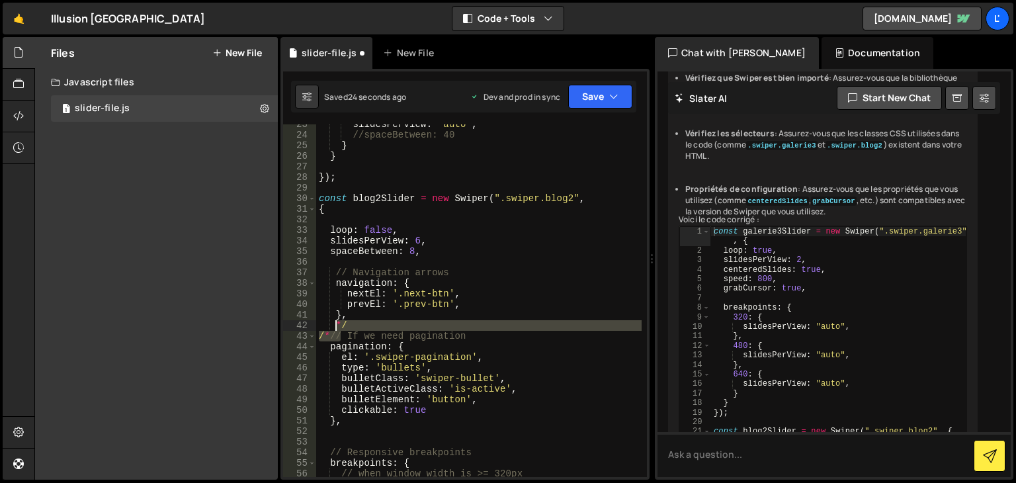
drag, startPoint x: 340, startPoint y: 336, endPoint x: 333, endPoint y: 329, distance: 10.3
click at [333, 329] on div "slidesPerView : "auto" , //spaceBetween: 40 } } }) ; const blog2Slider = new Sw…" at bounding box center [478, 306] width 325 height 374
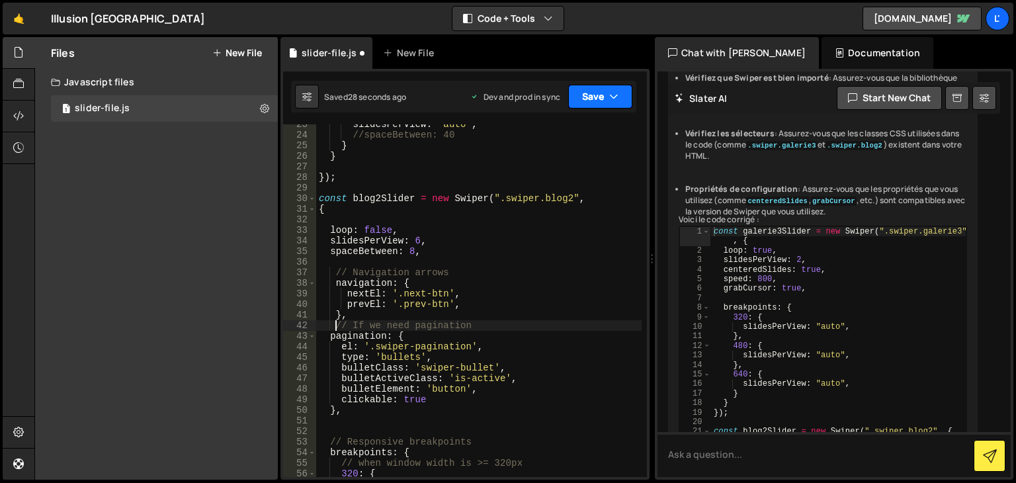
click at [580, 97] on button "Save" at bounding box center [600, 97] width 64 height 24
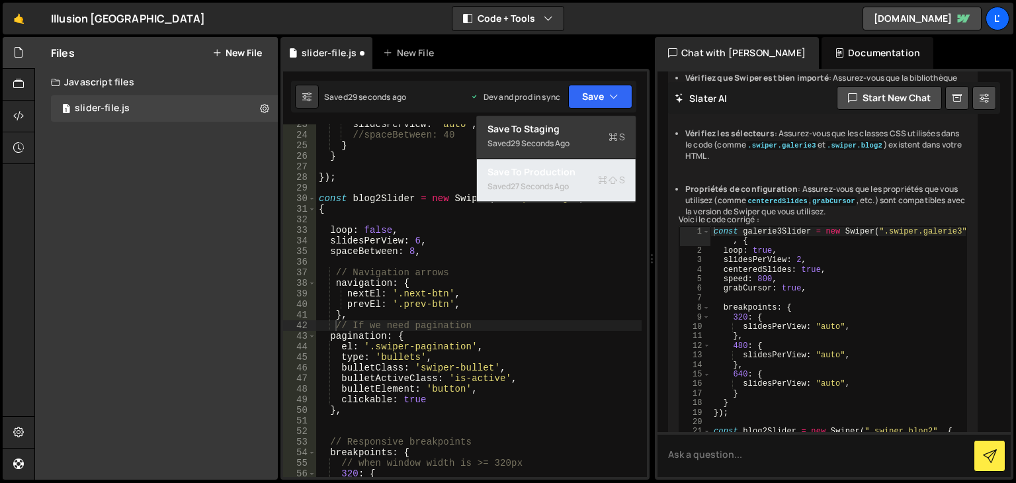
click at [570, 175] on div "Save to Production S" at bounding box center [556, 171] width 138 height 13
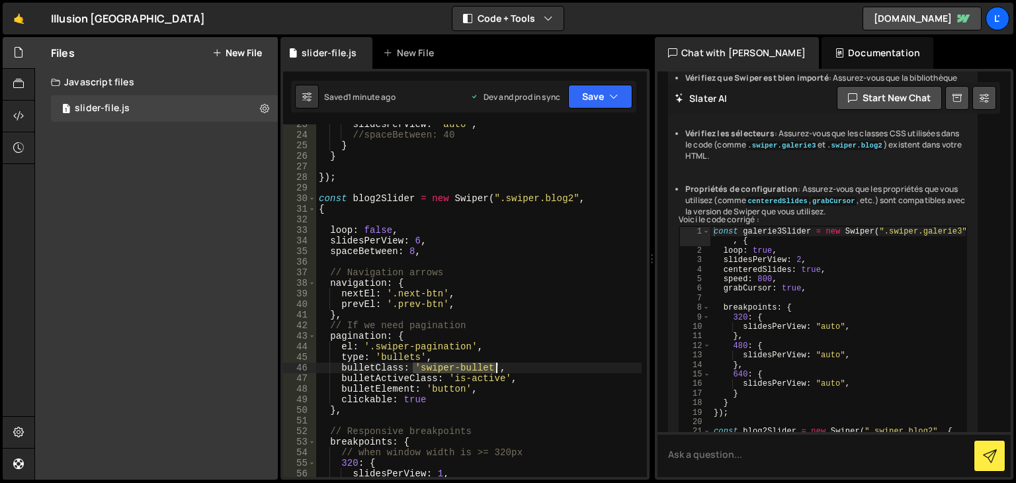
drag, startPoint x: 413, startPoint y: 367, endPoint x: 493, endPoint y: 367, distance: 80.7
click at [493, 367] on div "slidesPerView : "auto" , //spaceBetween: 40 } } }) ; const blog2Slider = new Sw…" at bounding box center [478, 306] width 325 height 374
drag, startPoint x: 447, startPoint y: 379, endPoint x: 505, endPoint y: 376, distance: 58.3
click at [505, 376] on div "slidesPerView : "auto" , //spaceBetween: 40 } } }) ; const blog2Slider = new Sw…" at bounding box center [478, 306] width 325 height 374
paste textarea "swiper-bullet"
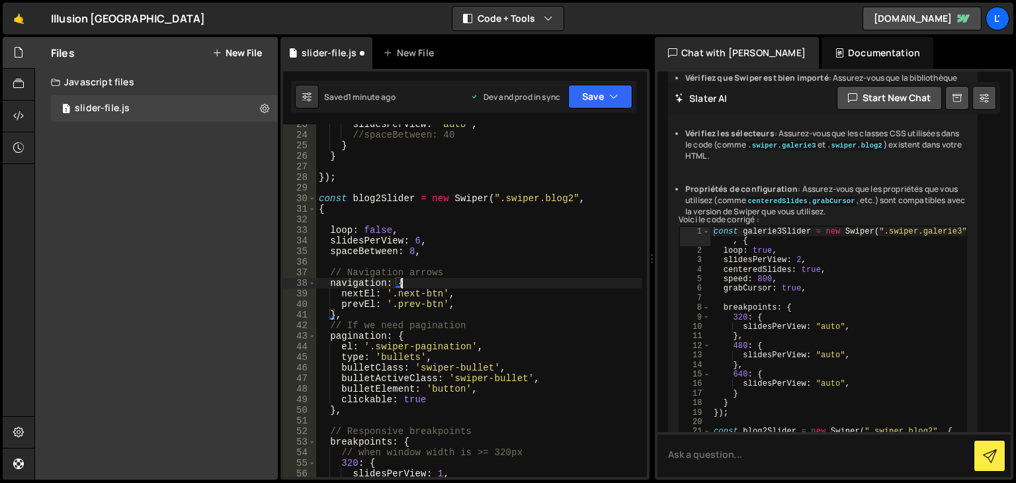
click at [508, 281] on div "slidesPerView : "auto" , //spaceBetween: 40 } } }) ; const blog2Slider = new Sw…" at bounding box center [478, 306] width 325 height 374
click at [553, 333] on div "slidesPerView : "auto" , //spaceBetween: 40 } } }) ; const blog2Slider = new Sw…" at bounding box center [478, 306] width 325 height 374
click at [596, 94] on button "Save" at bounding box center [600, 97] width 64 height 24
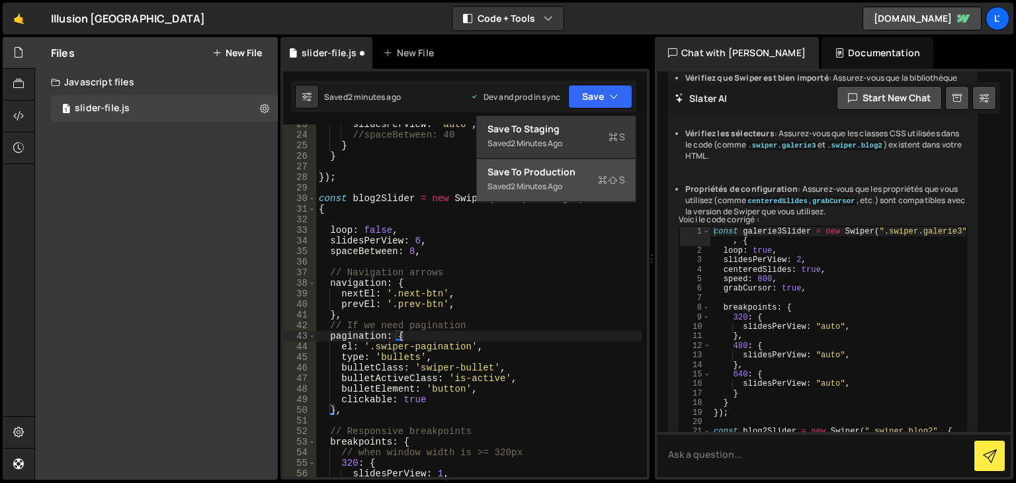
click at [536, 183] on div "2 minutes ago" at bounding box center [536, 185] width 52 height 11
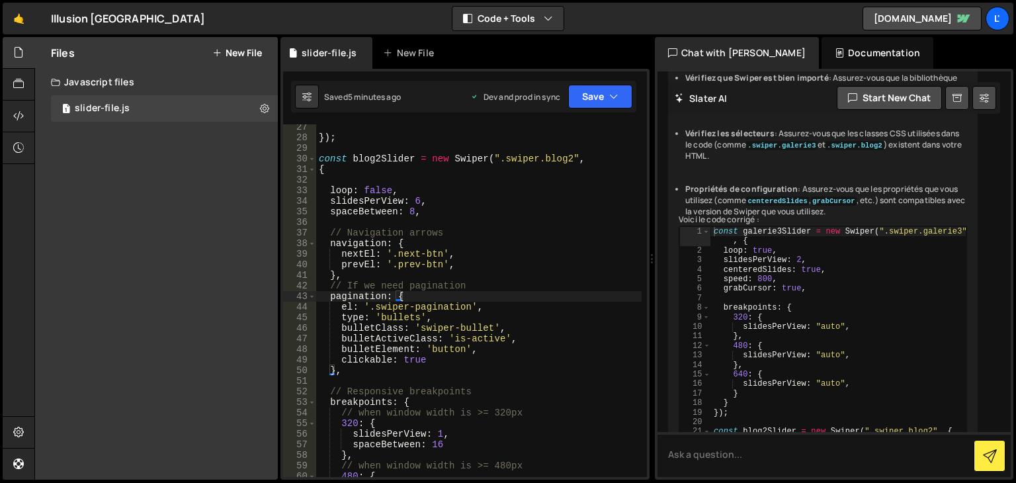
scroll to position [317, 0]
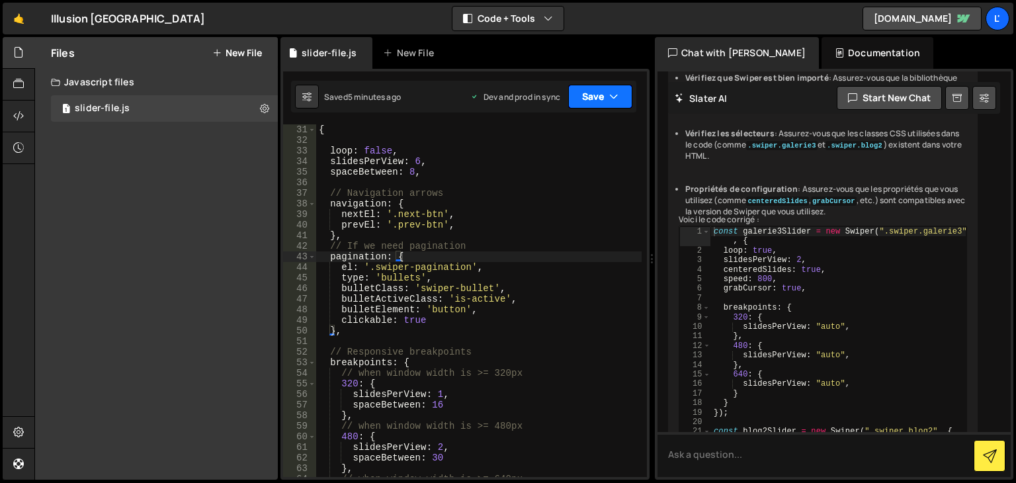
click at [590, 101] on button "Save" at bounding box center [600, 97] width 64 height 24
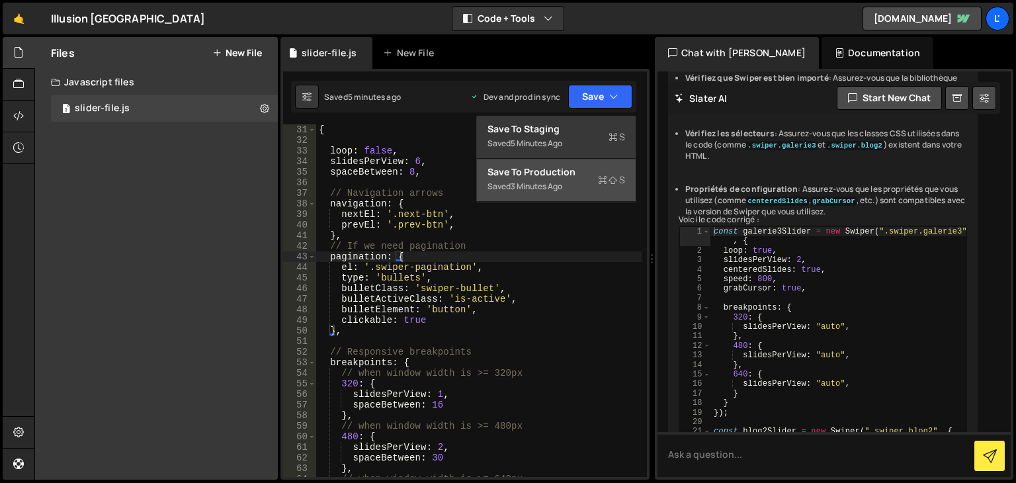
click at [571, 163] on button "Save to Production S Saved 3 minutes ago" at bounding box center [556, 180] width 159 height 43
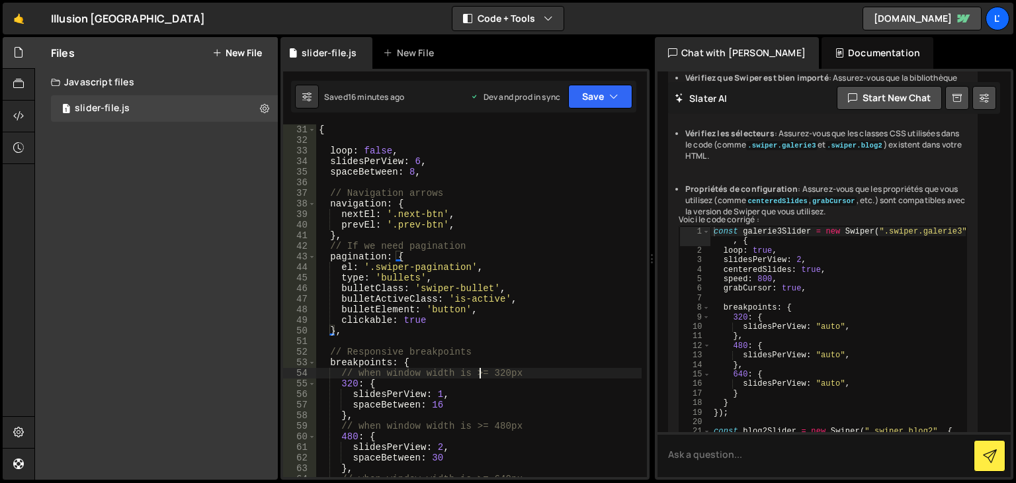
click at [479, 373] on div "{ loop : false , slidesPerView : 6 , spaceBetween : 8 , // Navigation arrows na…" at bounding box center [478, 311] width 325 height 374
click at [414, 173] on div "{ loop : false , slidesPerView : 6 , spaceBetween : 8 , // Navigation arrows na…" at bounding box center [478, 311] width 325 height 374
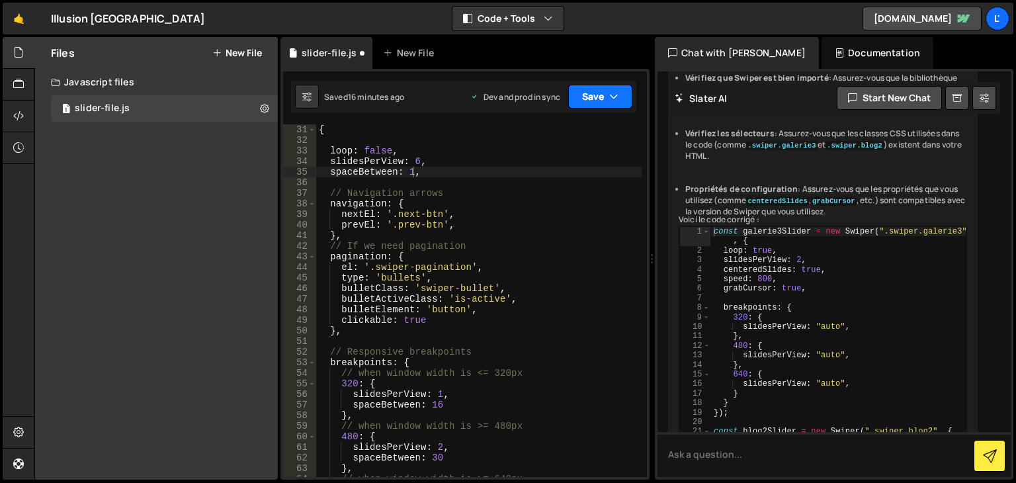
drag, startPoint x: 594, startPoint y: 97, endPoint x: 595, endPoint y: 109, distance: 11.9
click at [595, 97] on button "Save" at bounding box center [600, 97] width 64 height 24
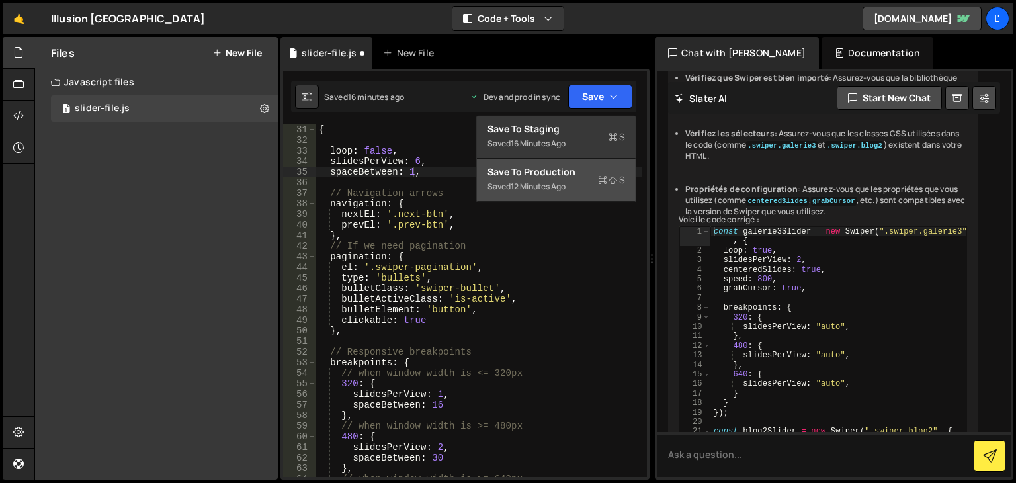
click at [584, 174] on div "Save to Production S" at bounding box center [556, 171] width 138 height 13
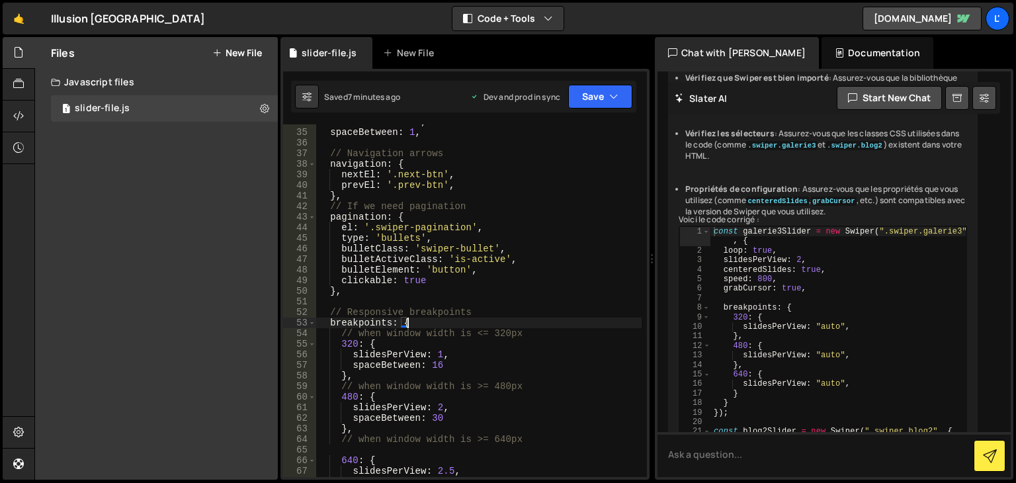
click at [410, 318] on div "slidesPerView : 6 , spaceBetween : 1 , // Navigation arrows navigation : { next…" at bounding box center [478, 303] width 325 height 374
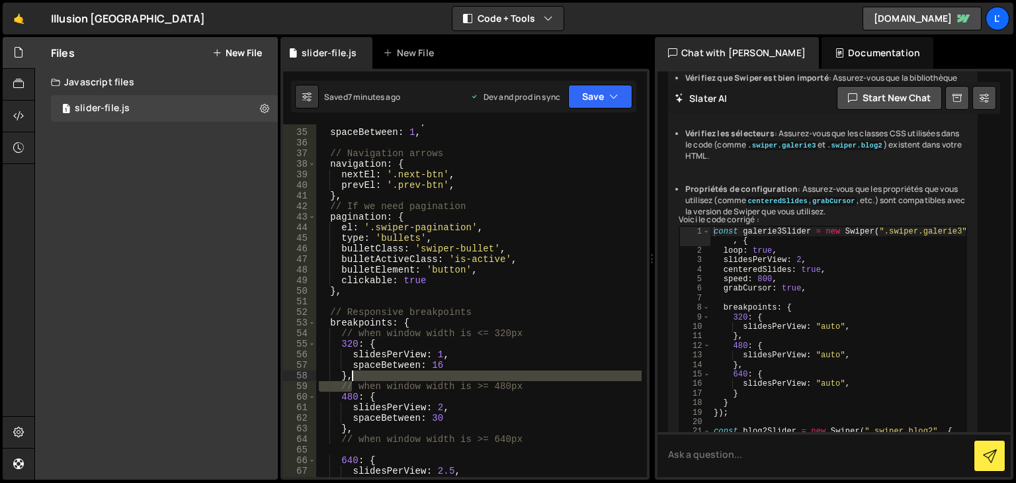
click at [352, 379] on div "slidesPerView : 6 , spaceBetween : 1 , // Navigation arrows navigation : { next…" at bounding box center [478, 303] width 325 height 374
click at [352, 379] on div "slidesPerView : 6 , spaceBetween : 1 , // Navigation arrows navigation : { next…" at bounding box center [478, 300] width 325 height 352
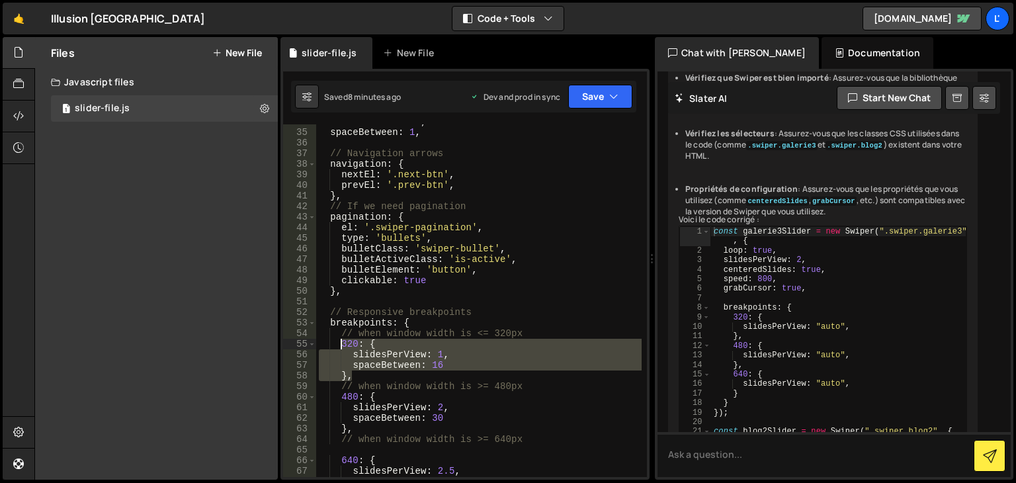
drag, startPoint x: 350, startPoint y: 379, endPoint x: 339, endPoint y: 341, distance: 39.3
click at [339, 341] on div "slidesPerView : 6 , spaceBetween : 1 , // Navigation arrows navigation : { next…" at bounding box center [478, 303] width 325 height 374
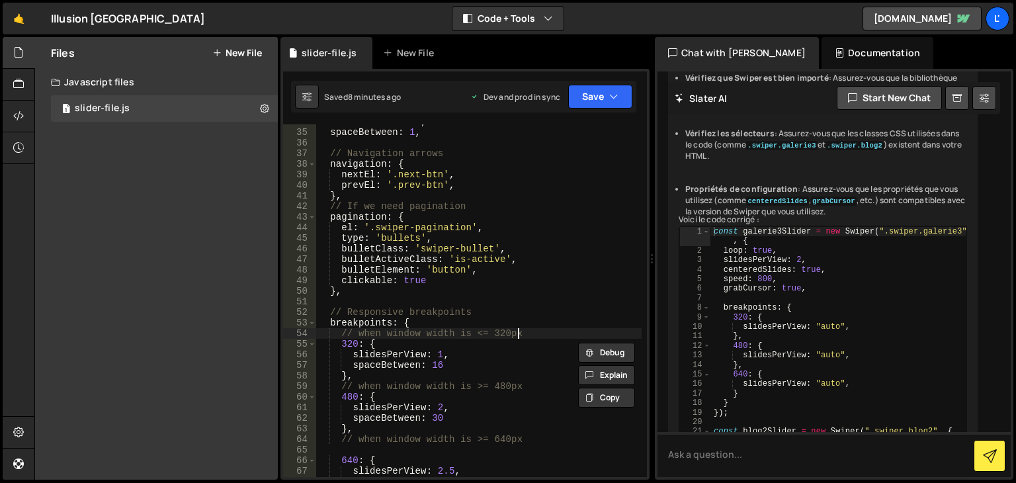
click at [527, 329] on div "slidesPerView : 6 , spaceBetween : 1 , // Navigation arrows navigation : { next…" at bounding box center [478, 303] width 325 height 374
type textarea "// when window width is <= 320px"
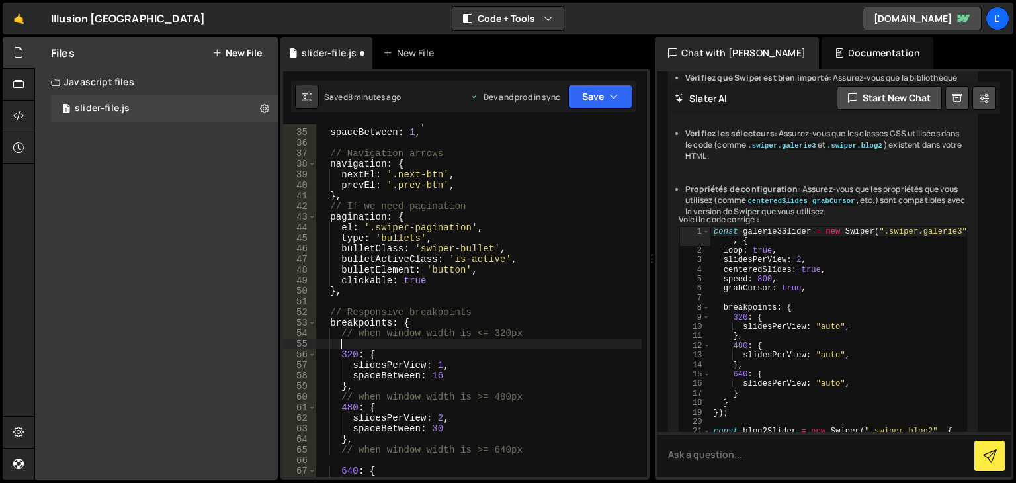
scroll to position [0, 0]
paste textarea "},"
type textarea "},"
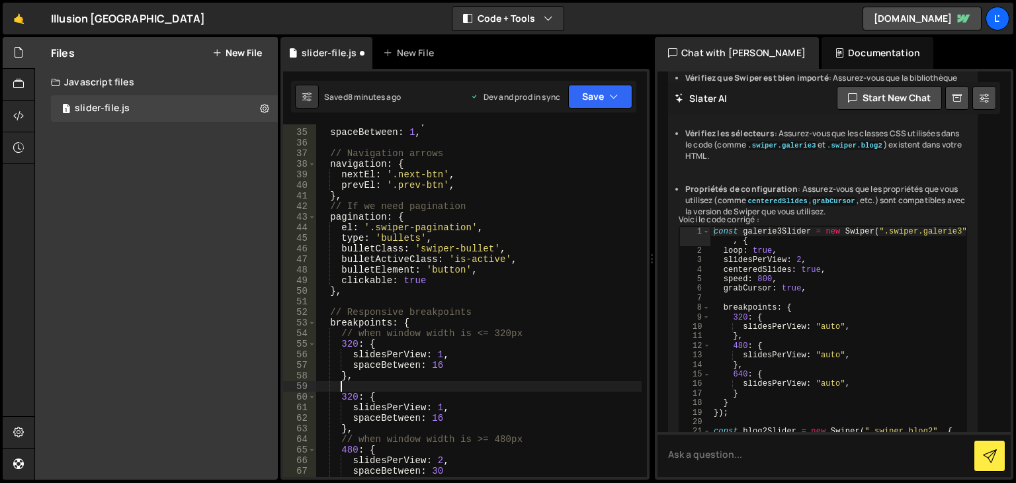
click at [345, 347] on div "slidesPerView : 6 , spaceBetween : 1 , // Navigation arrows navigation : { next…" at bounding box center [478, 303] width 325 height 374
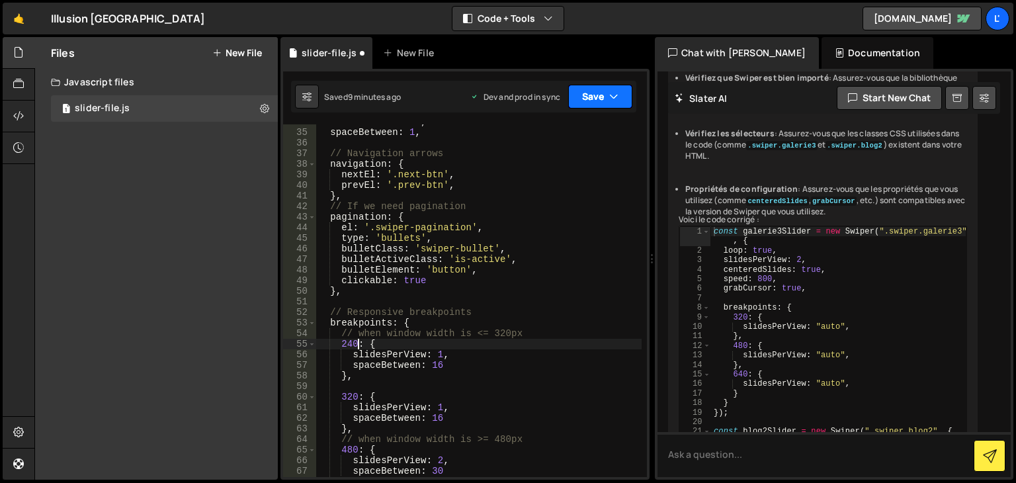
type textarea "240: {"
drag, startPoint x: 604, startPoint y: 99, endPoint x: 596, endPoint y: 103, distance: 9.5
click at [604, 99] on button "Save" at bounding box center [600, 97] width 64 height 24
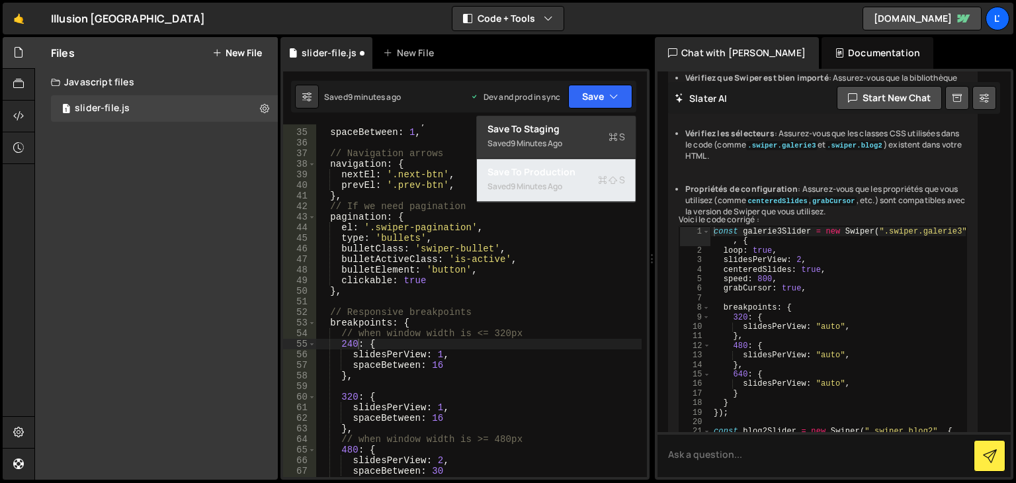
click at [571, 192] on div "Saved 9 minutes ago" at bounding box center [556, 187] width 138 height 16
